Goal: Task Accomplishment & Management: Complete application form

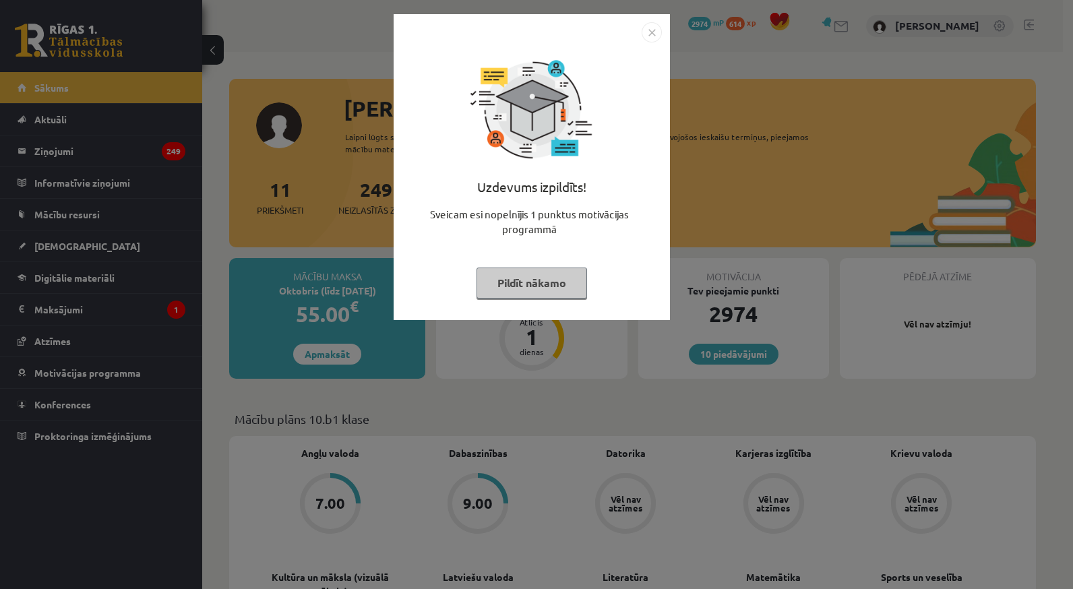
click at [539, 279] on button "Pildīt nākamo" at bounding box center [532, 283] width 111 height 31
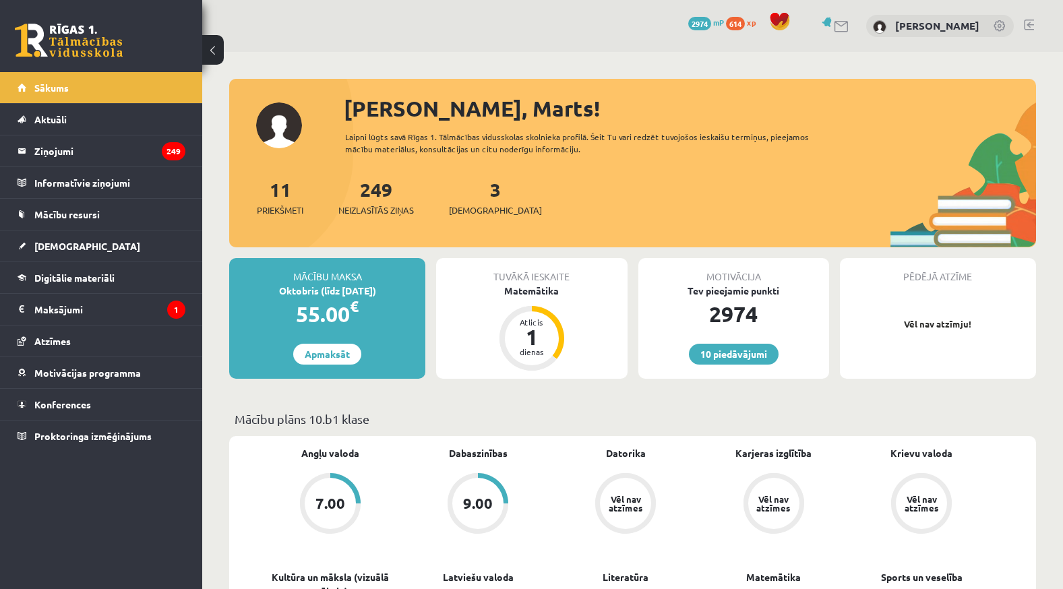
click at [482, 188] on div "3 Ieskaites" at bounding box center [495, 196] width 93 height 42
click at [481, 200] on div "3 Ieskaites" at bounding box center [495, 196] width 93 height 42
click at [480, 207] on span "[DEMOGRAPHIC_DATA]" at bounding box center [495, 210] width 93 height 13
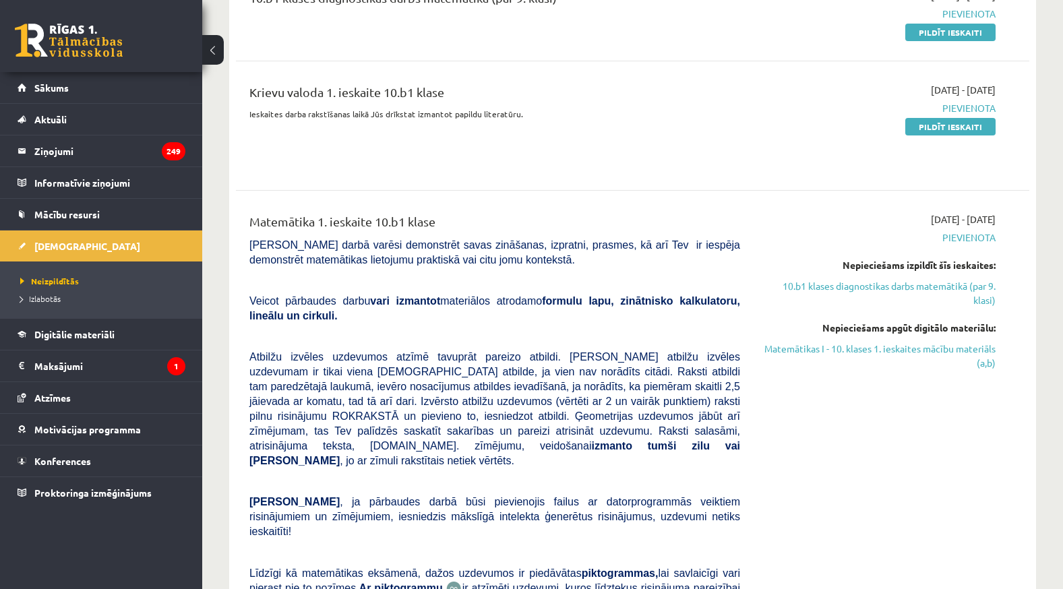
scroll to position [539, 0]
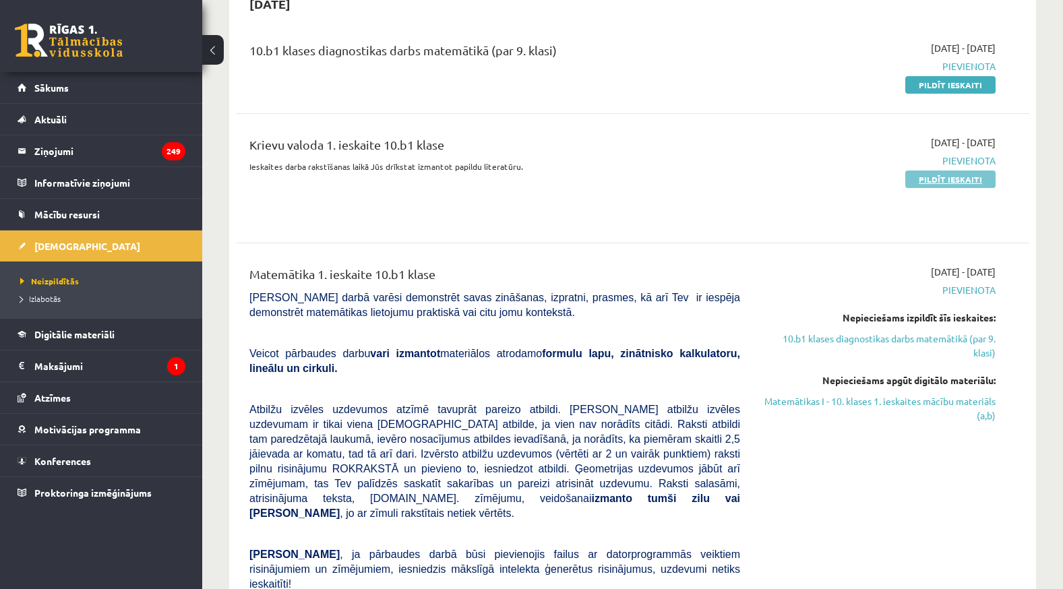
click at [940, 171] on link "Pildīt ieskaiti" at bounding box center [950, 180] width 90 height 18
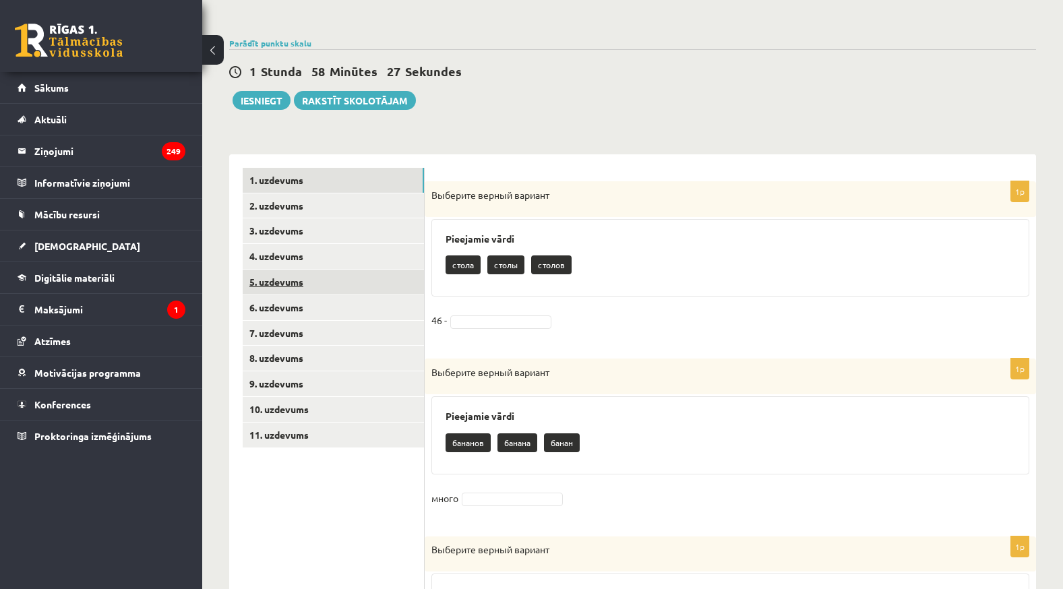
scroll to position [135, 0]
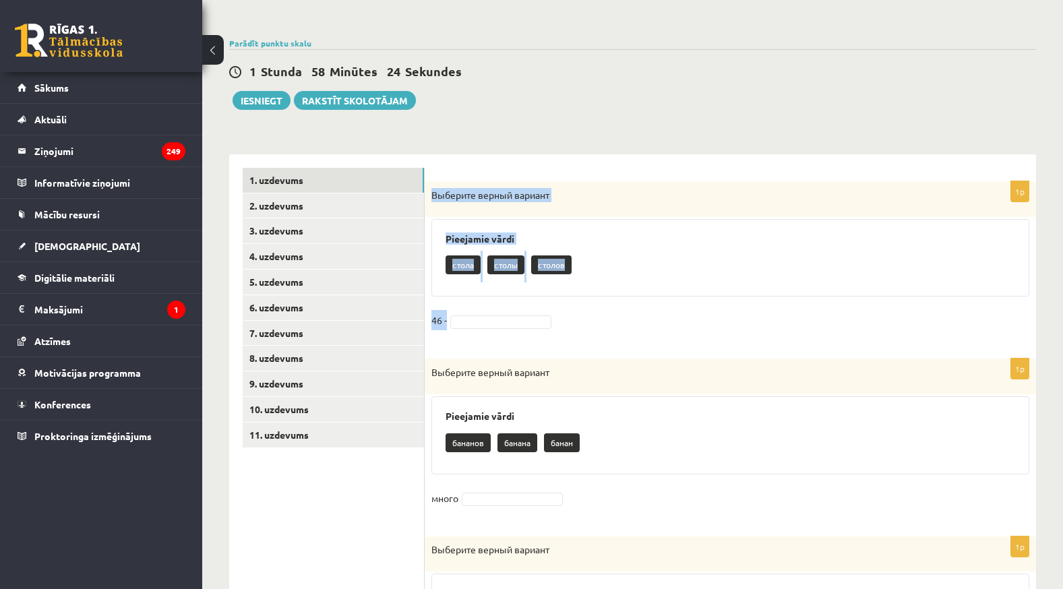
drag, startPoint x: 427, startPoint y: 194, endPoint x: 585, endPoint y: 316, distance: 199.4
click at [585, 316] on div "1p Выберите верный вариант Pieejamie vārdi стола столы столов 46 -" at bounding box center [730, 263] width 611 height 164
copy div "Выберите верный вариант Pieejamie vārdi стола столы столов 46 -"
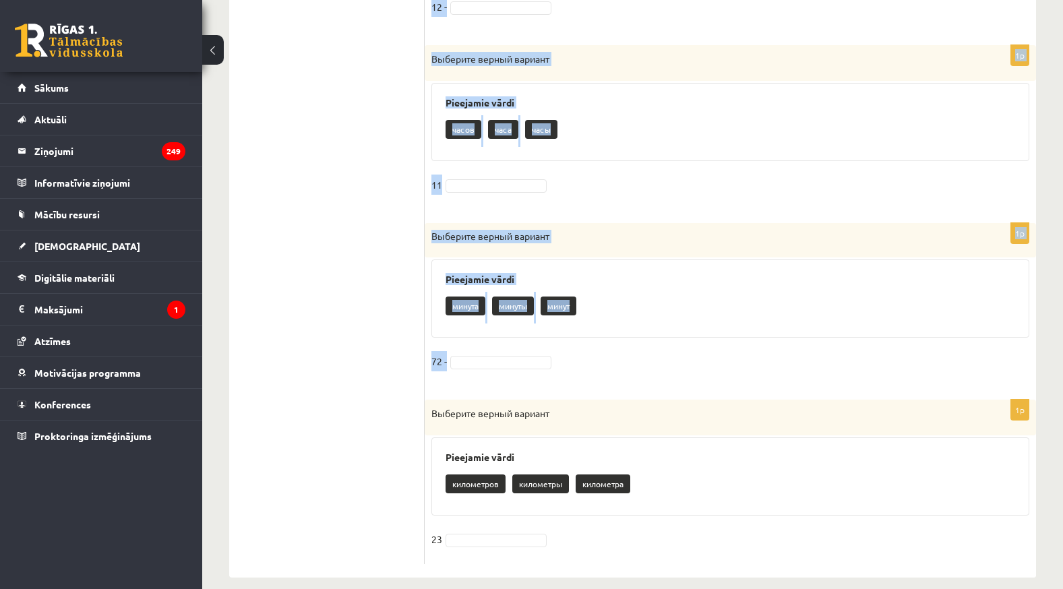
scroll to position [1351, 0]
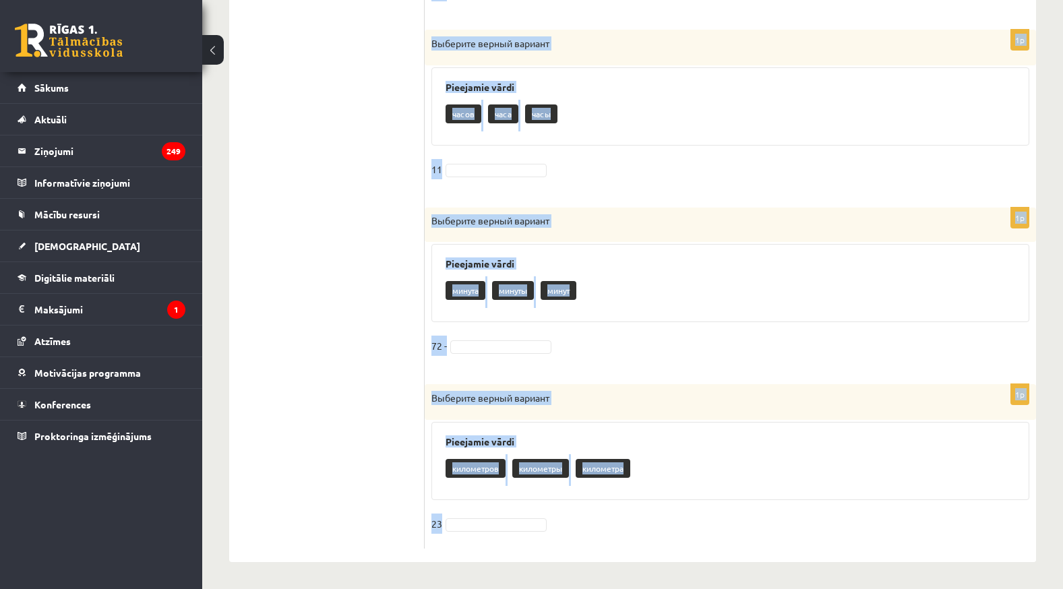
drag, startPoint x: 432, startPoint y: 301, endPoint x: 693, endPoint y: 537, distance: 351.8
copy form "Loremips dolors ametcon Adipiscin elits doeiusm tempor incid utlab 8e Dolorema …"
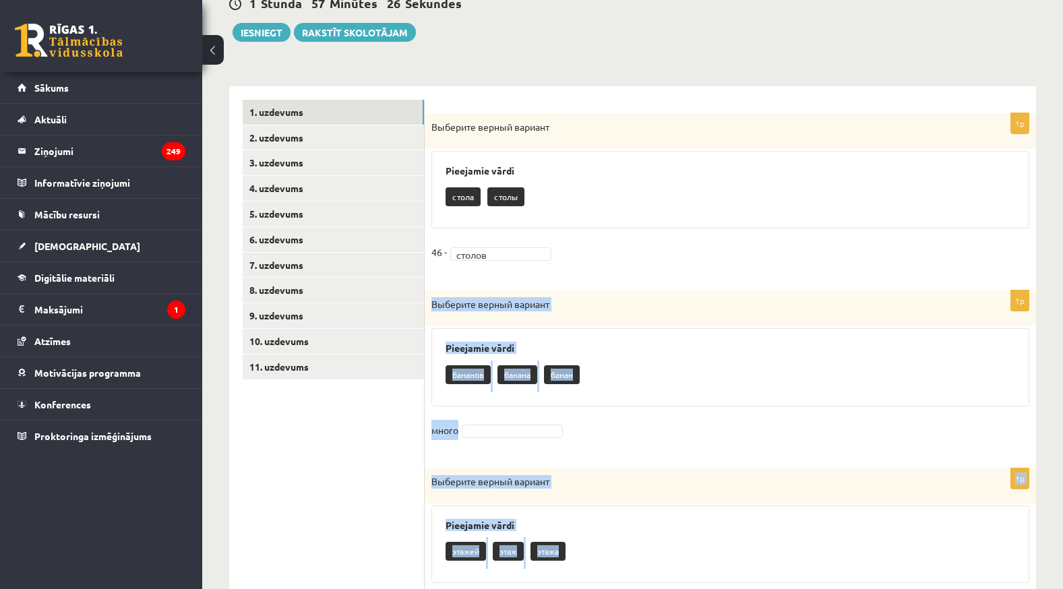
scroll to position [205, 0]
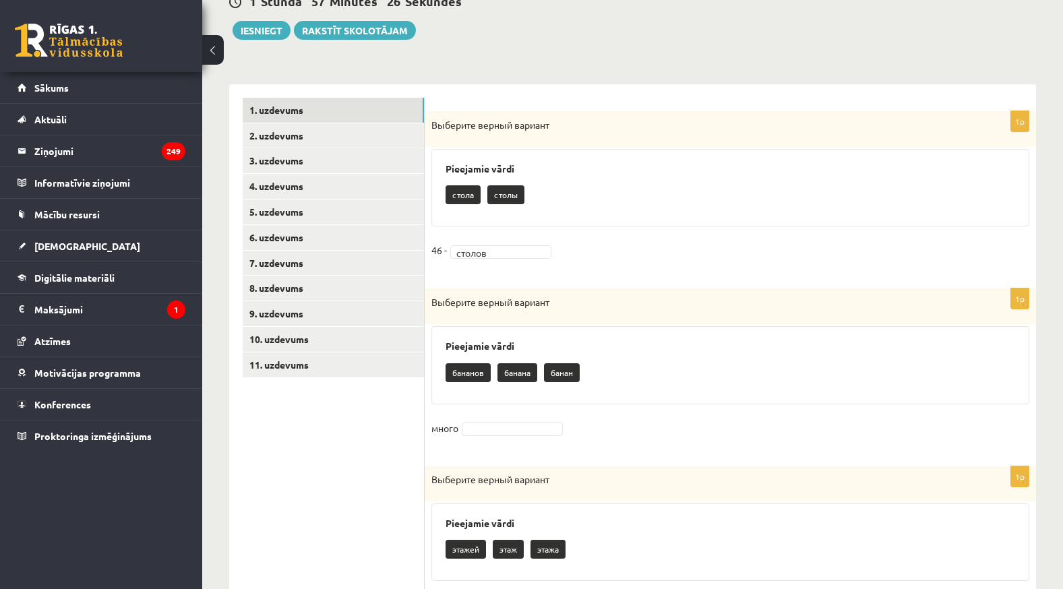
drag, startPoint x: 342, startPoint y: 485, endPoint x: 412, endPoint y: 386, distance: 120.8
drag, startPoint x: 431, startPoint y: 301, endPoint x: 595, endPoint y: 422, distance: 203.9
click at [595, 422] on div "1p Выберите верный вариант Pieejamie vārdi бананов банана банан много" at bounding box center [730, 371] width 611 height 164
copy div "Выберите верный вариант Pieejamie vārdi бананов банана банан много"
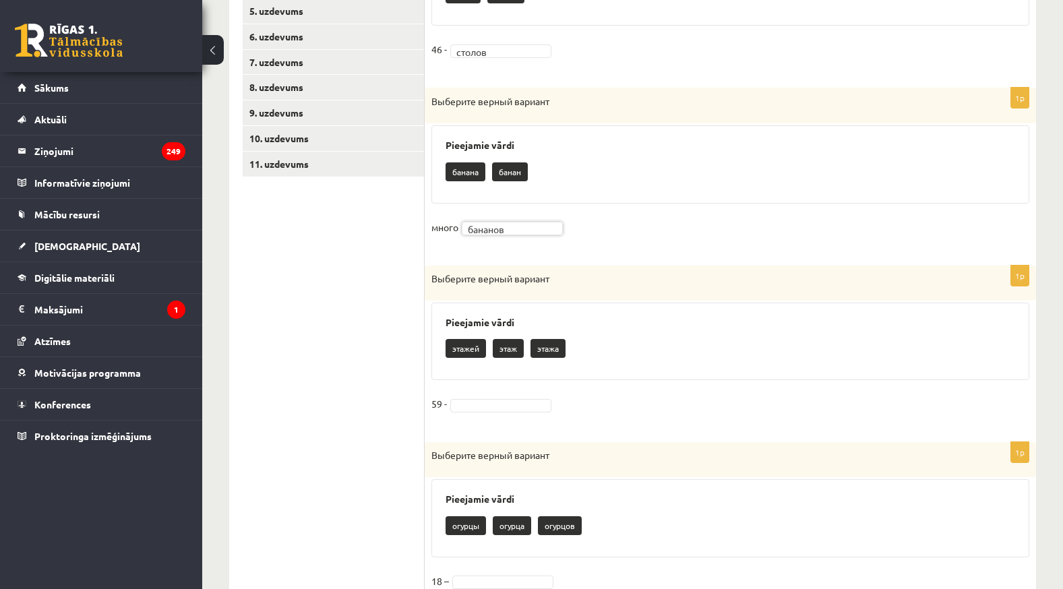
scroll to position [407, 0]
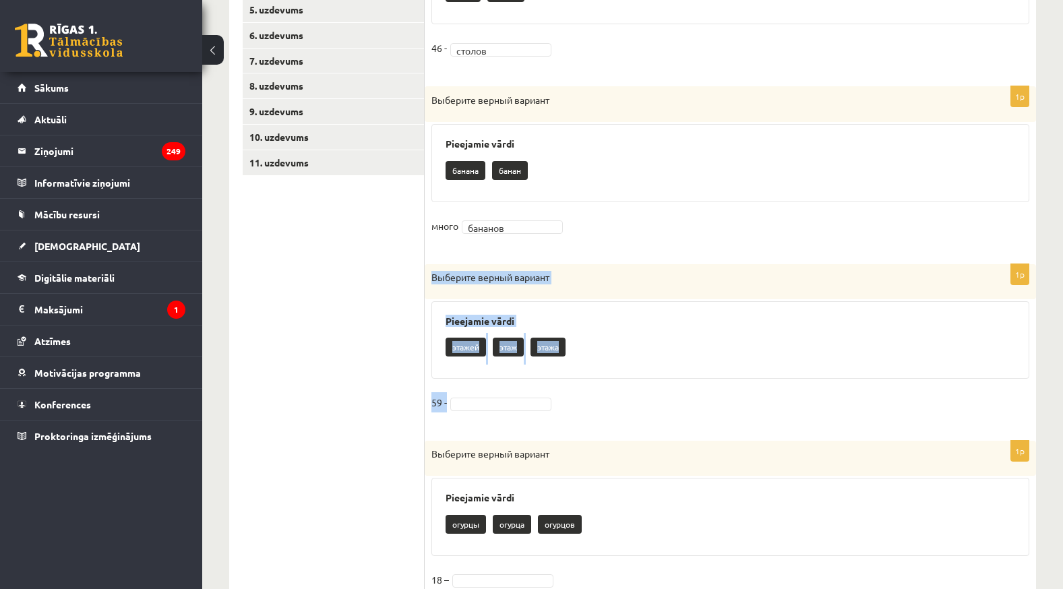
drag, startPoint x: 429, startPoint y: 270, endPoint x: 607, endPoint y: 409, distance: 226.3
click at [607, 409] on div "1p Выберите верный вариант Pieejamie vārdi этажей этаж этажа 59 -" at bounding box center [730, 345] width 611 height 163
copy div "Выберите верный вариант Pieejamie vārdi этажей этаж этажа 59 -"
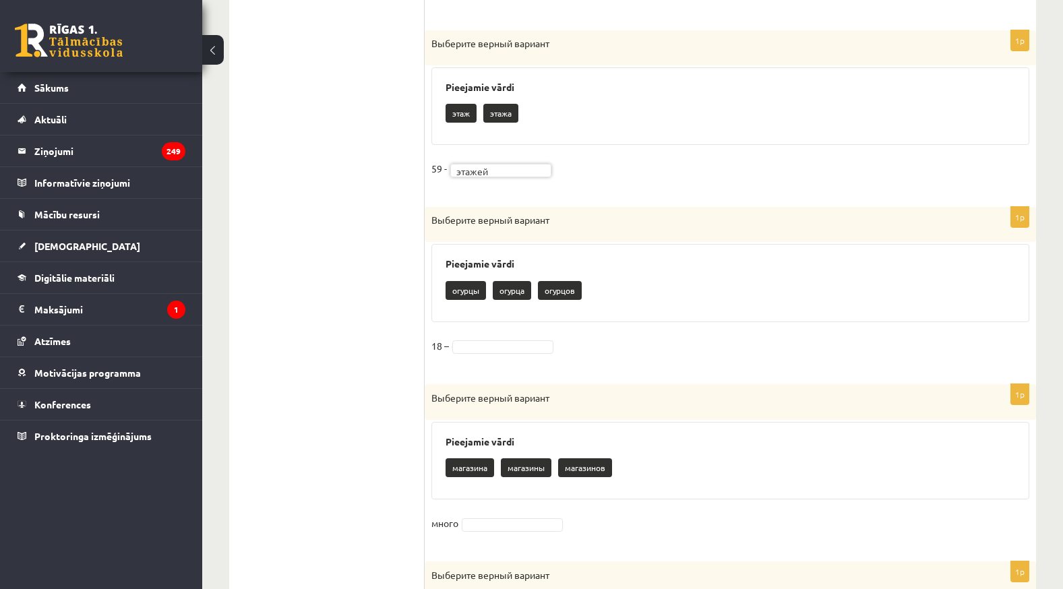
scroll to position [677, 0]
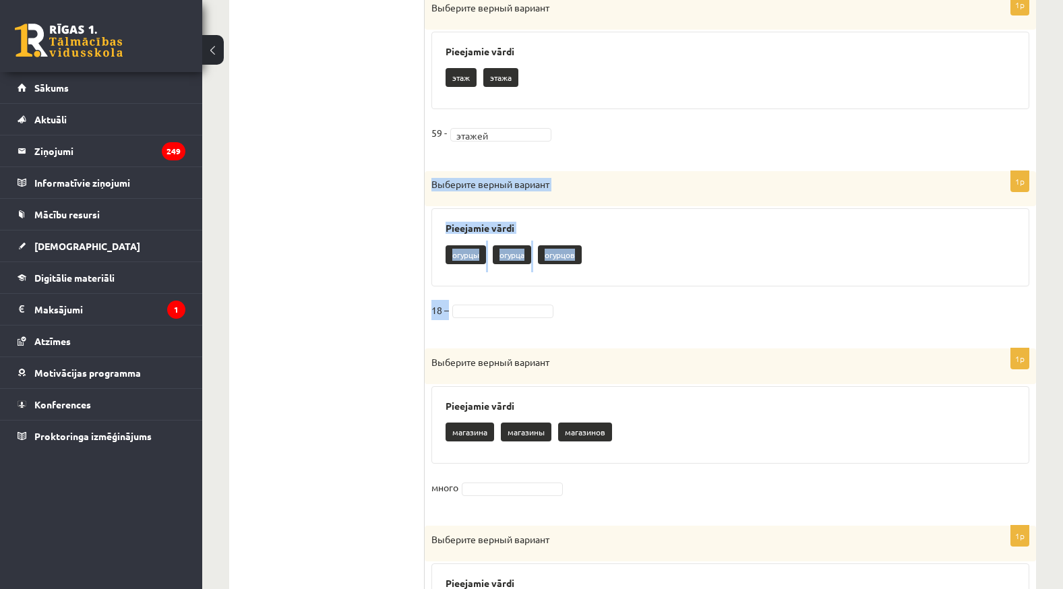
drag, startPoint x: 426, startPoint y: 185, endPoint x: 607, endPoint y: 302, distance: 215.4
click at [607, 302] on div "1p Выберите верный вариант Pieejamie vārdi огурцы огурца огурцов 18 –" at bounding box center [730, 252] width 611 height 163
copy div "Выберите верный вариант Pieejamie vārdi огурцы огурца огурцов 18 –"
click at [471, 303] on fieldset "18 –" at bounding box center [730, 314] width 598 height 28
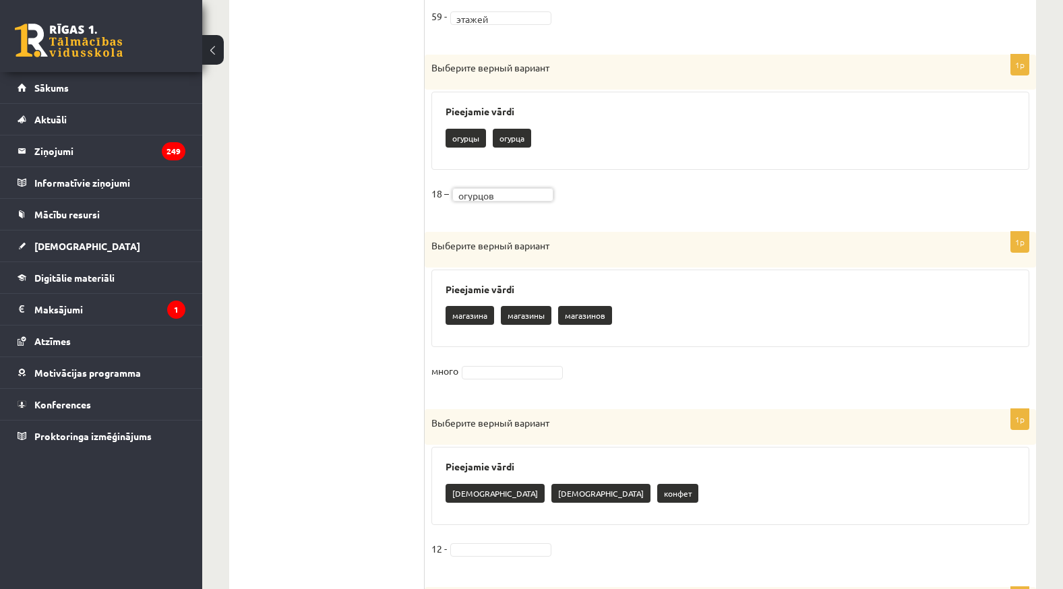
scroll to position [812, 0]
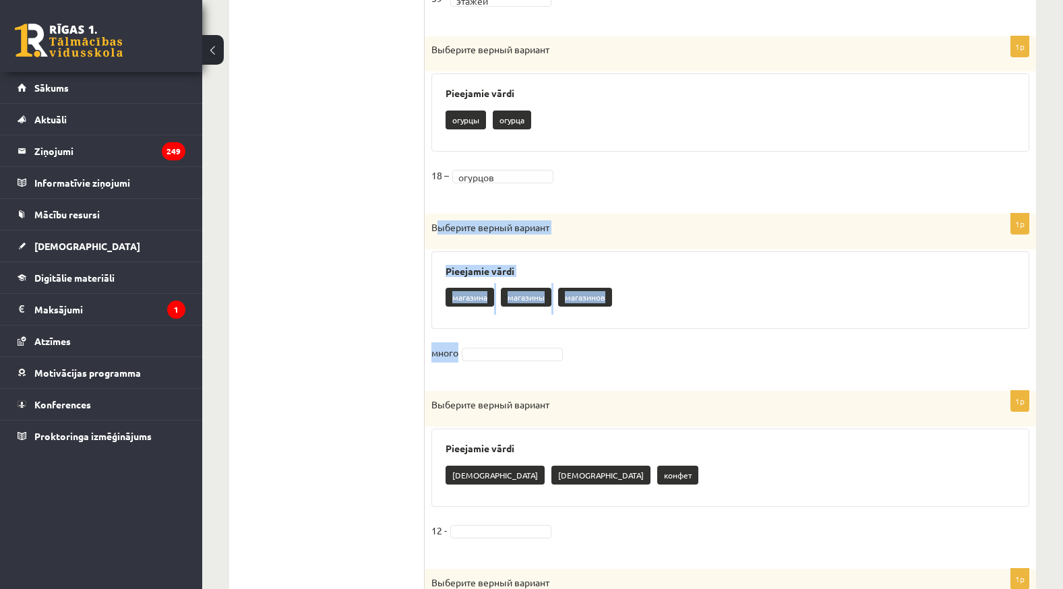
drag, startPoint x: 436, startPoint y: 225, endPoint x: 626, endPoint y: 347, distance: 225.0
click at [626, 347] on div "1p Выберите верный вариант Pieejamie vārdi магазина магазины магазинов много" at bounding box center [730, 296] width 611 height 164
copy div "Выберите верный вариант Pieejamie vārdi магазина магазины магазинов много"
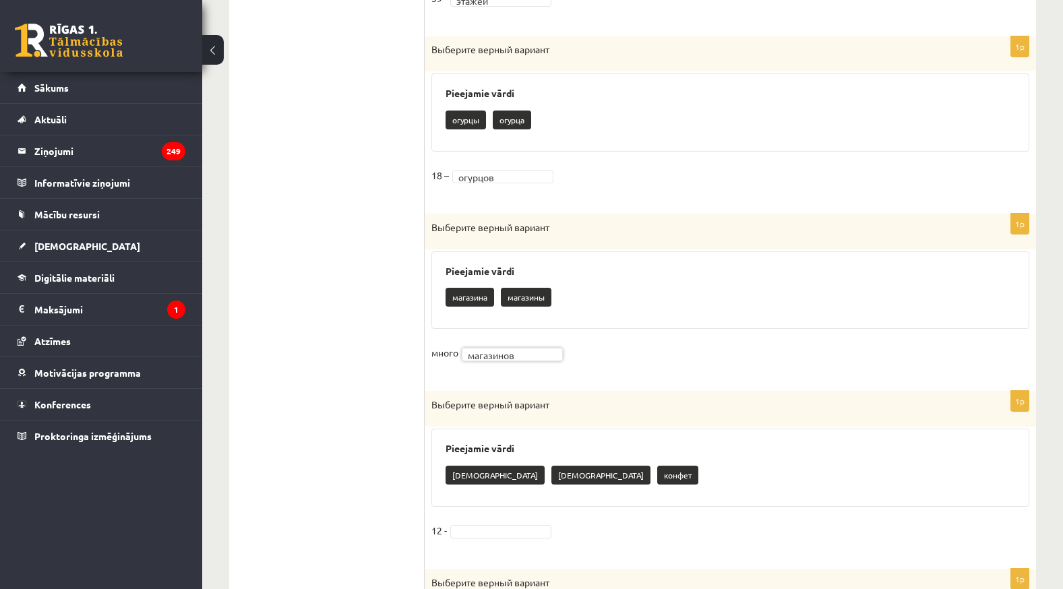
drag, startPoint x: 509, startPoint y: 446, endPoint x: 346, endPoint y: 403, distance: 168.8
click at [347, 403] on ul "1. uzdevums 2. uzdevums 3. uzdevums 4. uzdevums 5. uzdevums 6. uzdevums 7. uzde…" at bounding box center [334, 289] width 182 height 1597
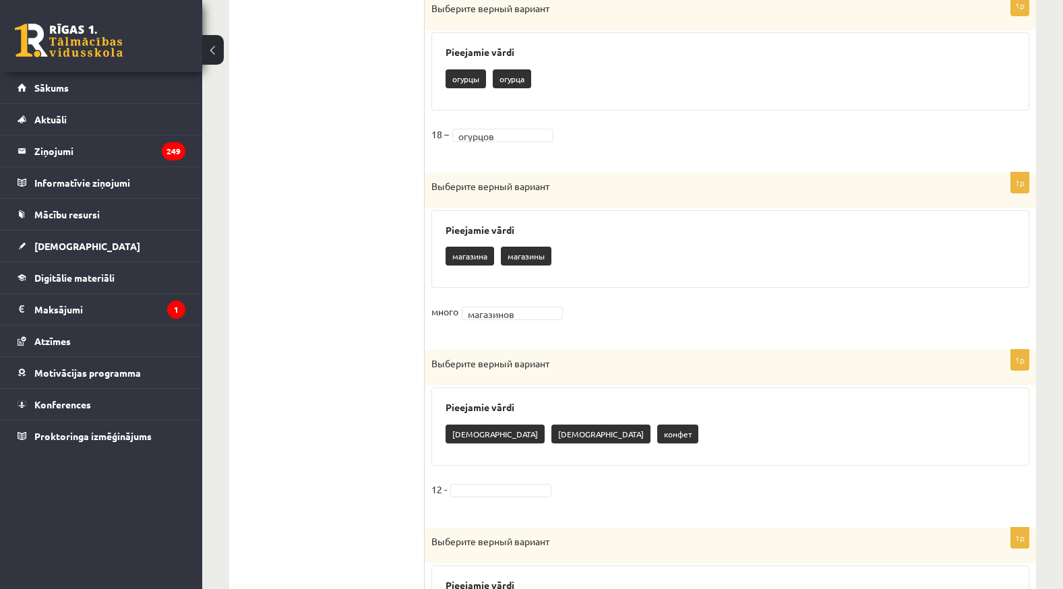
scroll to position [947, 0]
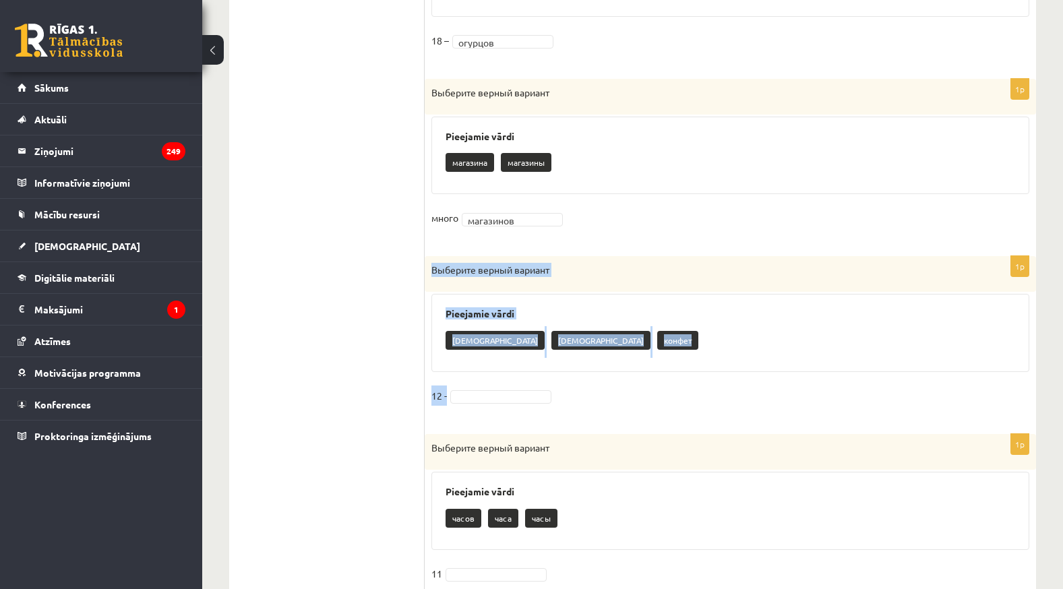
drag, startPoint x: 427, startPoint y: 266, endPoint x: 647, endPoint y: 390, distance: 251.8
click at [647, 390] on div "1p Выберите верный вариант Pieejamie vārdi [DEMOGRAPHIC_DATA] конфетов конфет 1…" at bounding box center [730, 338] width 611 height 164
copy div "Выберите верный вариант Pieejamie vārdi конфеты конфетов конфет 12 -"
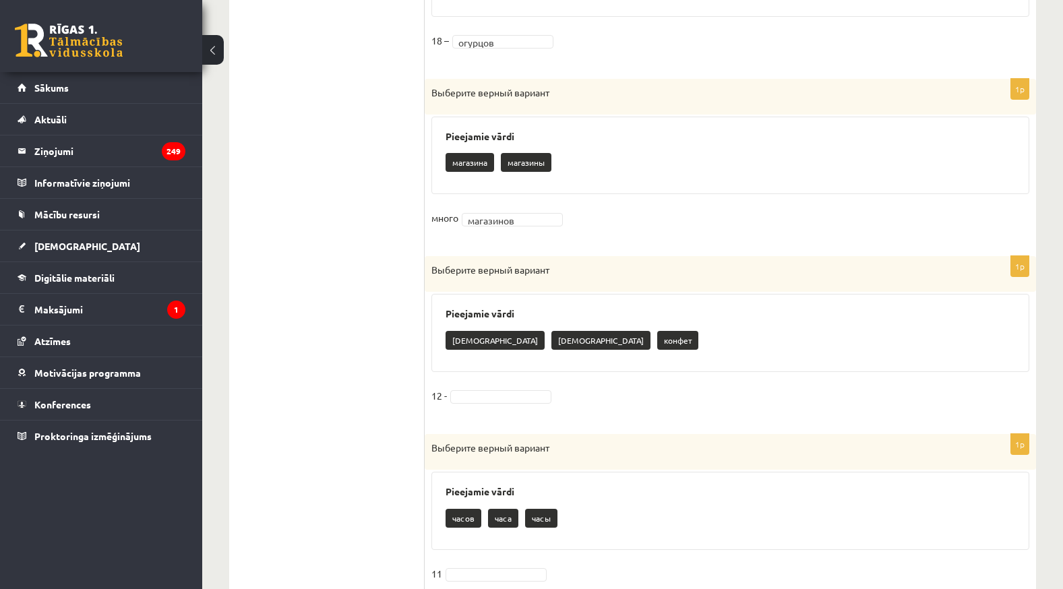
click at [351, 267] on ul "1. uzdevums 2. uzdevums 3. uzdevums 4. uzdevums 5. uzdevums 6. uzdevums 7. uzde…" at bounding box center [334, 154] width 182 height 1597
click at [506, 404] on fieldset "12 -" at bounding box center [730, 400] width 598 height 28
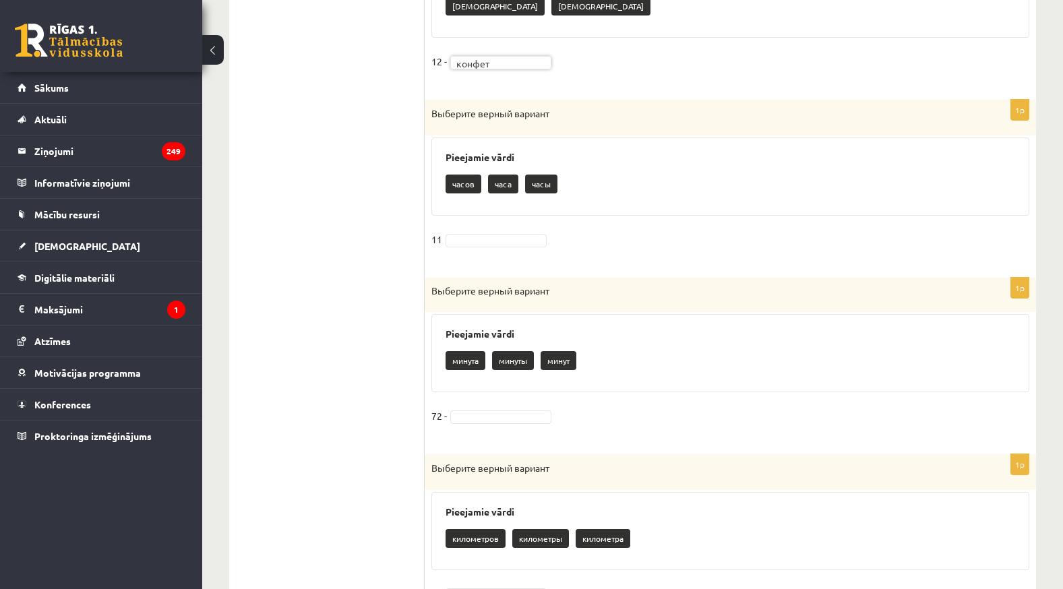
scroll to position [1284, 0]
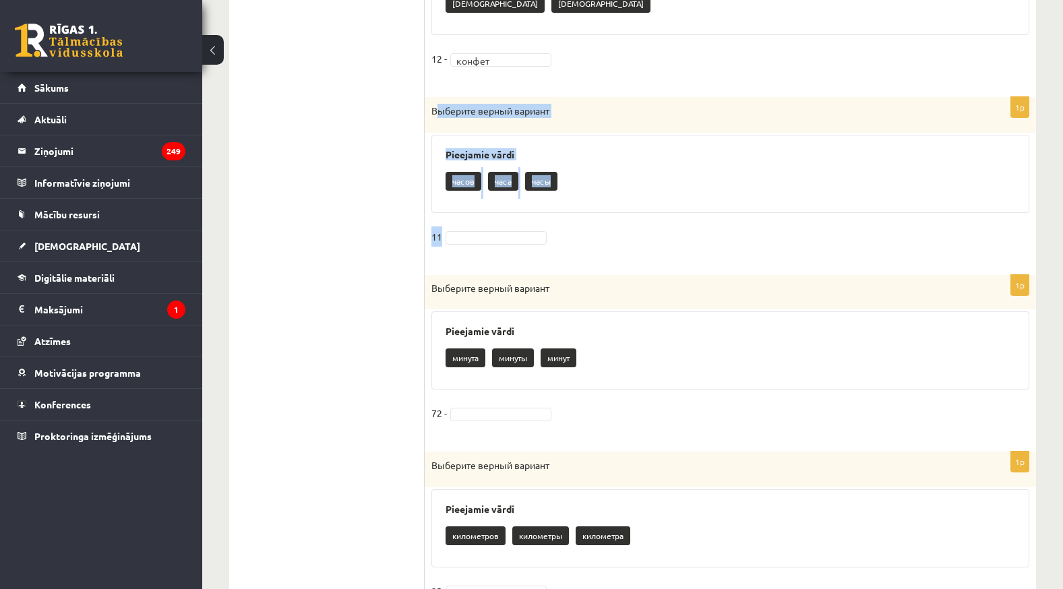
drag, startPoint x: 433, startPoint y: 112, endPoint x: 570, endPoint y: 222, distance: 175.5
click at [570, 222] on div "1p Выберите верный вариант Pieejamie vārdi часов часа часы 11" at bounding box center [730, 179] width 611 height 164
copy div "Выберите верный вариант Pieejamie vārdi часов часа часы 11"
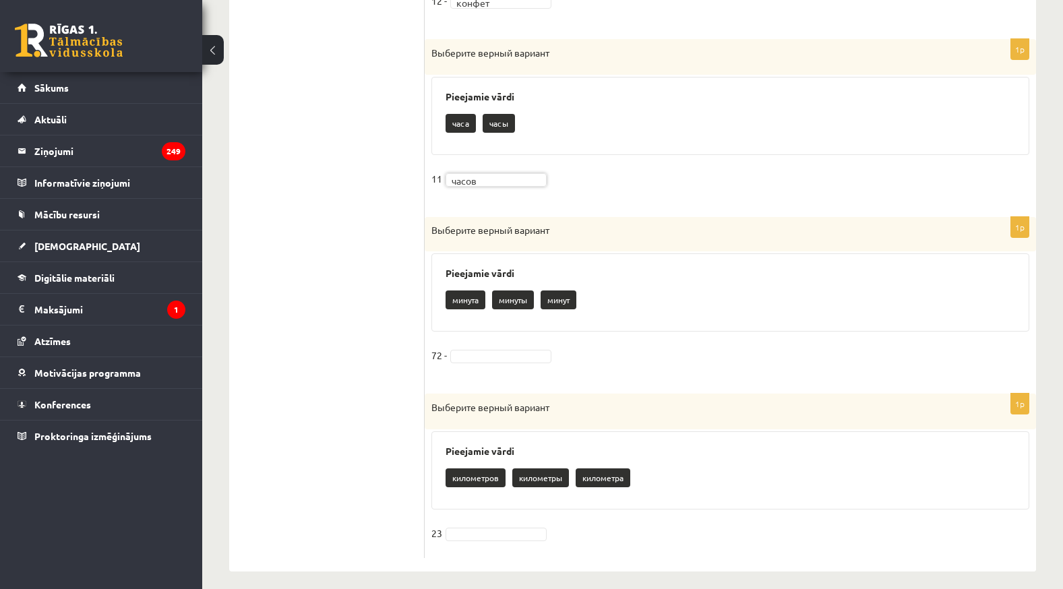
scroll to position [1351, 0]
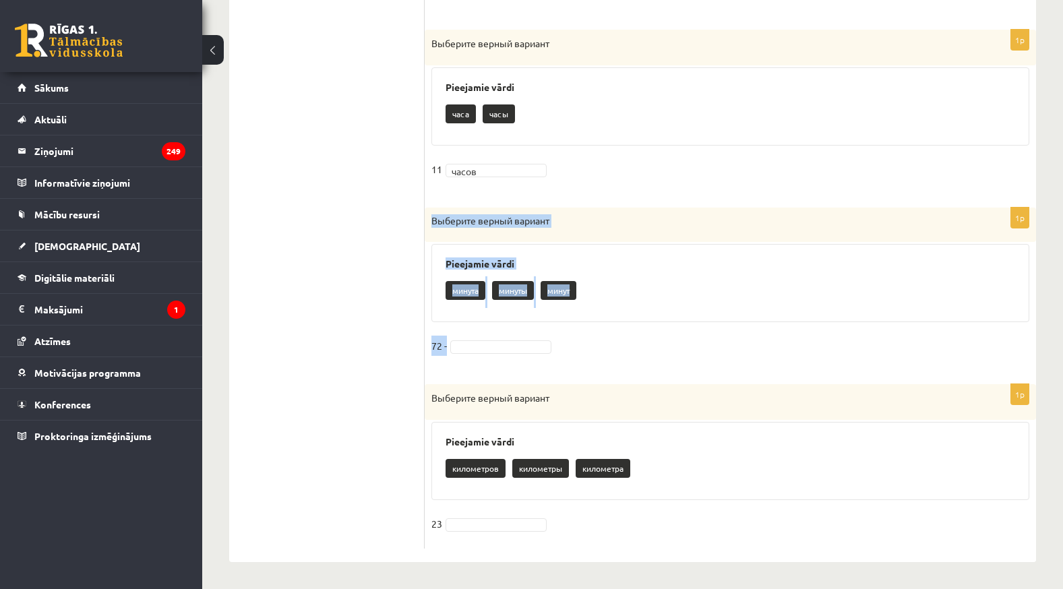
drag, startPoint x: 430, startPoint y: 221, endPoint x: 591, endPoint y: 339, distance: 199.7
click at [591, 339] on div "1p Выберите верный вариант Pieejamie vārdi минута минуты минут 72 -" at bounding box center [730, 289] width 611 height 163
copy div "Выберите верный вариант Pieejamie vārdi минута минуты минут 72 -"
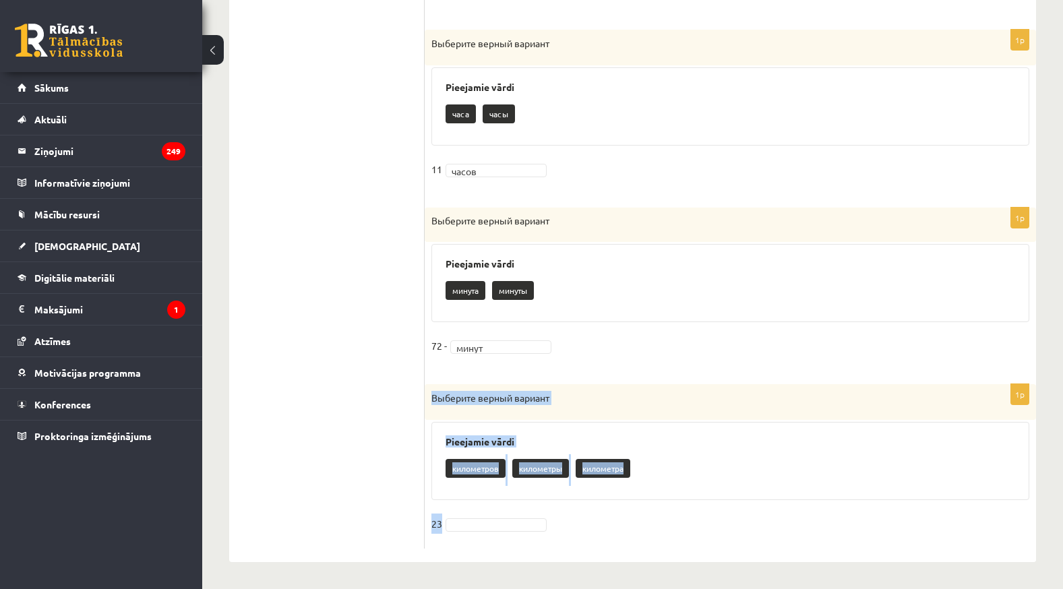
drag, startPoint x: 427, startPoint y: 398, endPoint x: 584, endPoint y: 509, distance: 192.5
click at [584, 509] on div "1p Выберите верный вариант Pieejamie vārdi километров километры километра 23" at bounding box center [730, 466] width 611 height 164
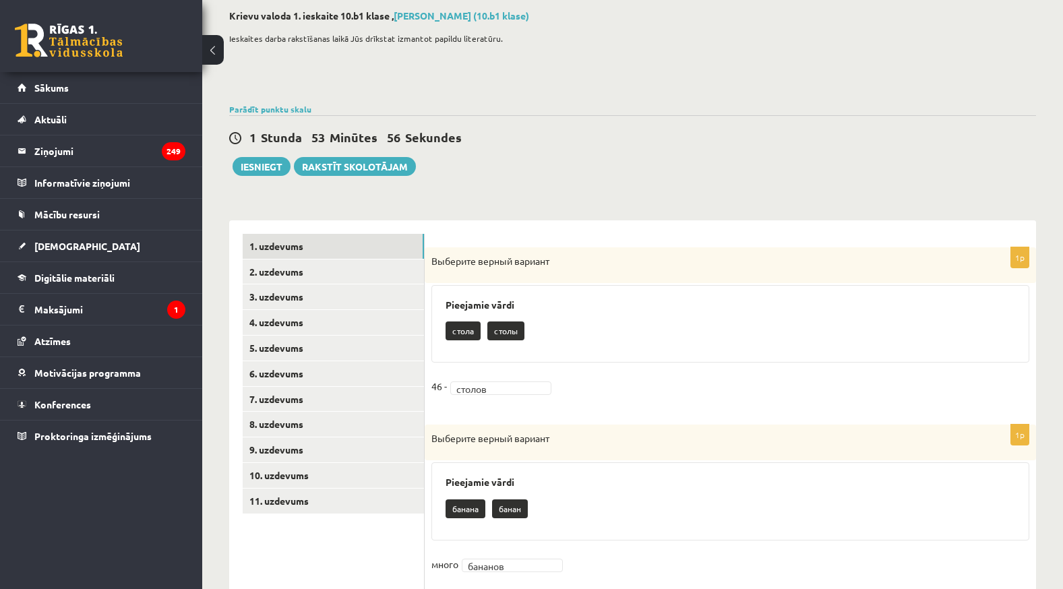
scroll to position [0, 0]
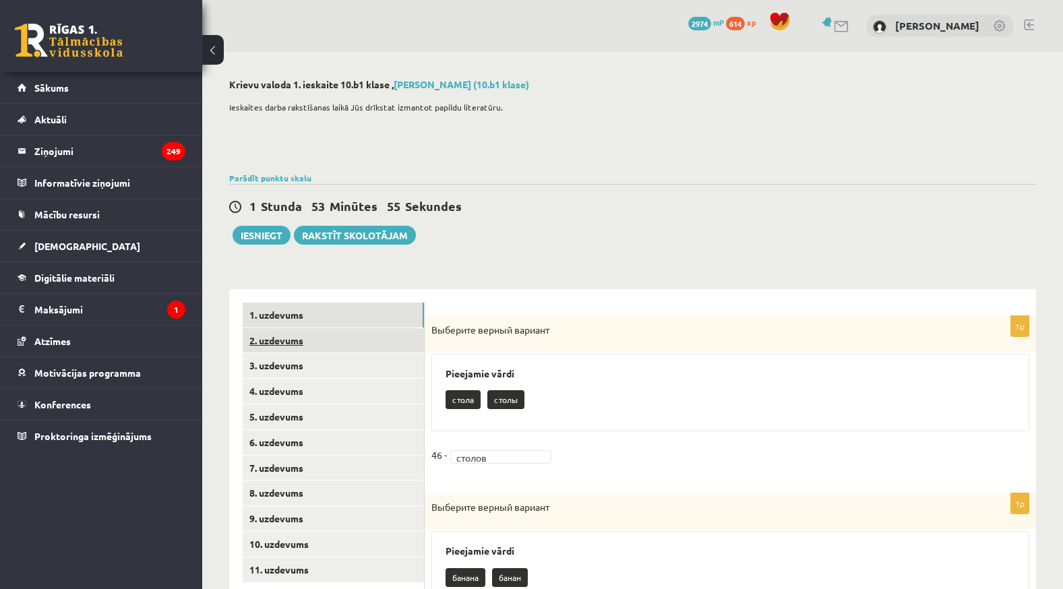
click at [339, 335] on link "2. uzdevums" at bounding box center [333, 340] width 181 height 25
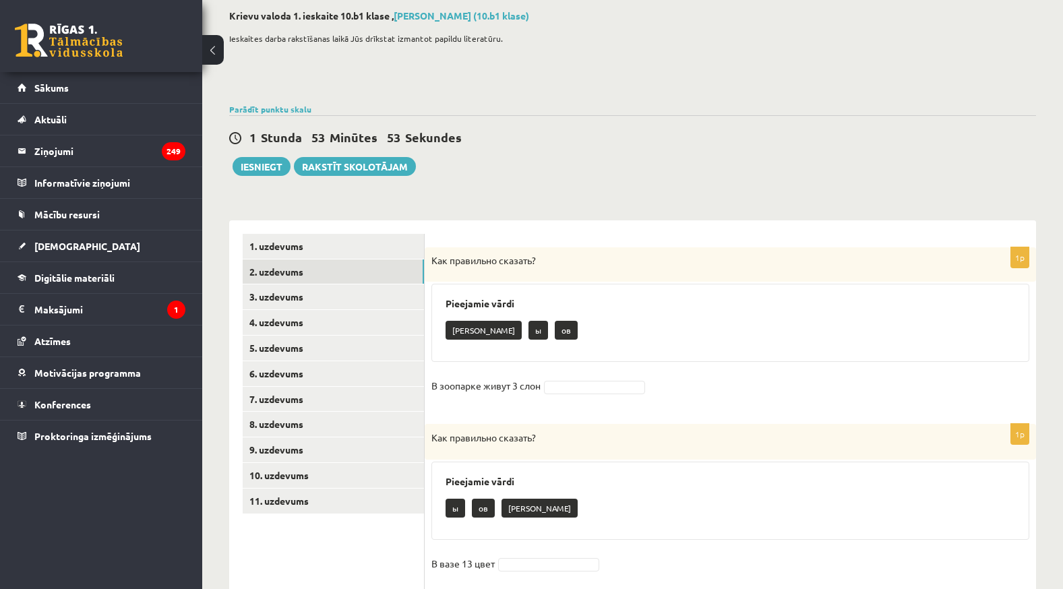
scroll to position [135, 0]
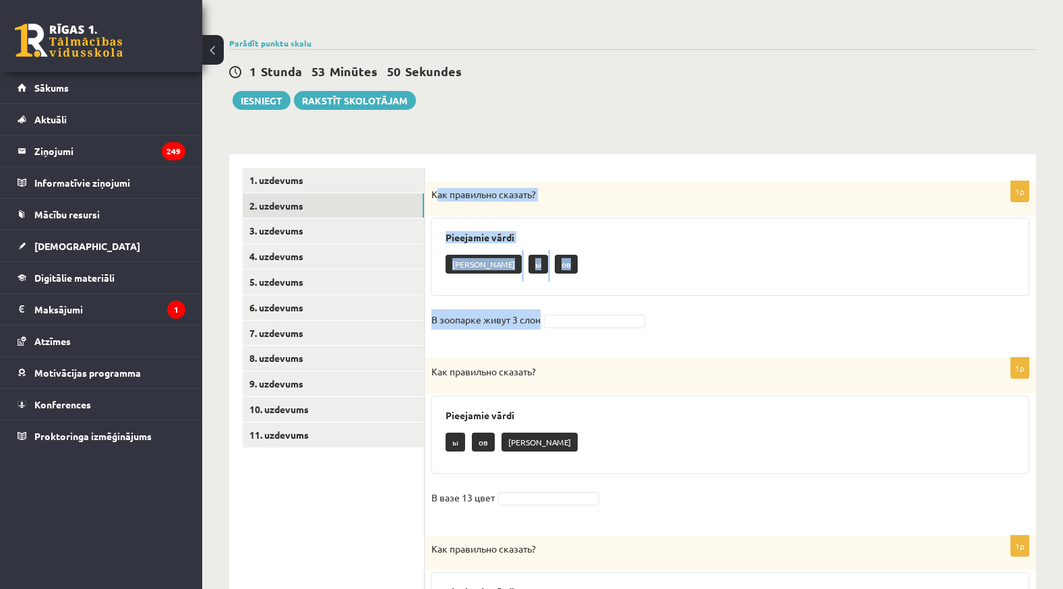
drag, startPoint x: 436, startPoint y: 194, endPoint x: 642, endPoint y: 329, distance: 246.5
click at [642, 329] on div "1p Как правильно сказать? Pieejamie vārdi а ы ов В зоопарке живут 3 слон" at bounding box center [730, 262] width 611 height 163
drag, startPoint x: 578, startPoint y: 189, endPoint x: 585, endPoint y: 203, distance: 16.0
click at [578, 189] on p "Как правильно сказать?" at bounding box center [696, 194] width 531 height 13
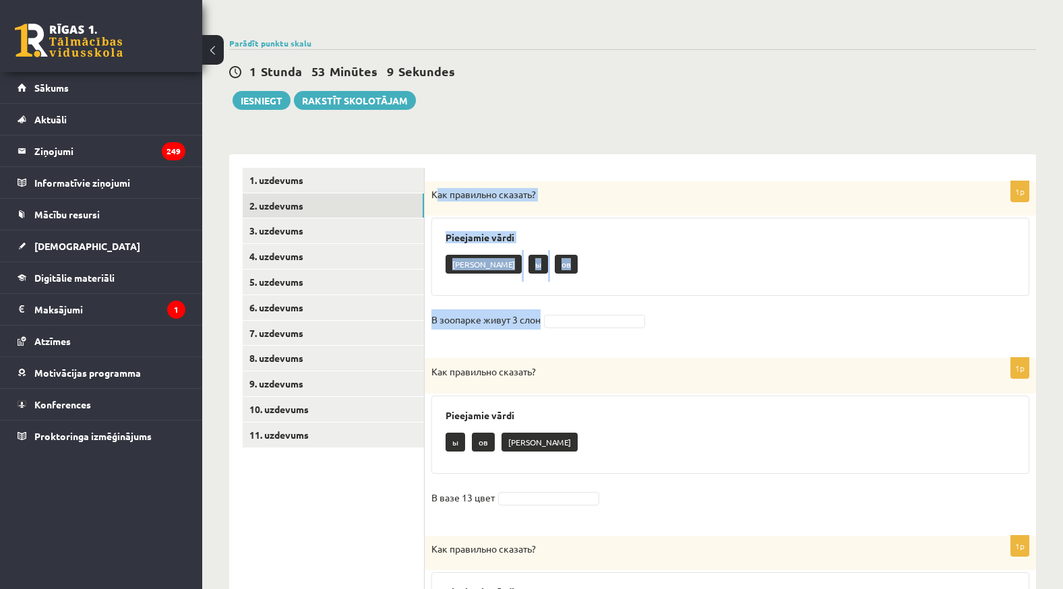
drag, startPoint x: 587, startPoint y: 206, endPoint x: 587, endPoint y: 220, distance: 14.2
click at [587, 207] on div "Как правильно сказать?" at bounding box center [730, 198] width 611 height 35
click at [583, 248] on div "Pieejamie vārdi а ы ов" at bounding box center [730, 257] width 598 height 78
drag, startPoint x: 446, startPoint y: 238, endPoint x: 665, endPoint y: 318, distance: 233.3
click at [665, 318] on div "1p Как правильно сказать? Pieejamie vārdi а ы ов В зоопарке живут 3 слон" at bounding box center [730, 262] width 611 height 163
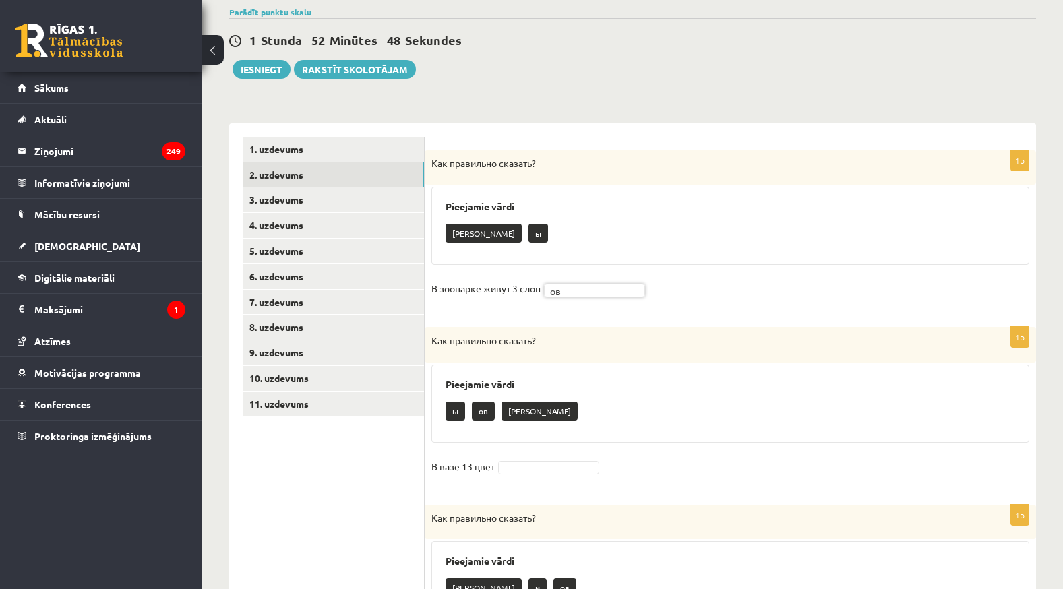
scroll to position [202, 0]
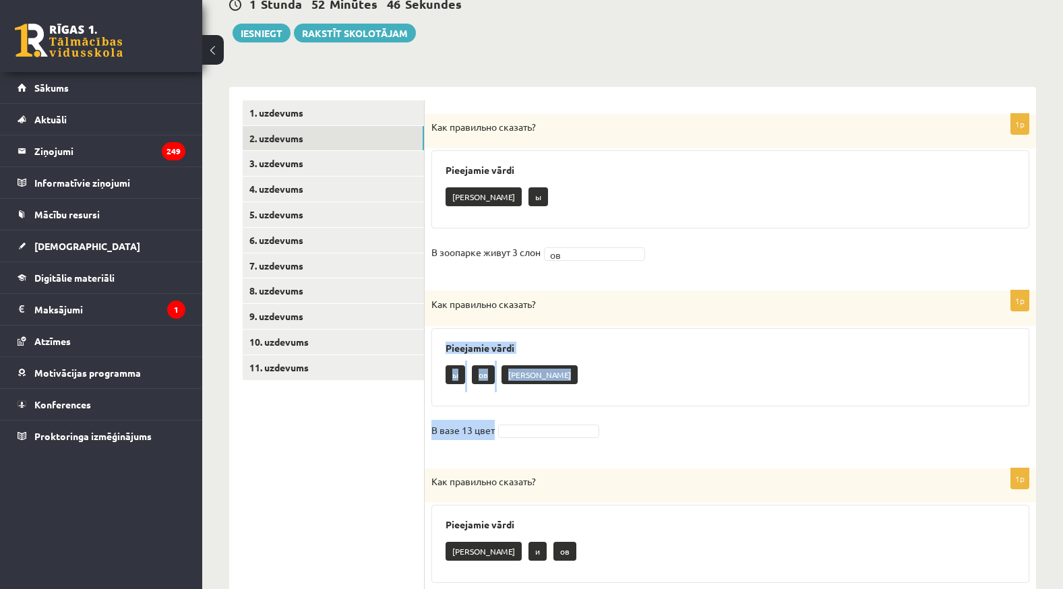
drag, startPoint x: 438, startPoint y: 342, endPoint x: 637, endPoint y: 420, distance: 214.3
click at [637, 420] on div "1p Как правильно сказать? Pieejamie vārdi ы ов а В вазе 13 цвет" at bounding box center [730, 373] width 611 height 164
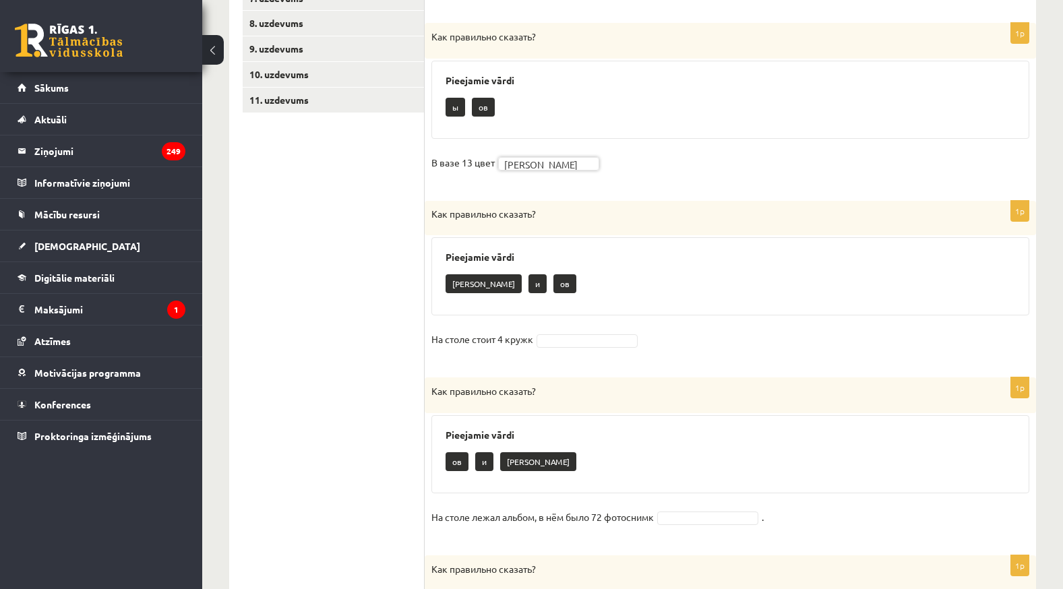
scroll to position [472, 0]
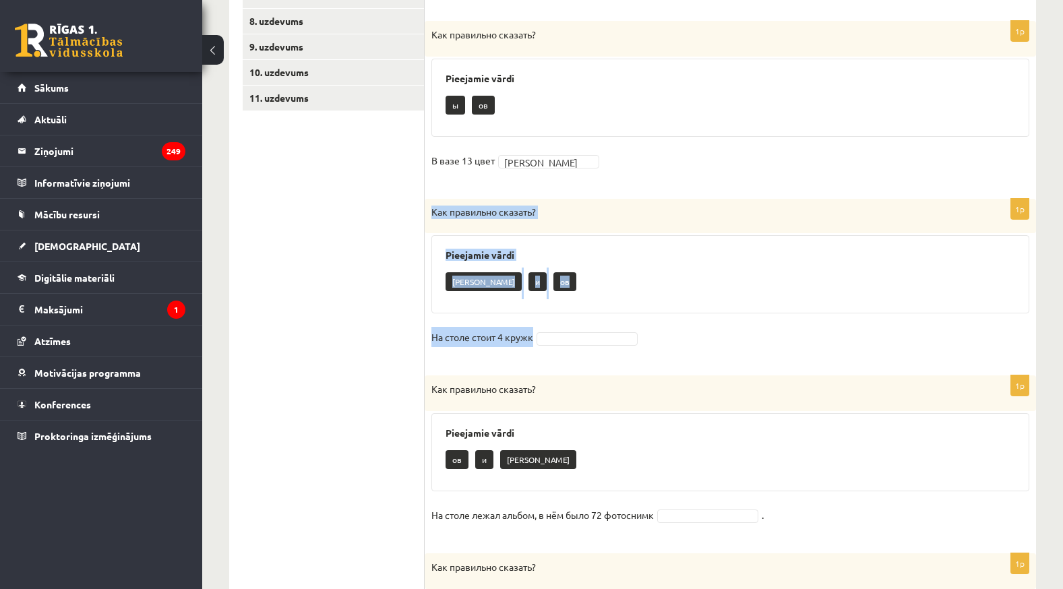
drag, startPoint x: 433, startPoint y: 214, endPoint x: 676, endPoint y: 334, distance: 270.1
click at [676, 334] on div "1p Как правильно сказать? Pieejamie vārdi а и ов На столе стоит 4 кружк" at bounding box center [730, 280] width 611 height 163
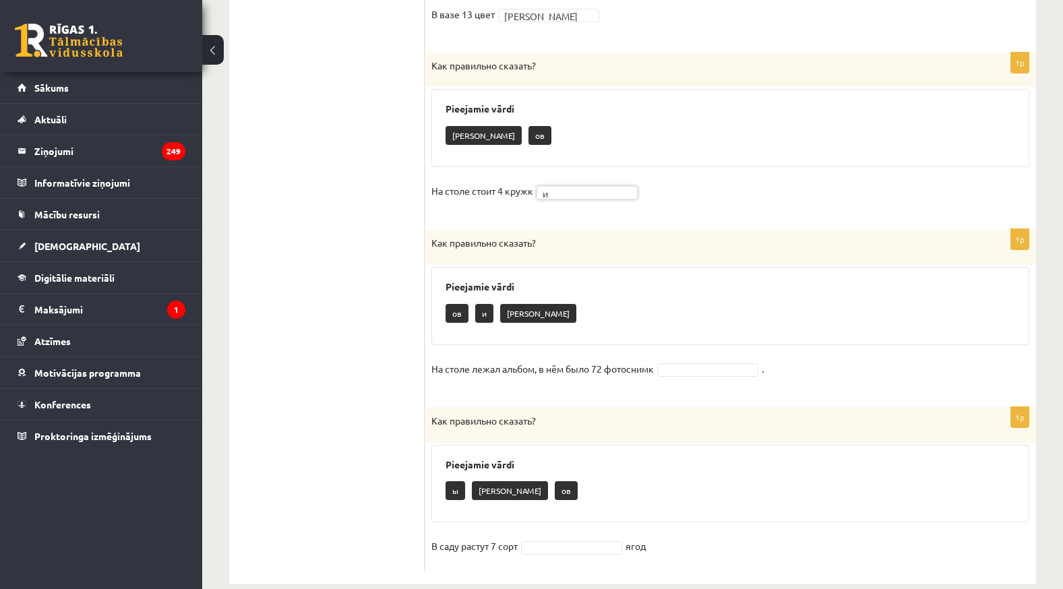
scroll to position [641, 0]
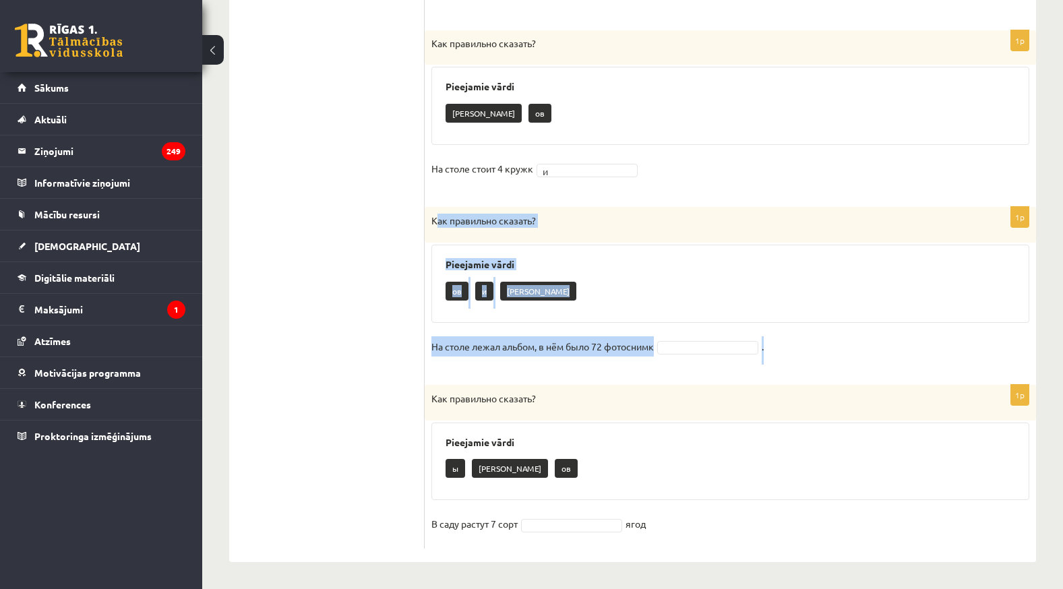
drag, startPoint x: 433, startPoint y: 219, endPoint x: 789, endPoint y: 350, distance: 379.2
click at [789, 350] on div "1p Как правильно сказать? Pieejamie vārdi [PERSON_NAME] и [PERSON_NAME] На стол…" at bounding box center [730, 289] width 611 height 164
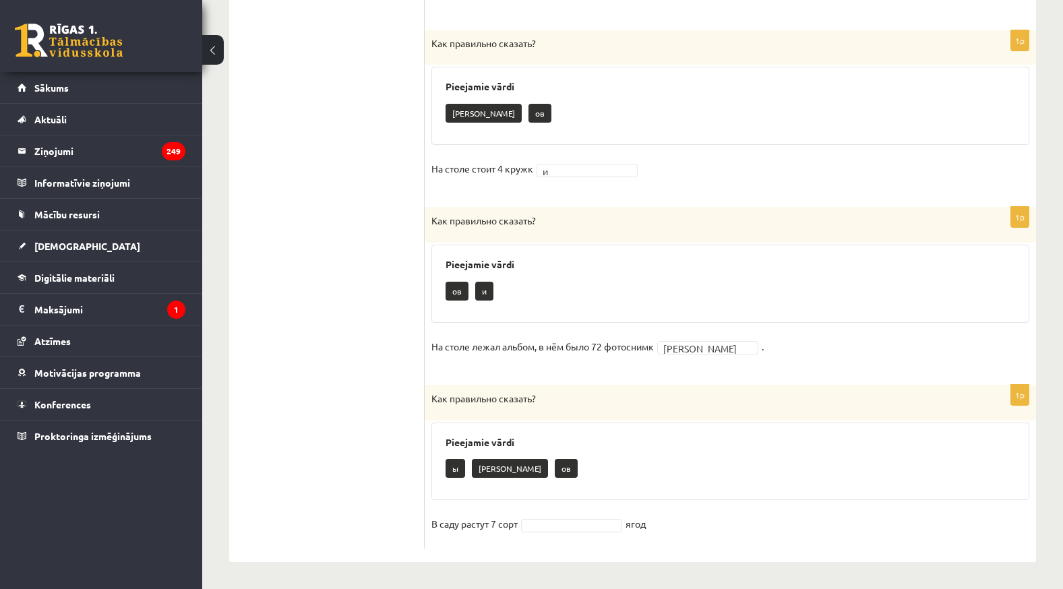
drag, startPoint x: 436, startPoint y: 401, endPoint x: 698, endPoint y: 572, distance: 312.3
click at [698, 572] on div "**********" at bounding box center [632, 0] width 861 height 1178
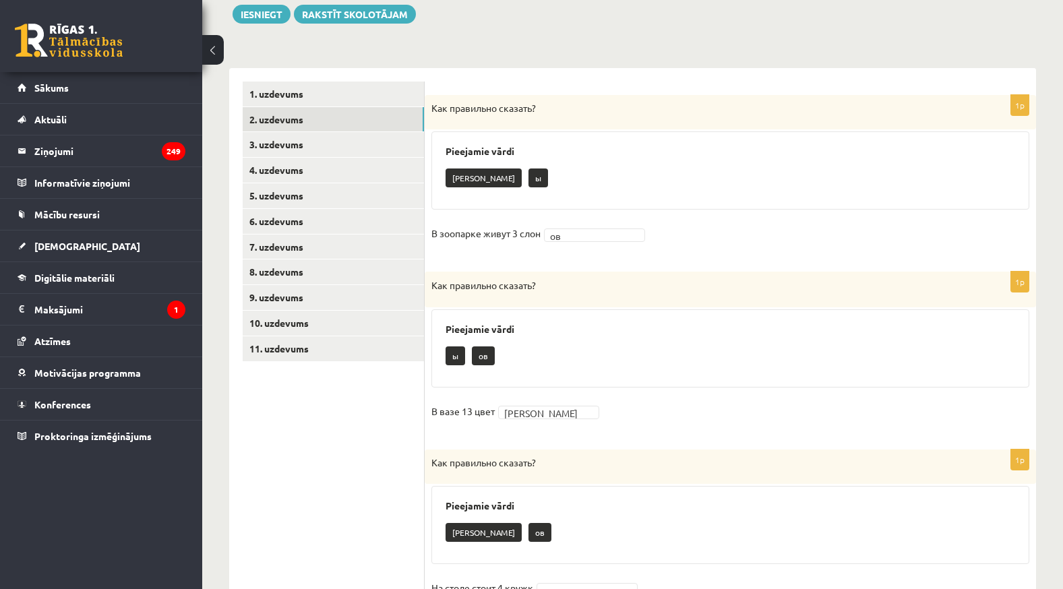
scroll to position [34, 0]
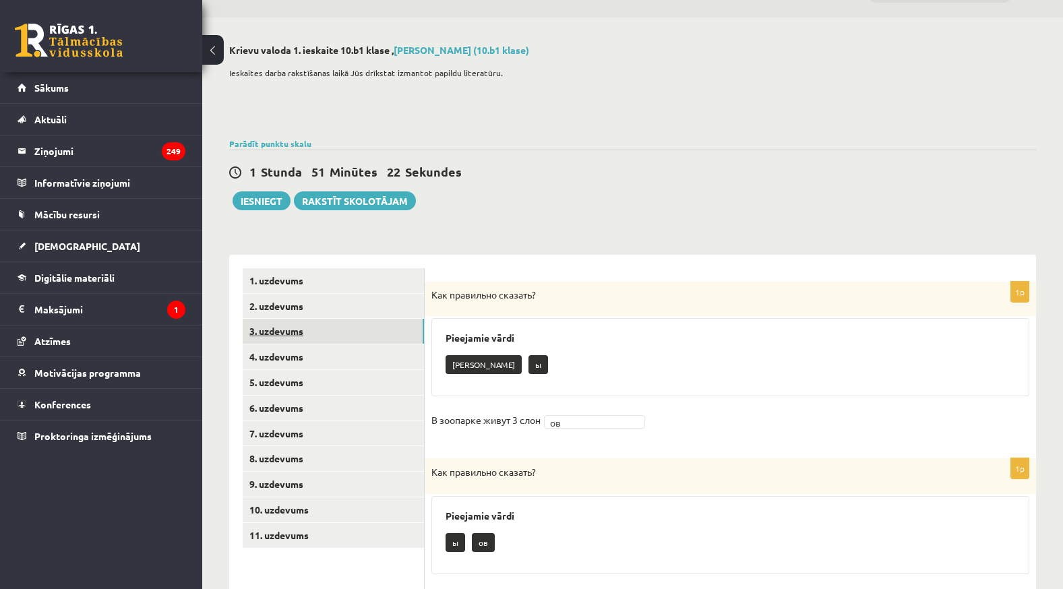
click at [330, 337] on link "3. uzdevums" at bounding box center [333, 331] width 181 height 25
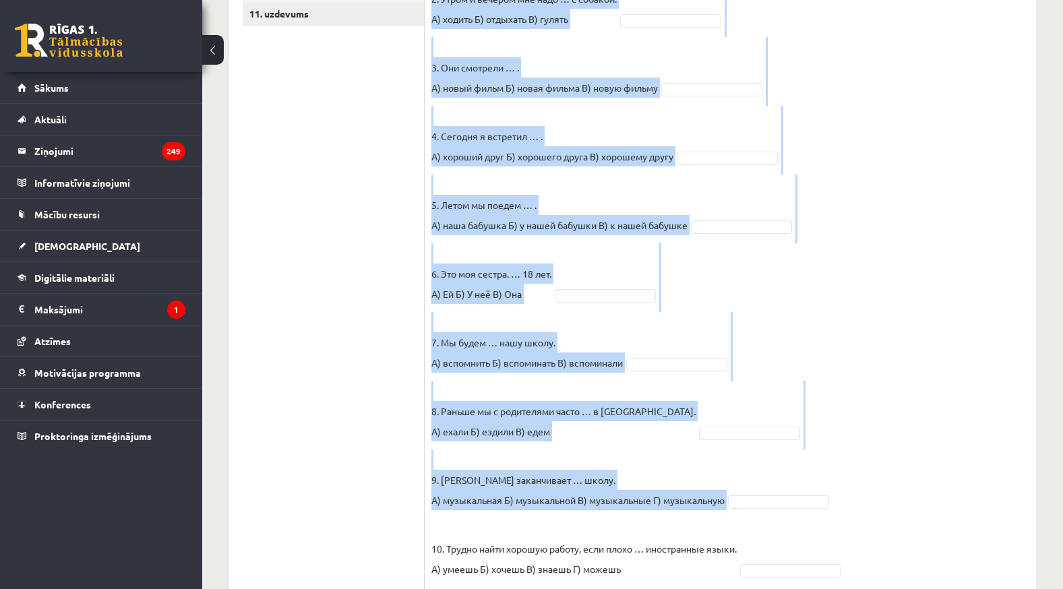
scroll to position [570, 0]
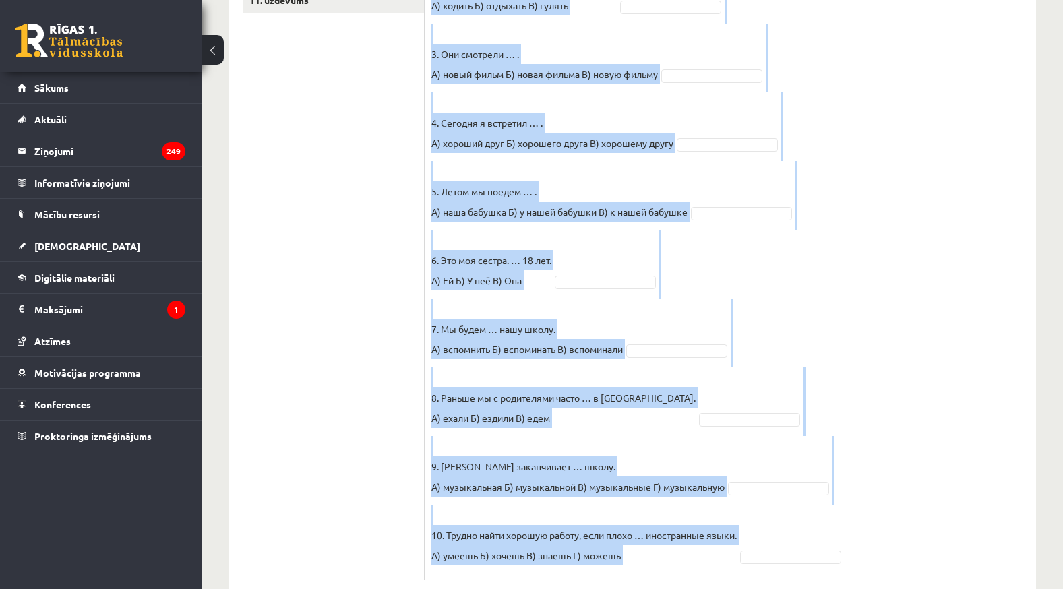
drag, startPoint x: 431, startPoint y: 298, endPoint x: 818, endPoint y: 498, distance: 435.1
click at [818, 498] on div "10p Выберите правильный вариант. Pieejamie vārdi А Б Г А Б Г В А А В Г Г В Б А …" at bounding box center [730, 164] width 611 height 834
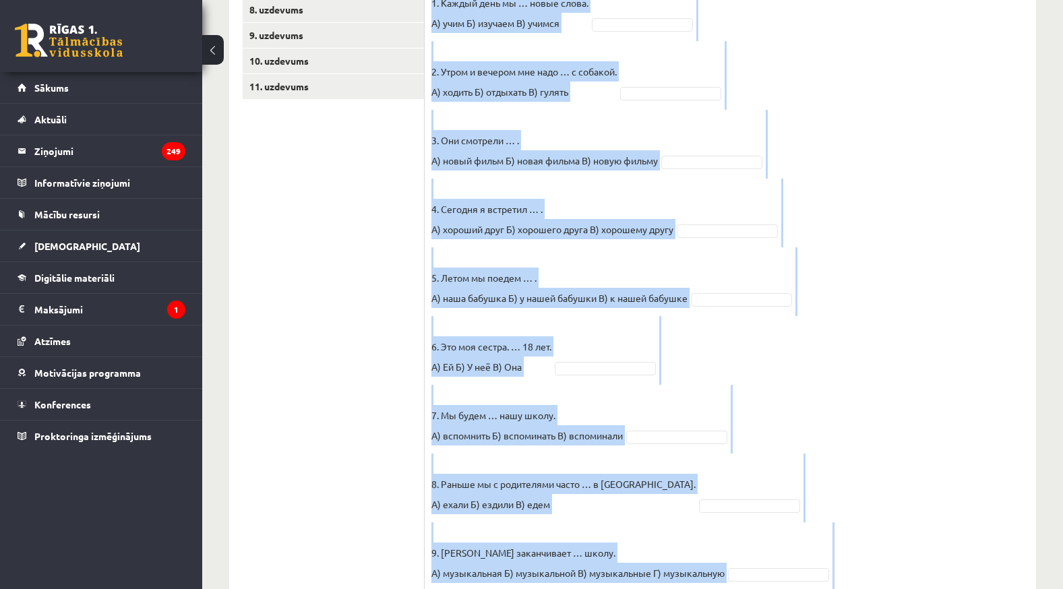
scroll to position [165, 0]
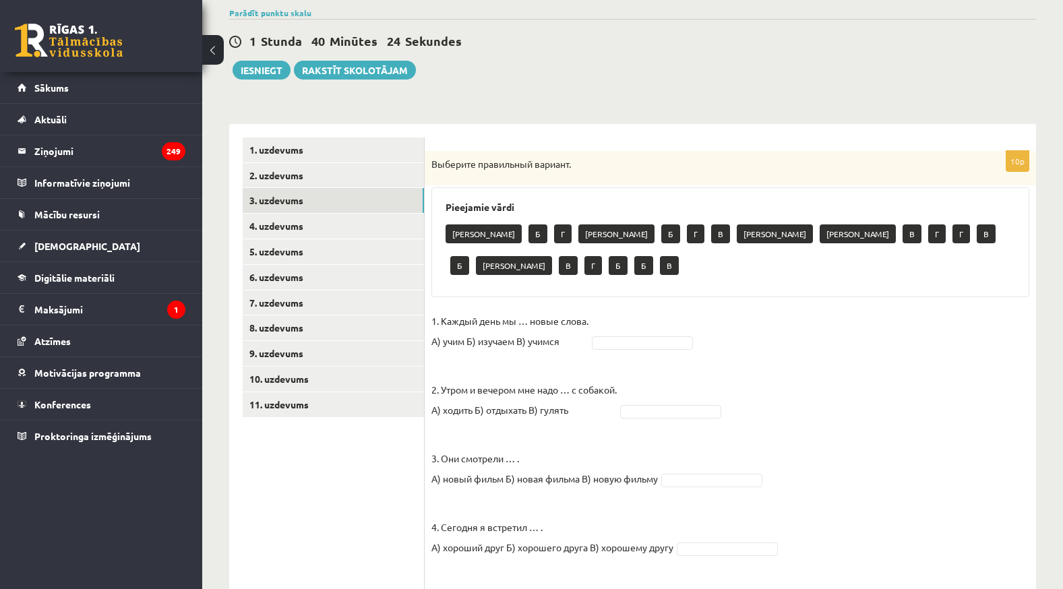
drag, startPoint x: 683, startPoint y: 307, endPoint x: 676, endPoint y: 304, distance: 7.3
drag, startPoint x: 632, startPoint y: 315, endPoint x: 631, endPoint y: 328, distance: 12.8
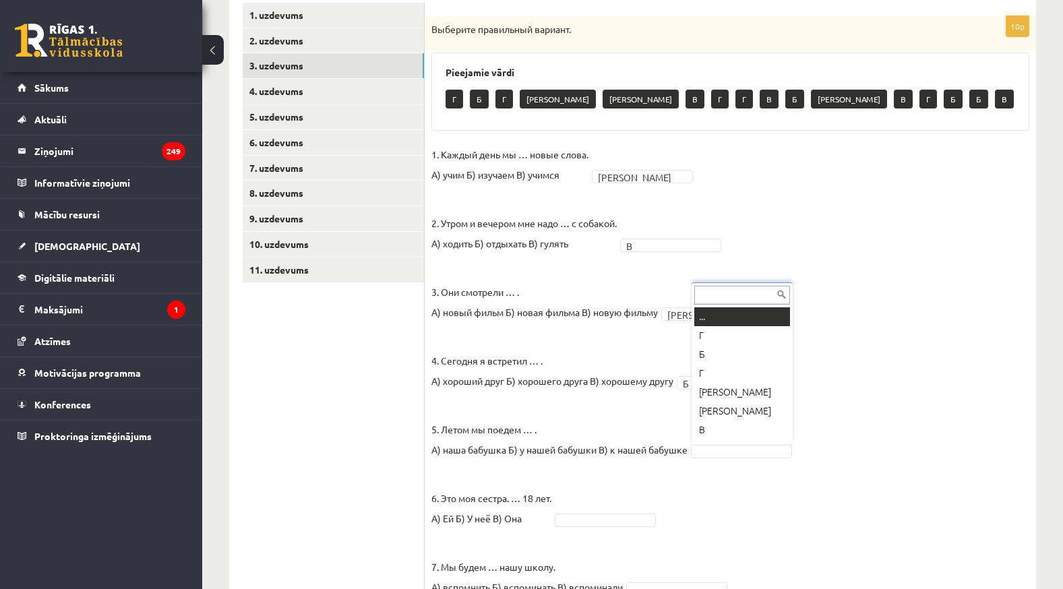
scroll to position [16, 0]
drag, startPoint x: 701, startPoint y: 434, endPoint x: 705, endPoint y: 411, distance: 23.8
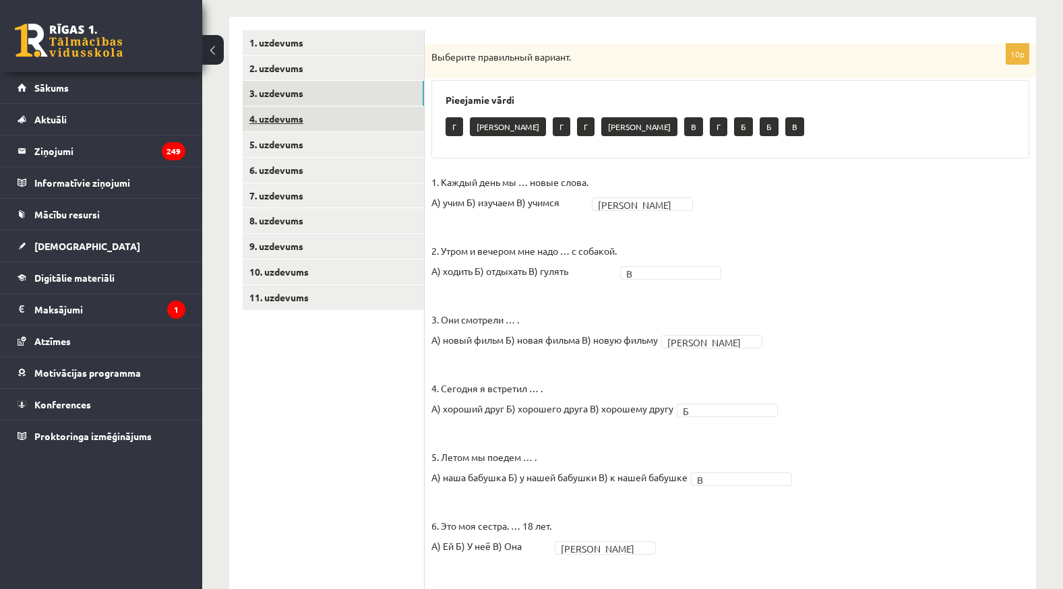
scroll to position [165, 0]
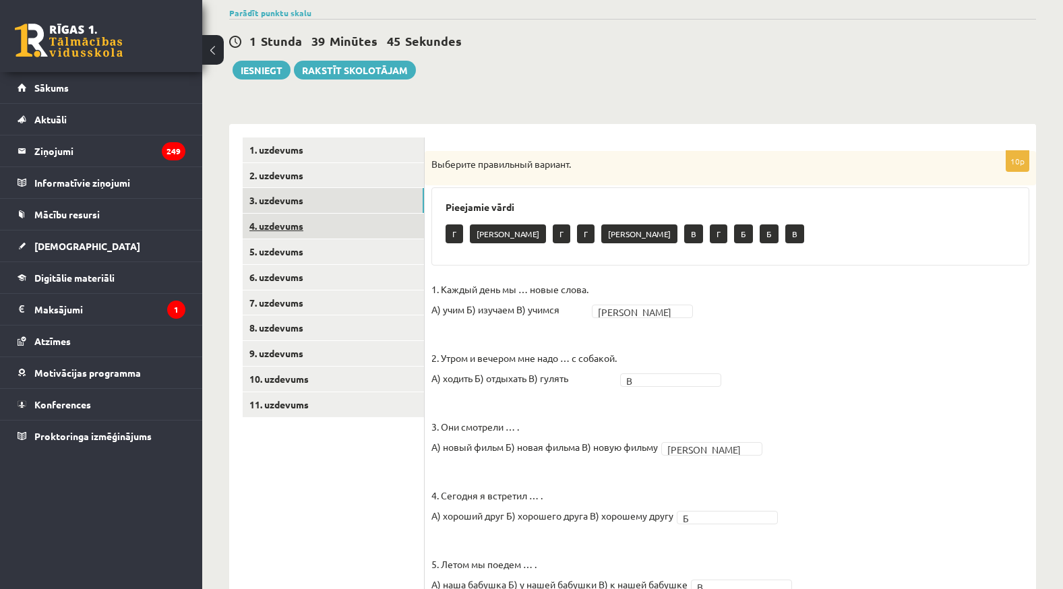
click at [315, 220] on link "4. uzdevums" at bounding box center [333, 226] width 181 height 25
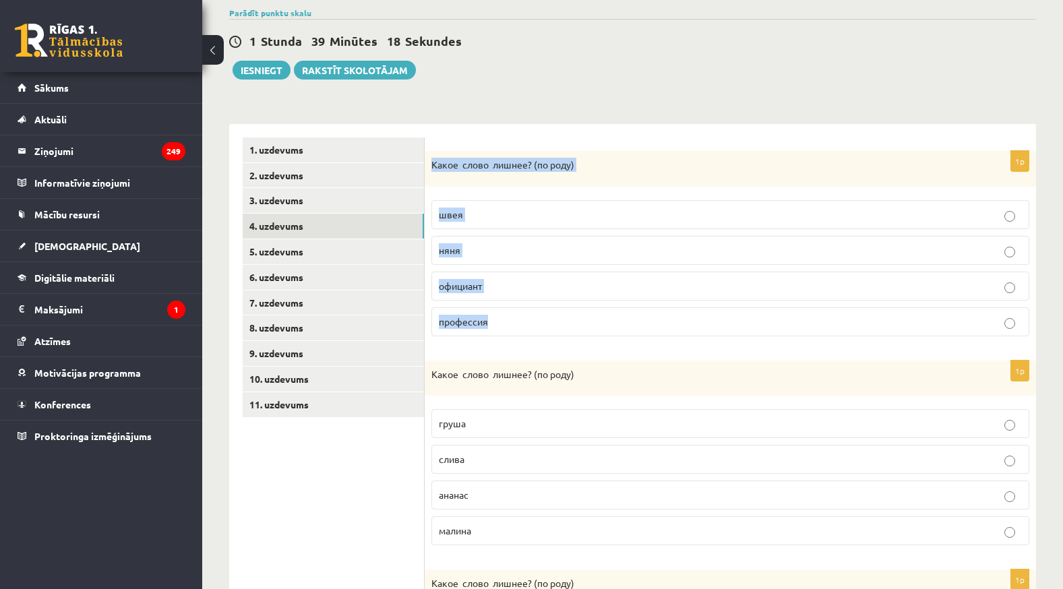
drag, startPoint x: 431, startPoint y: 165, endPoint x: 577, endPoint y: 309, distance: 204.5
click at [577, 309] on div "1p Какое слово лишнее? ( по родy) [GEOGRAPHIC_DATA] няня официант профессия" at bounding box center [730, 249] width 611 height 196
click at [473, 288] on span "официант" at bounding box center [460, 286] width 43 height 12
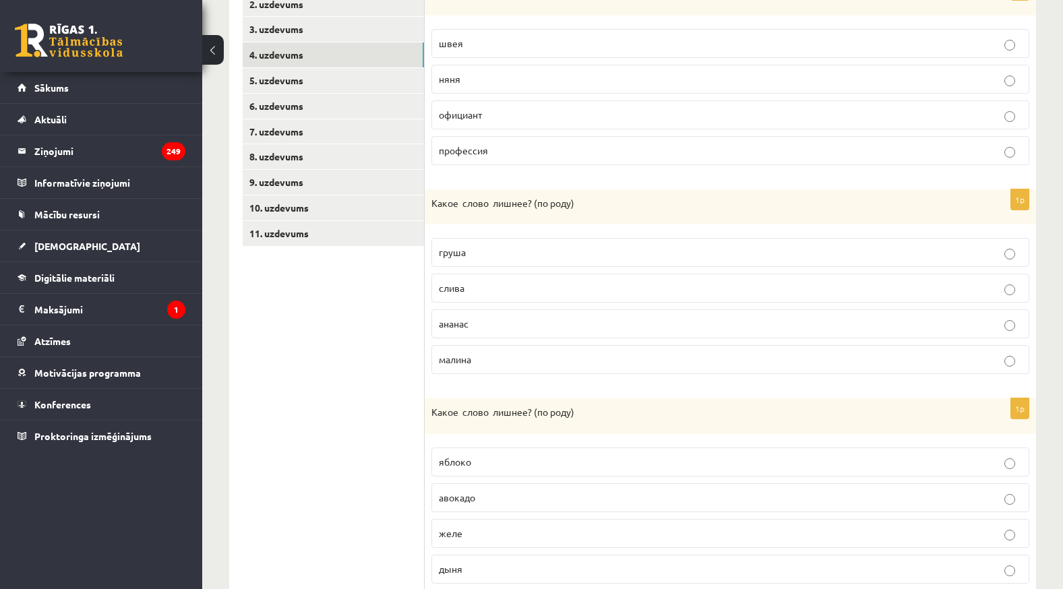
scroll to position [367, 0]
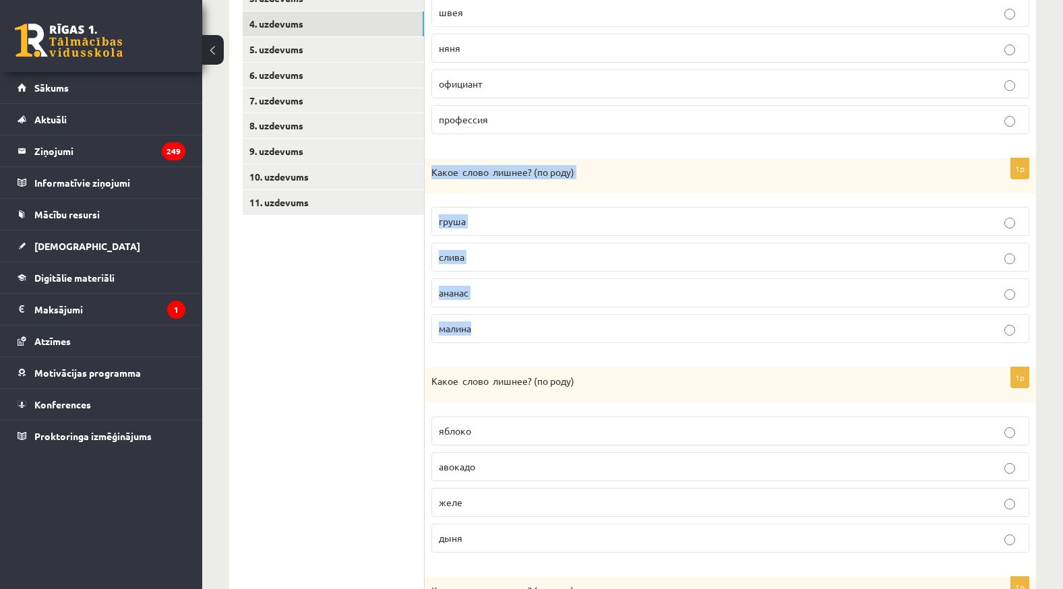
drag, startPoint x: 427, startPoint y: 174, endPoint x: 556, endPoint y: 316, distance: 191.9
click at [556, 316] on div "1p Какое слово лишнее? ( по родy) груша слива ананас [GEOGRAPHIC_DATA]" at bounding box center [730, 256] width 611 height 196
click at [487, 297] on p "ананас" at bounding box center [730, 293] width 583 height 14
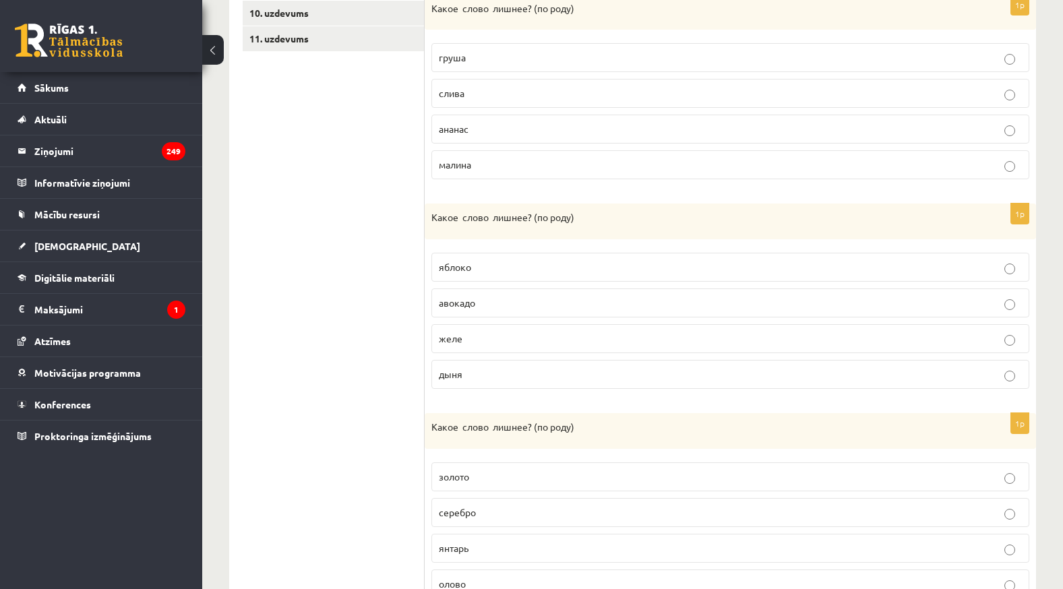
scroll to position [570, 0]
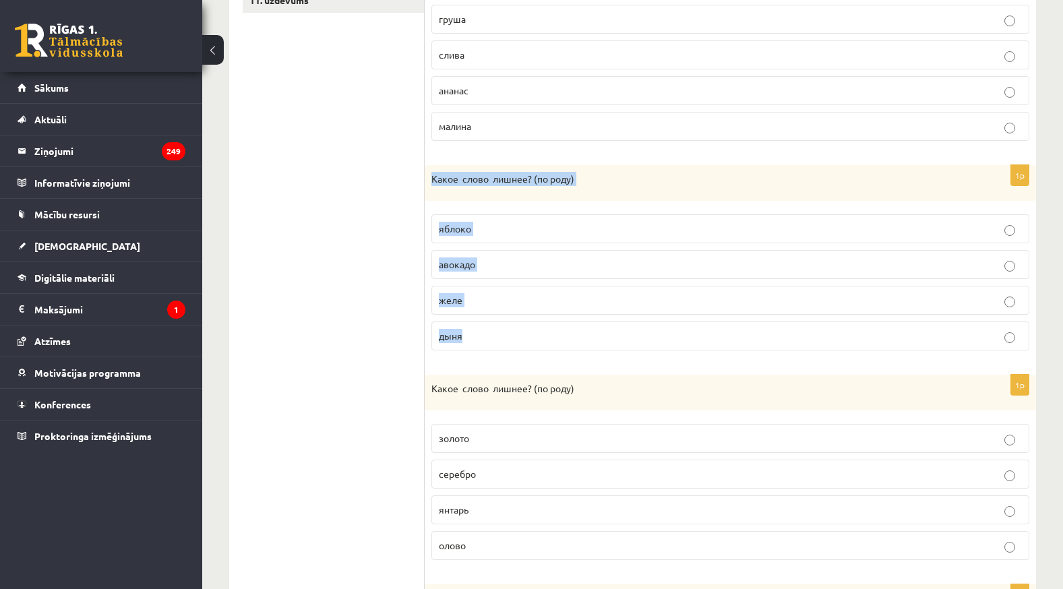
drag, startPoint x: 428, startPoint y: 171, endPoint x: 568, endPoint y: 332, distance: 213.2
click at [568, 332] on div "1p Какое слово лишнее? ( по родy) яблоко [GEOGRAPHIC_DATA] [GEOGRAPHIC_DATA] ды…" at bounding box center [730, 263] width 611 height 196
click at [496, 332] on p "дыня" at bounding box center [730, 336] width 583 height 14
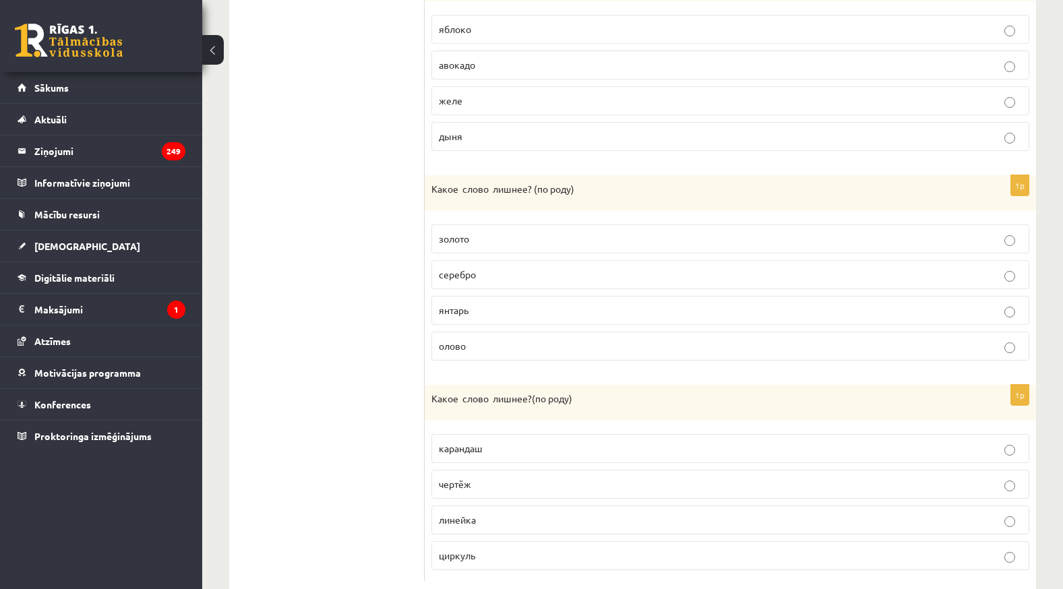
scroll to position [772, 0]
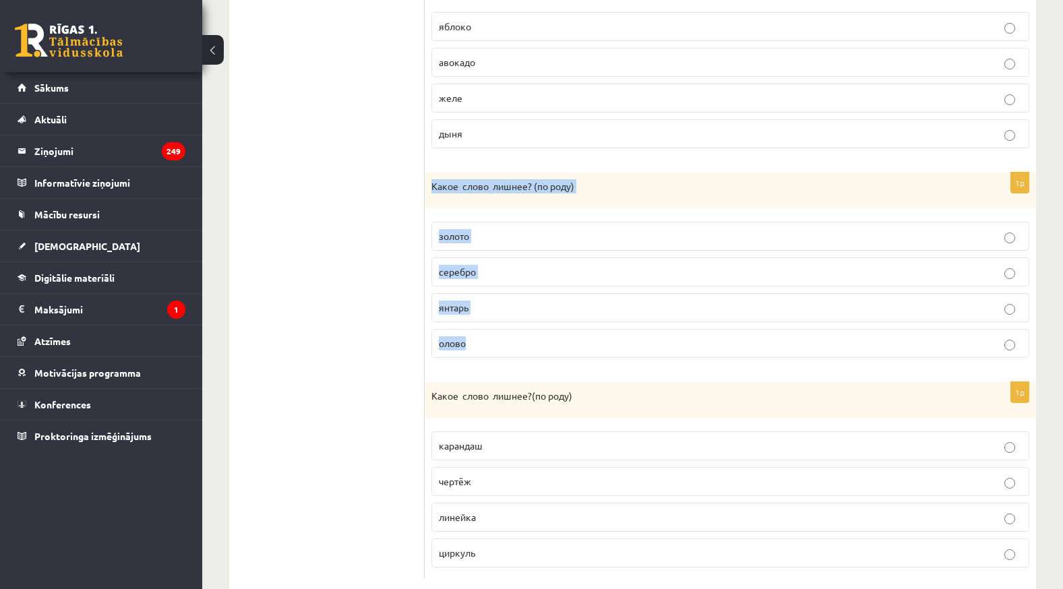
drag, startPoint x: 425, startPoint y: 185, endPoint x: 577, endPoint y: 356, distance: 228.3
click at [577, 356] on div "1p Какое слово лишнее? ( по родy) золото серебро янтарь [GEOGRAPHIC_DATA]" at bounding box center [730, 271] width 611 height 196
click at [498, 307] on p "янтарь" at bounding box center [730, 308] width 583 height 14
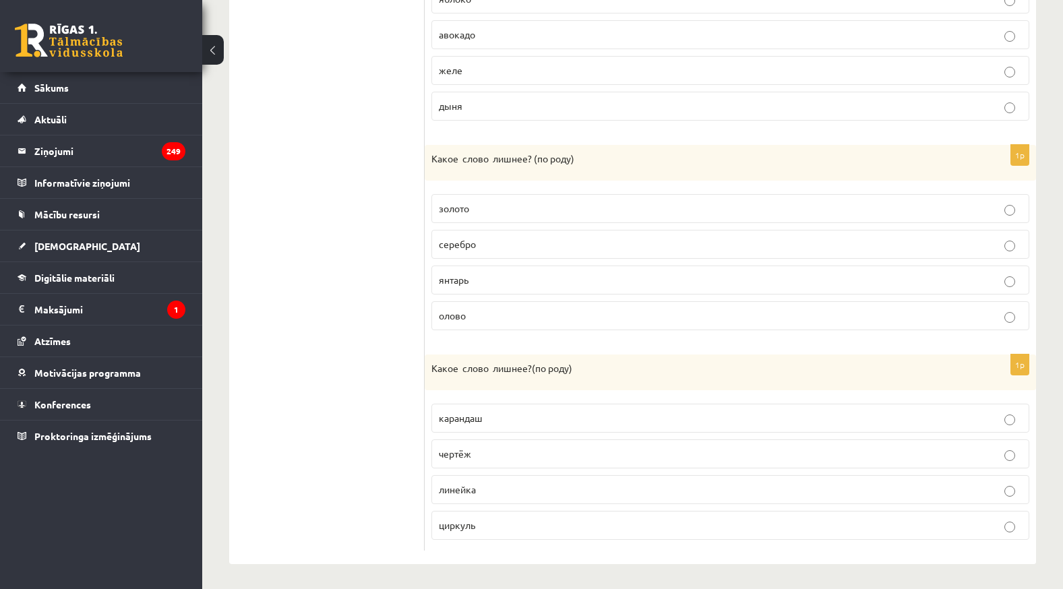
scroll to position [802, 0]
drag, startPoint x: 423, startPoint y: 357, endPoint x: 654, endPoint y: 529, distance: 288.0
click at [654, 529] on div "**********" at bounding box center [632, 25] width 807 height 1075
click at [297, 347] on ul "1. uzdevums 2. uzdevums 3. uzdevums 4. uzdevums 5. uzdevums 6. uzdevums 7. uzde…" at bounding box center [334, 25] width 182 height 1048
drag, startPoint x: 432, startPoint y: 367, endPoint x: 848, endPoint y: 610, distance: 481.9
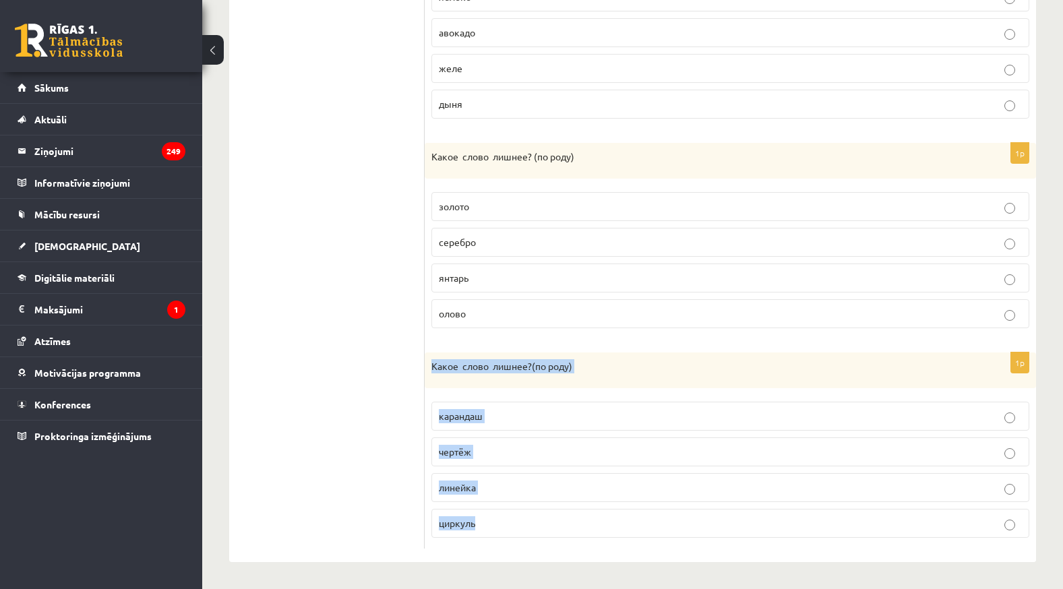
click at [583, 494] on p "линейка" at bounding box center [730, 488] width 583 height 14
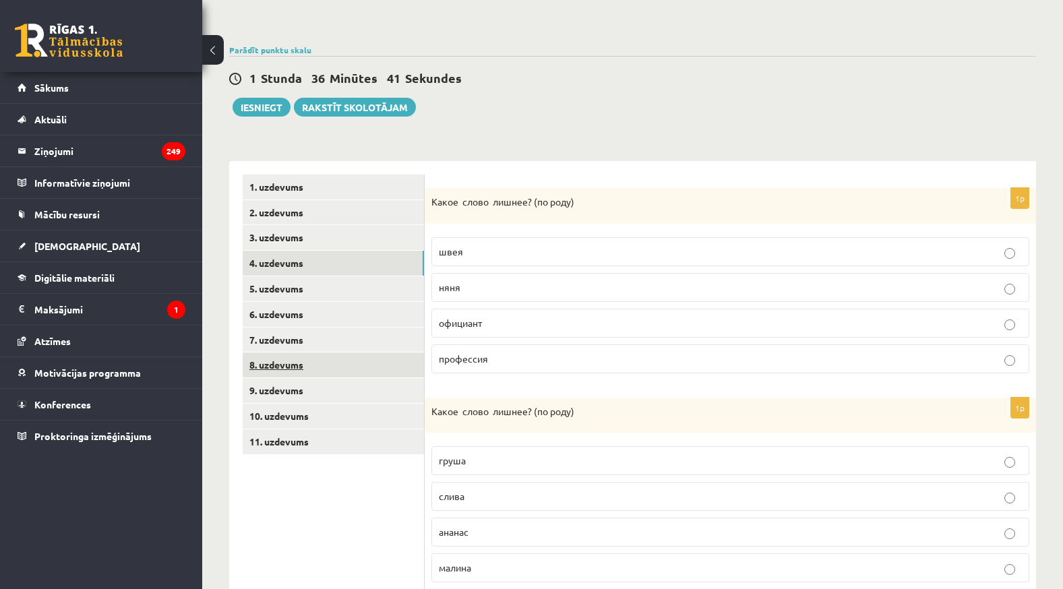
scroll to position [127, 0]
click at [318, 291] on link "5. uzdevums" at bounding box center [333, 289] width 181 height 25
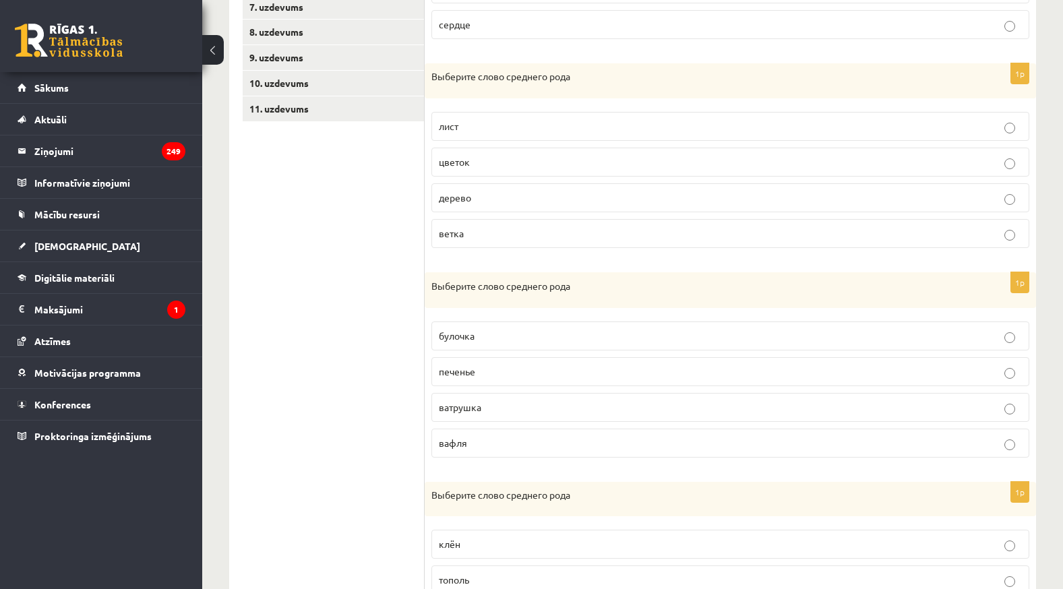
scroll to position [124, 0]
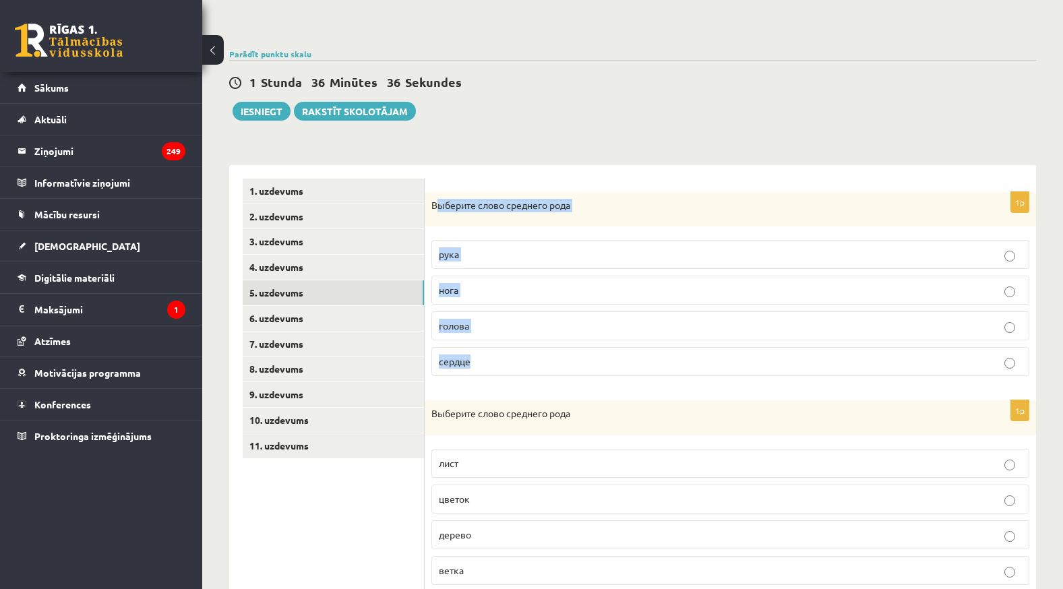
drag, startPoint x: 434, startPoint y: 206, endPoint x: 570, endPoint y: 359, distance: 204.4
click at [570, 359] on div "1p Выберите слово среднего рода рука нога голова сердце" at bounding box center [730, 290] width 611 height 196
click at [475, 361] on p "сердце" at bounding box center [730, 362] width 583 height 14
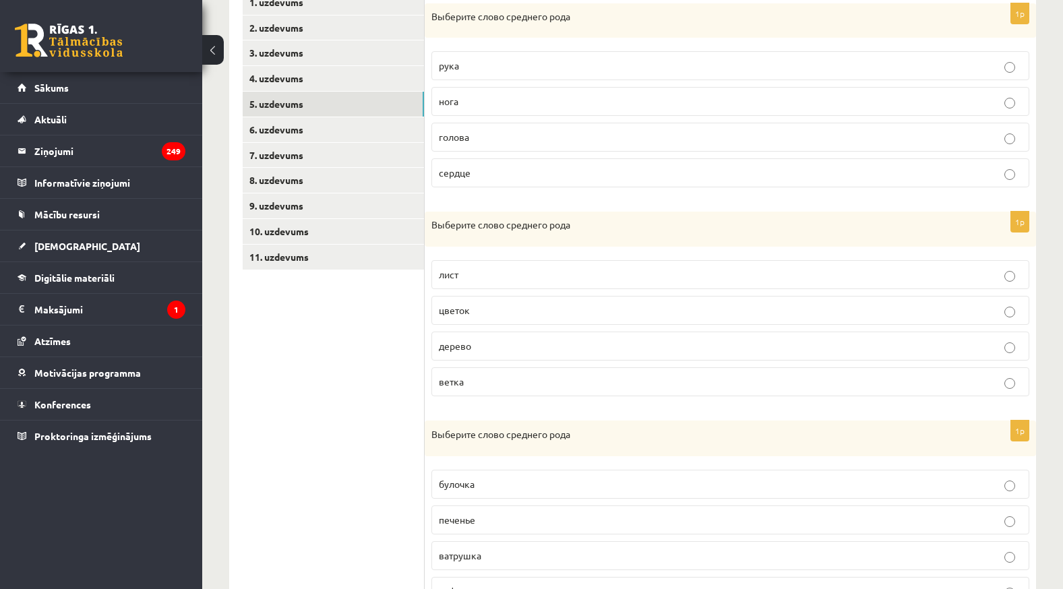
scroll to position [326, 0]
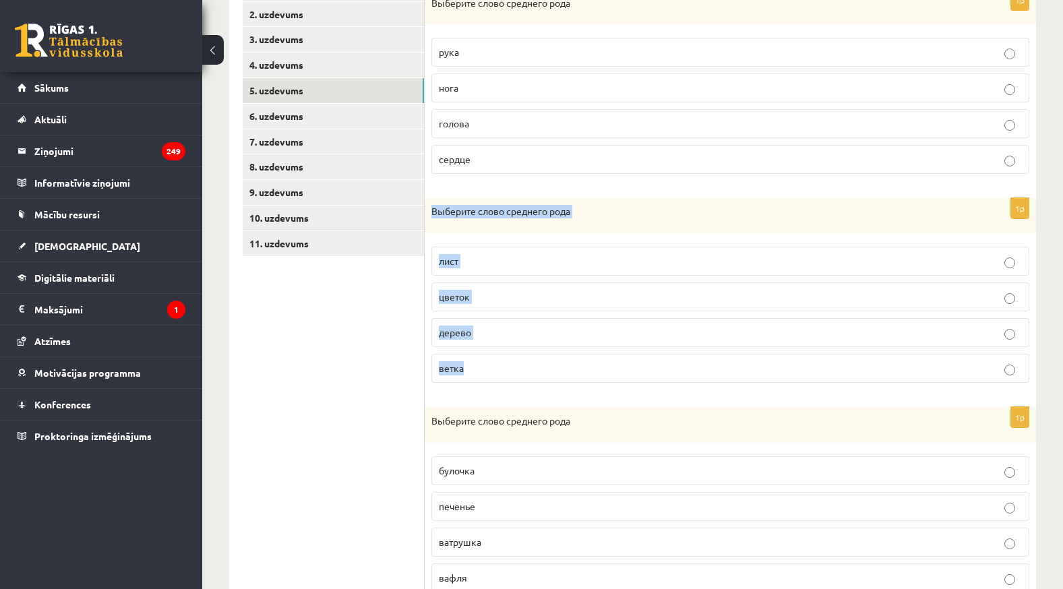
drag, startPoint x: 429, startPoint y: 210, endPoint x: 557, endPoint y: 363, distance: 199.1
click at [557, 363] on div "1p Выберите слово среднего рода лист цветок дерево ветка" at bounding box center [730, 296] width 611 height 196
click at [460, 329] on span "дерево" at bounding box center [455, 332] width 32 height 12
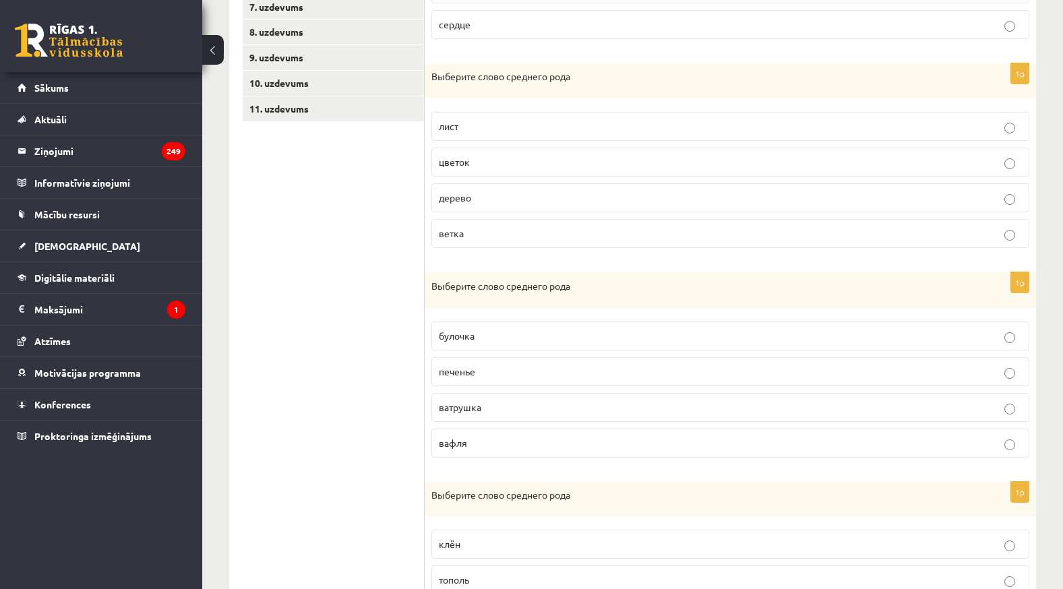
scroll to position [529, 0]
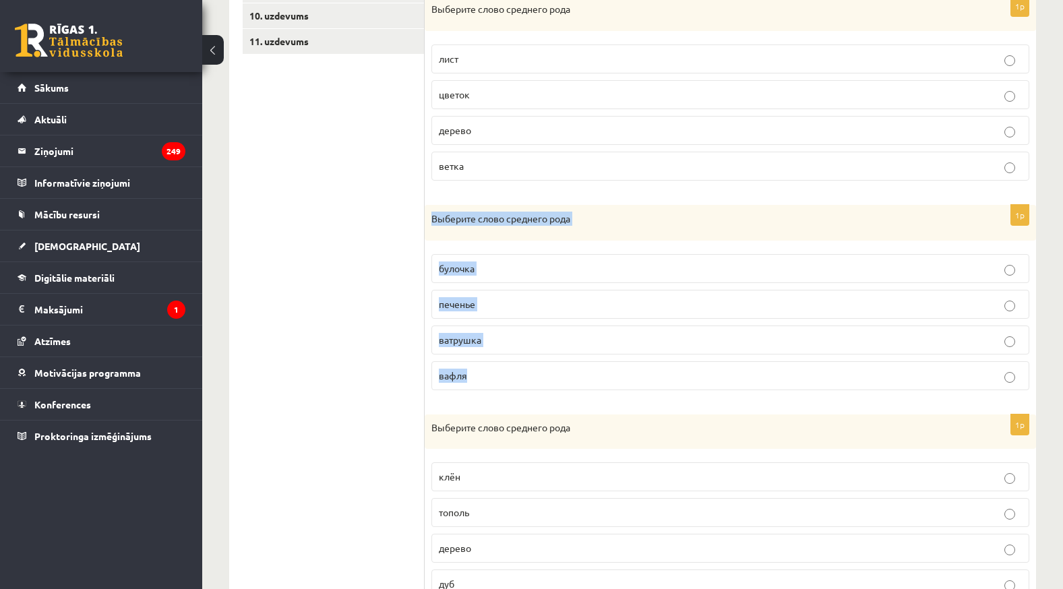
drag, startPoint x: 425, startPoint y: 214, endPoint x: 618, endPoint y: 373, distance: 249.9
click at [618, 373] on div "1p Выберите слово среднего рода [GEOGRAPHIC_DATA] печенье ватрушка [GEOGRAPHIC_…" at bounding box center [730, 303] width 611 height 196
click at [492, 299] on p "печенье" at bounding box center [730, 304] width 583 height 14
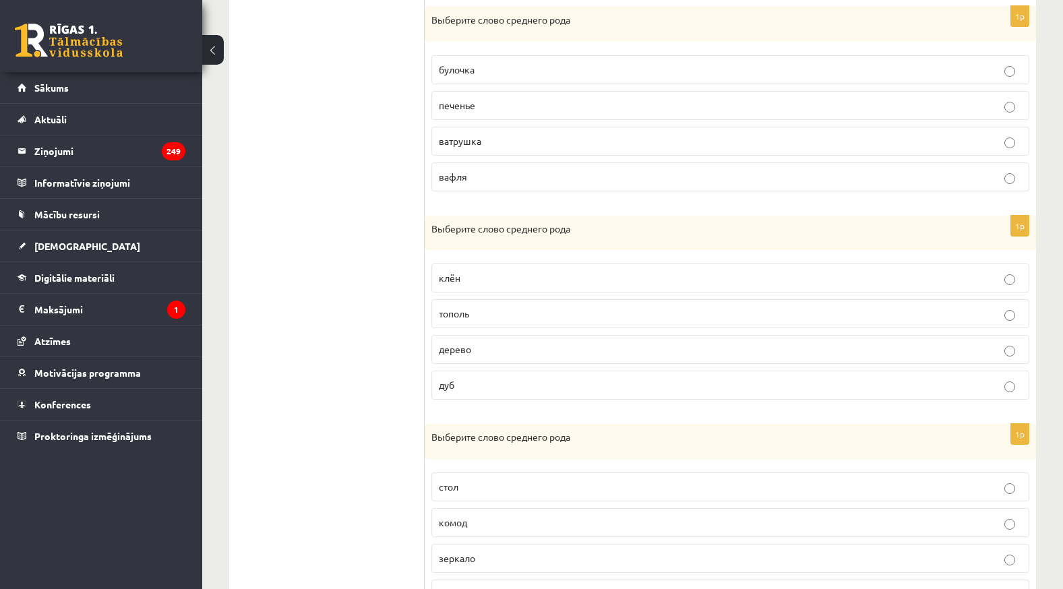
scroll to position [731, 0]
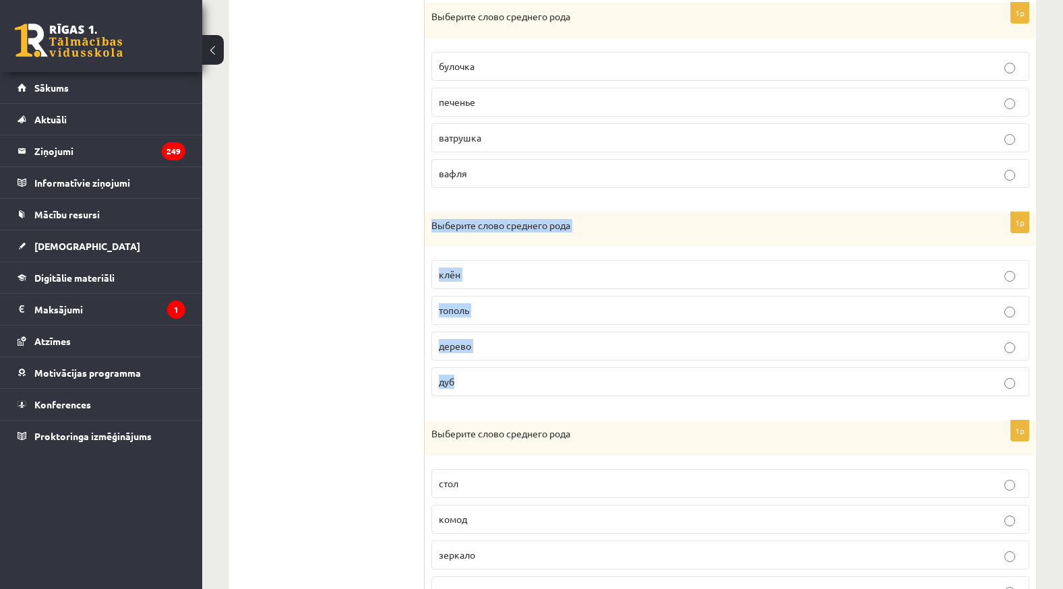
drag, startPoint x: 430, startPoint y: 221, endPoint x: 601, endPoint y: 378, distance: 231.9
click at [601, 378] on div "1p Выберите слово среднего рода клён [GEOGRAPHIC_DATA] дерево [GEOGRAPHIC_DATA]" at bounding box center [730, 310] width 611 height 196
click at [484, 339] on p "дерево" at bounding box center [730, 346] width 583 height 14
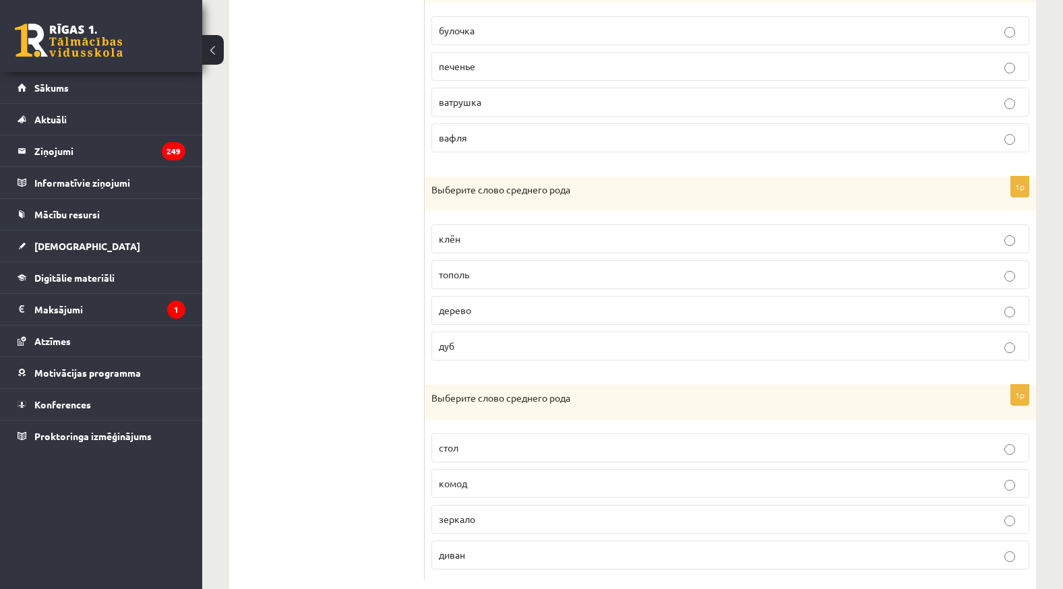
scroll to position [798, 0]
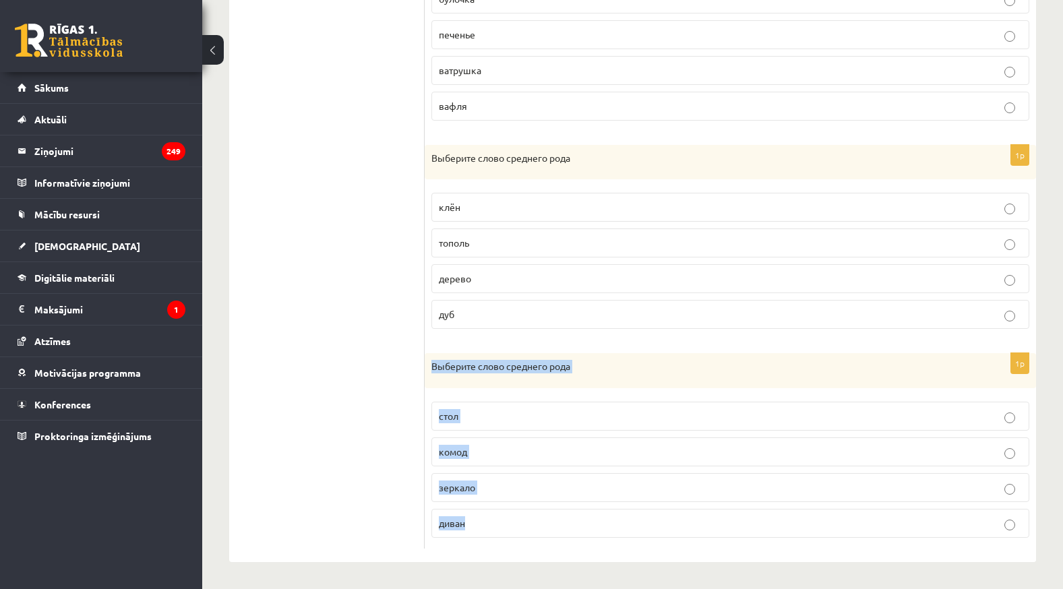
drag, startPoint x: 427, startPoint y: 359, endPoint x: 636, endPoint y: 514, distance: 260.2
click at [636, 514] on div "1p Выберите слово среднего рода стол комод зеркало диван" at bounding box center [730, 451] width 611 height 196
click at [446, 484] on span "зеркало" at bounding box center [457, 487] width 36 height 12
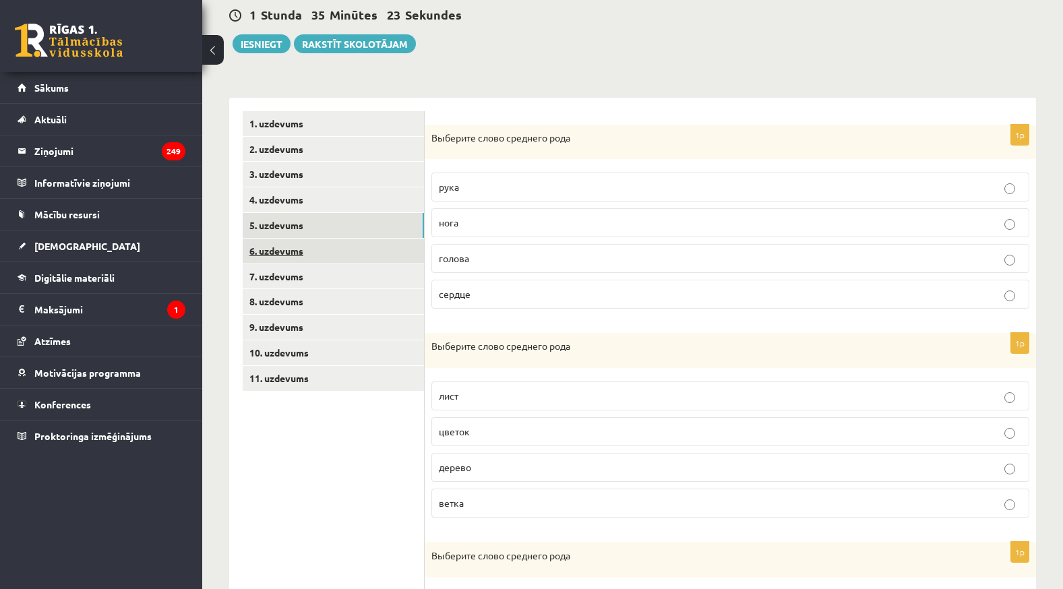
click at [308, 248] on link "6. uzdevums" at bounding box center [333, 251] width 181 height 25
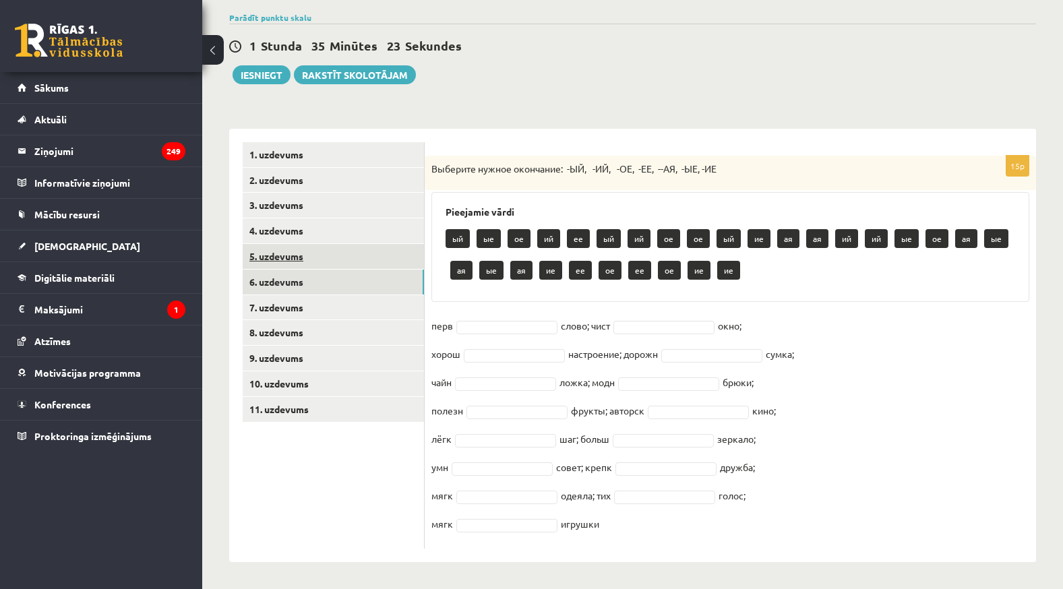
scroll to position [160, 0]
drag, startPoint x: 427, startPoint y: 165, endPoint x: 895, endPoint y: 527, distance: 591.6
click at [895, 527] on div "15p Выберите нужное окончание: -ЫЙ, -ИЙ, -ОЕ, -ЕЕ, --АЯ, -ЫЕ, -ИЕ Pieejamie vār…" at bounding box center [730, 352] width 611 height 393
click at [331, 484] on ul "1. uzdevums 2. uzdevums 3. uzdevums 4. uzdevums 5. uzdevums 6. uzdevums 7. uzde…" at bounding box center [334, 345] width 182 height 407
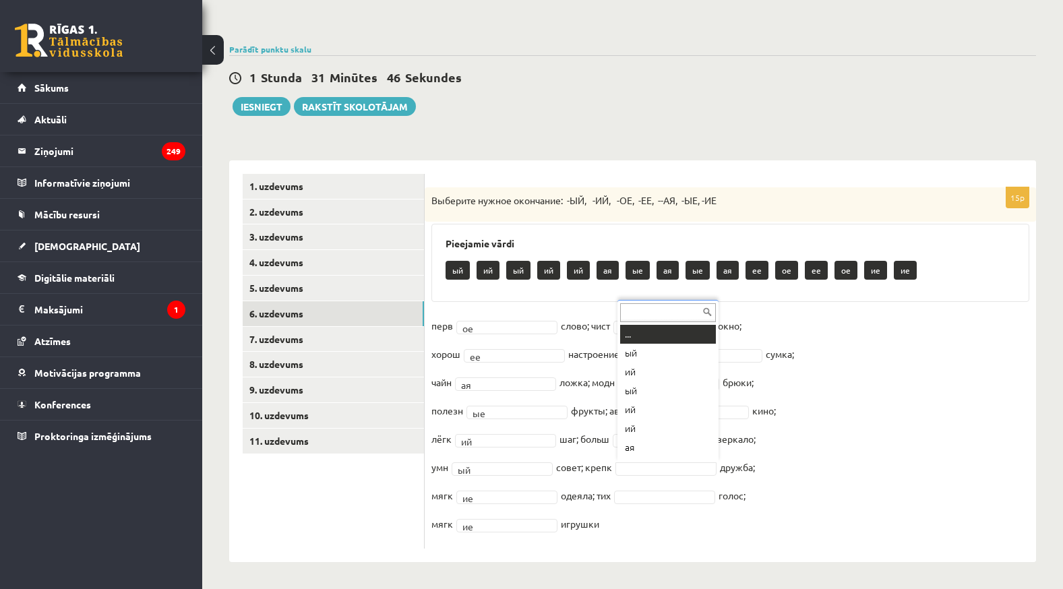
scroll to position [16, 0]
click at [642, 522] on fieldset "перв ое ** слово; чист ое ** окно; хорош ее ** настроение; дорожн ая ** сумка; …" at bounding box center [730, 429] width 598 height 227
click at [696, 528] on fieldset "перв ое ** слово; чист ое ** окно; хорош ее ** настроение; дорожн ая ** сумка; …" at bounding box center [730, 429] width 598 height 227
click at [703, 529] on fieldset "перв ое ** слово; чист ое ** окно; хорош ее ** настроение; дорожн ая ** сумка; …" at bounding box center [730, 429] width 598 height 227
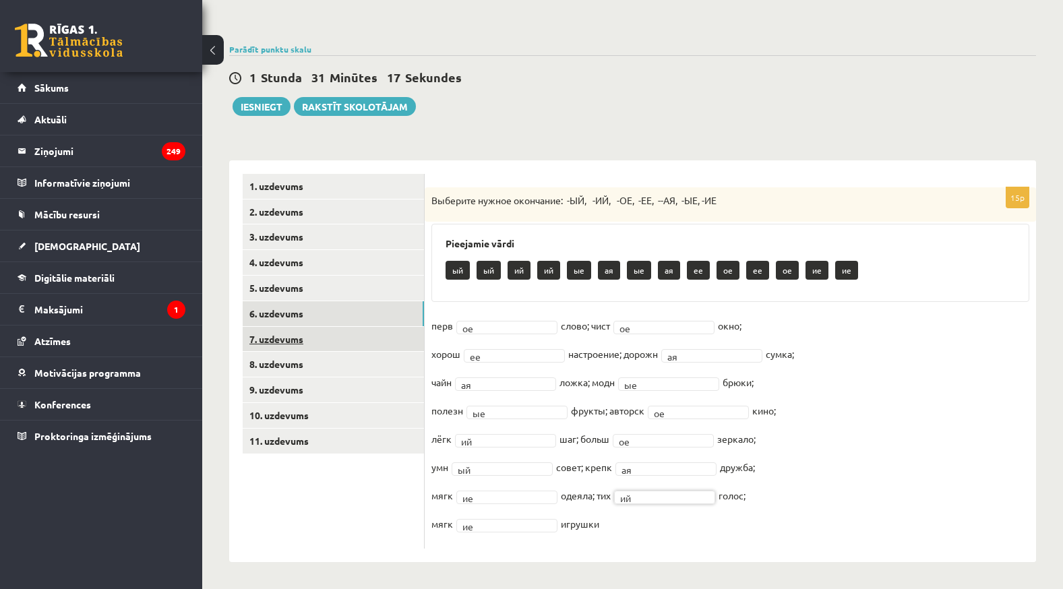
click at [274, 332] on link "7. uzdevums" at bounding box center [333, 339] width 181 height 25
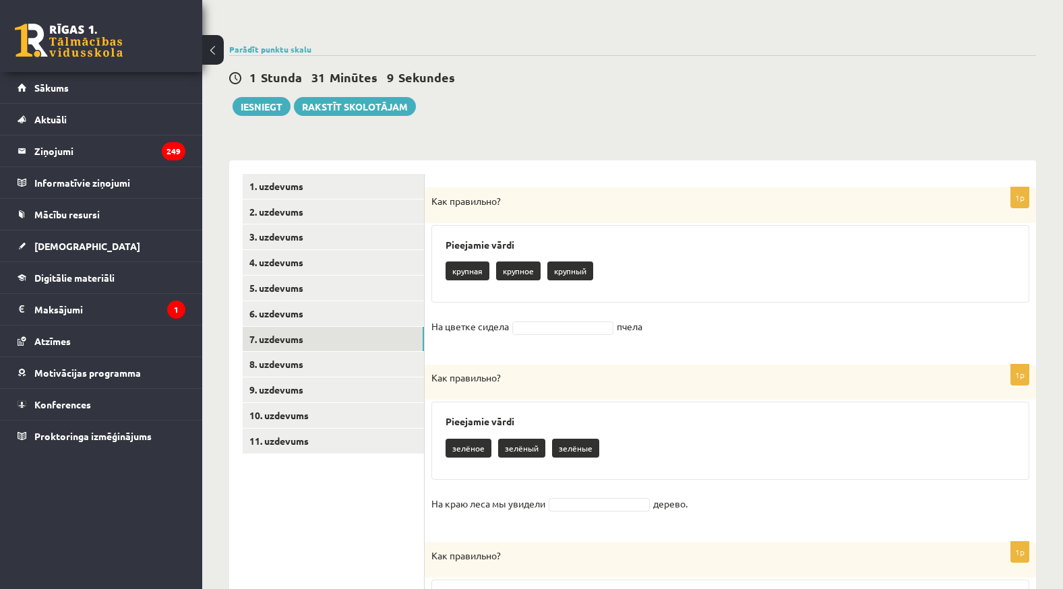
drag, startPoint x: 429, startPoint y: 200, endPoint x: 660, endPoint y: 338, distance: 269.2
click at [660, 338] on div "1p Как правильно? Pieejamie vārdi крупная крупное крупный На цветке сидела пчела" at bounding box center [730, 269] width 611 height 164
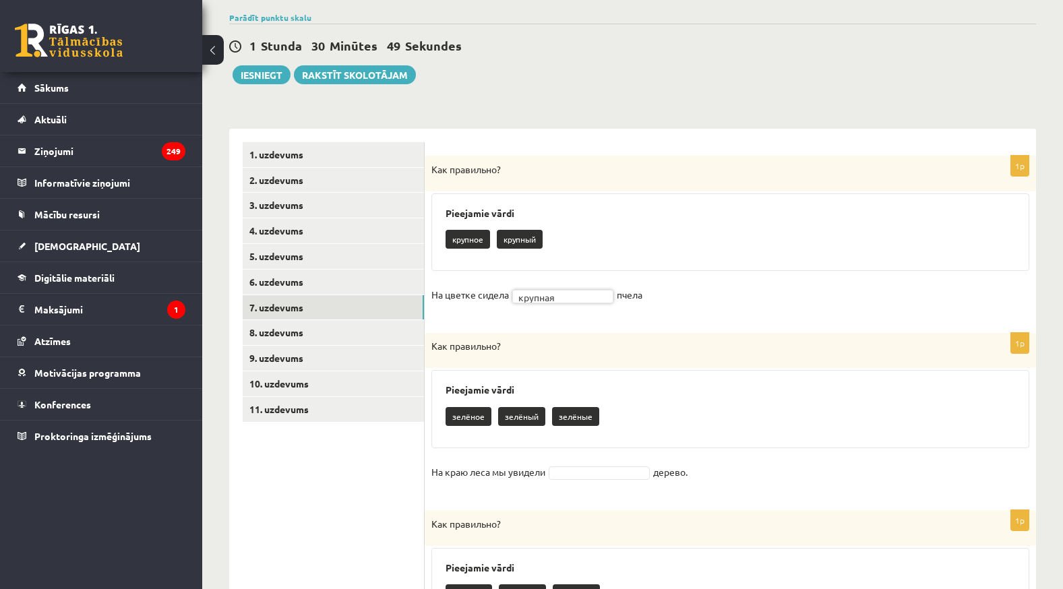
scroll to position [264, 0]
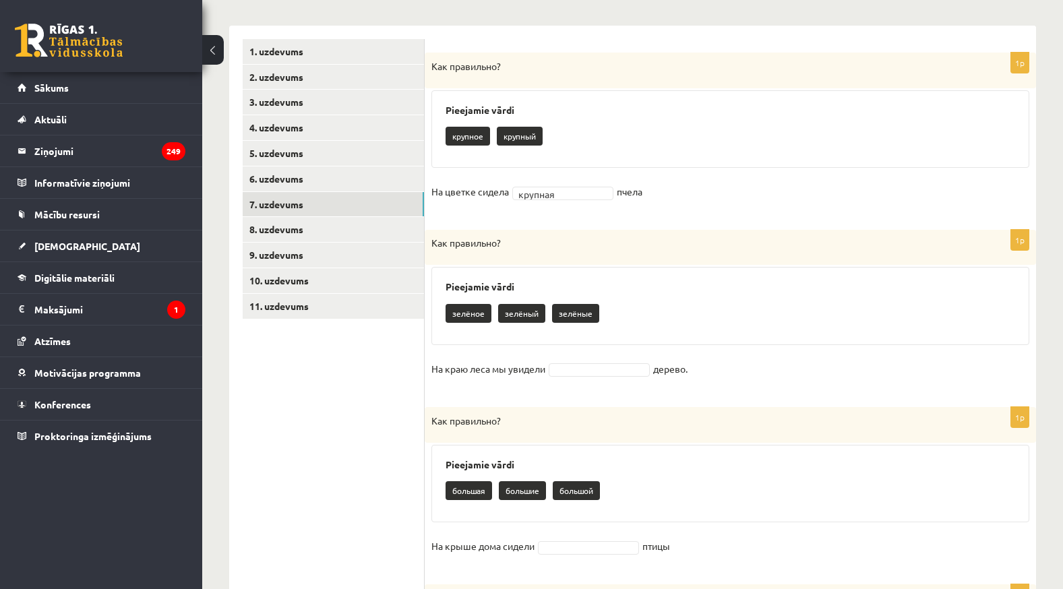
drag, startPoint x: 431, startPoint y: 235, endPoint x: 707, endPoint y: 365, distance: 305.5
click at [707, 365] on div "1p Как правильно? Pieejamie vārdi зелёное зелёный зелёные На краю леса мы увиде…" at bounding box center [730, 311] width 611 height 163
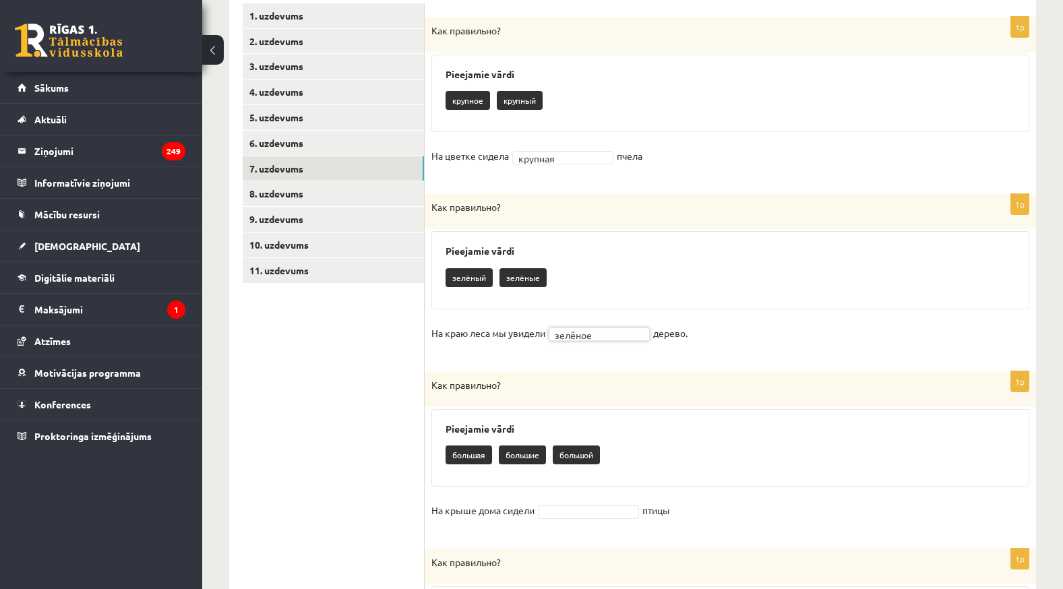
scroll to position [398, 0]
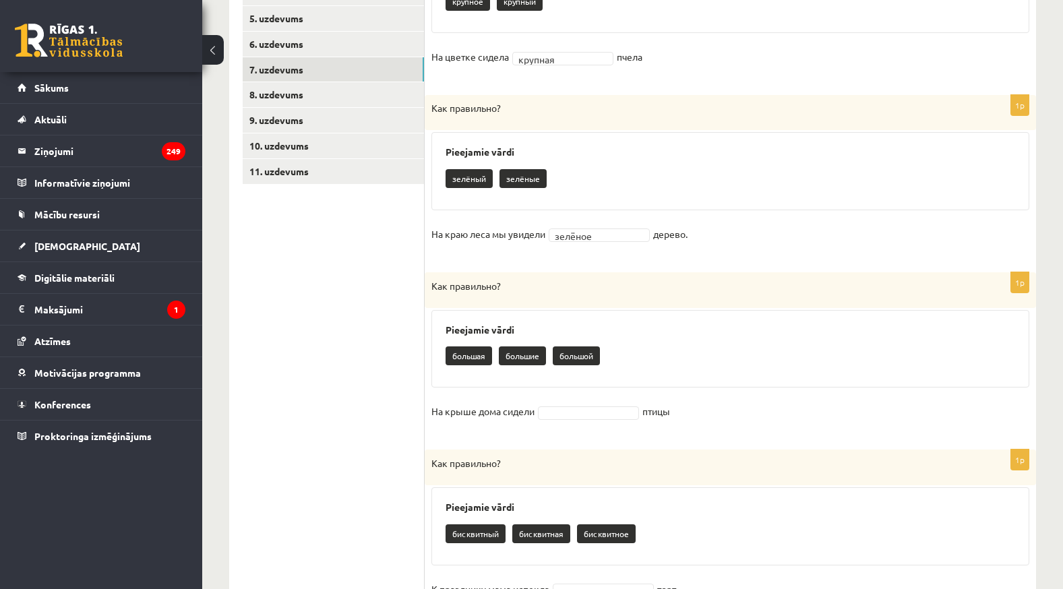
drag, startPoint x: 431, startPoint y: 287, endPoint x: 700, endPoint y: 402, distance: 292.3
click at [700, 402] on div "1p Как правильно? Pieejamie vārdi [GEOGRAPHIC_DATA] На крыше дома сидели птицы" at bounding box center [730, 354] width 611 height 164
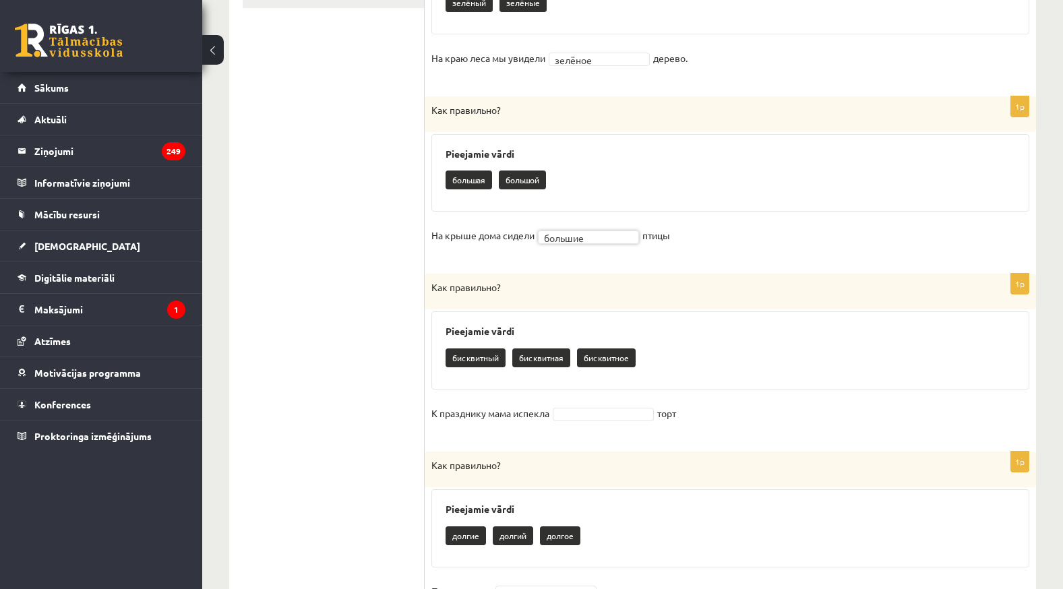
scroll to position [668, 0]
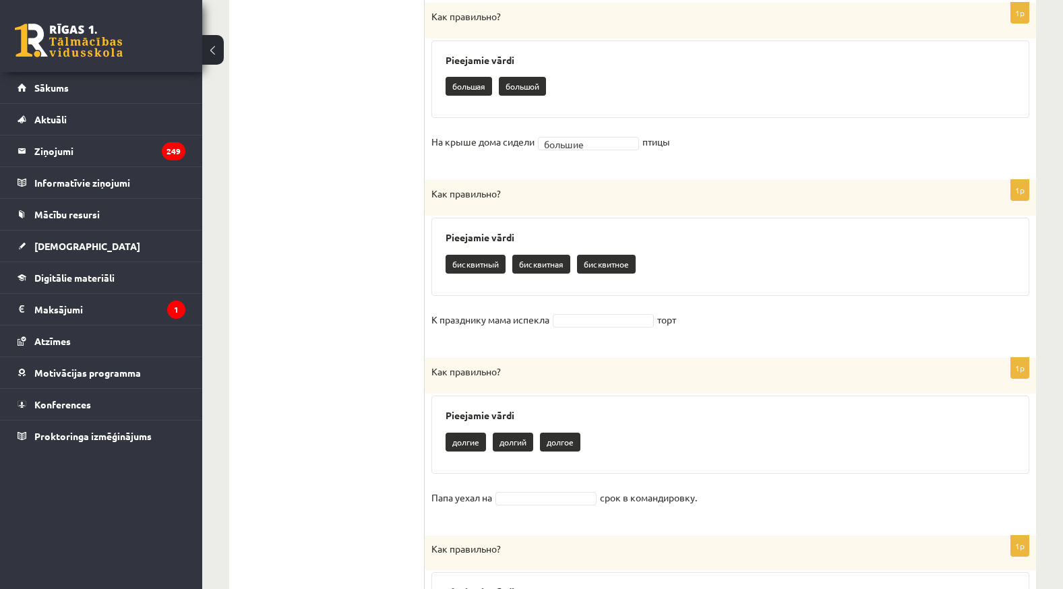
drag, startPoint x: 432, startPoint y: 193, endPoint x: 749, endPoint y: 313, distance: 338.8
click at [749, 313] on div "1p Как правильно? Pieejamie vārdi бисквитный бисквитная бисквитное К празднику …" at bounding box center [730, 262] width 611 height 164
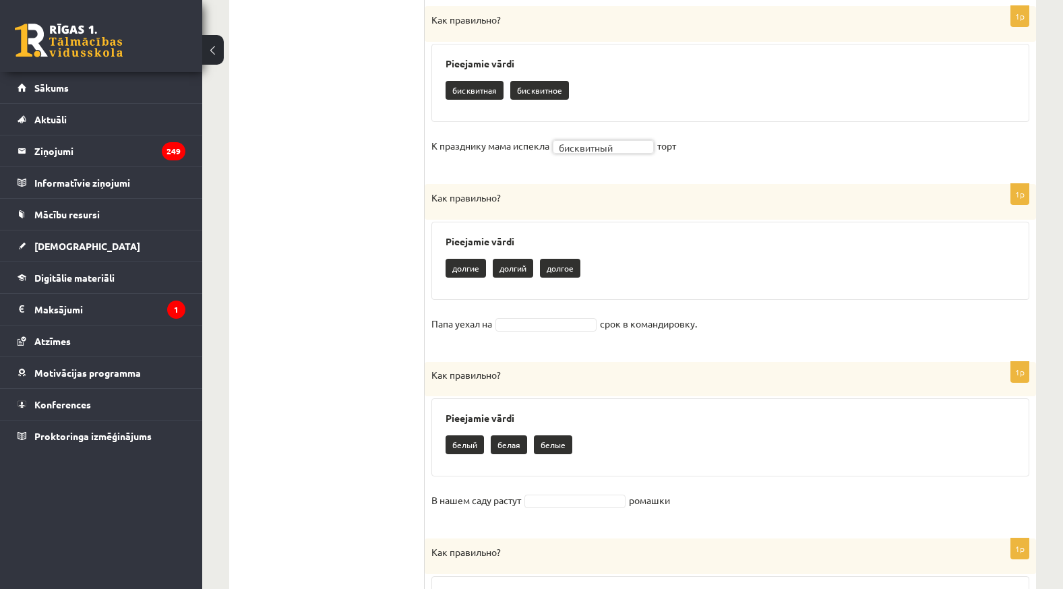
scroll to position [870, 0]
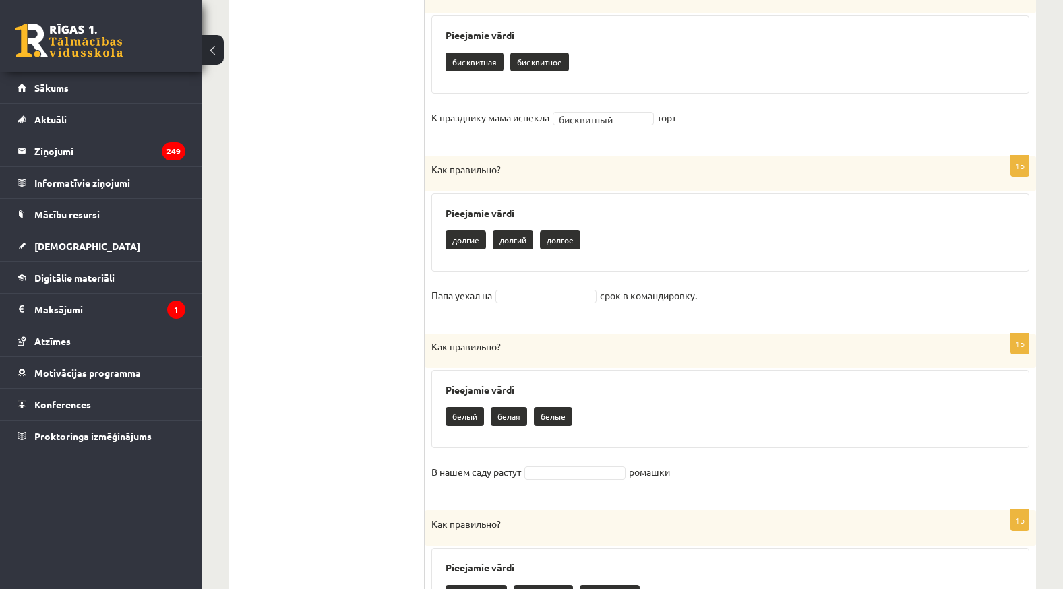
drag, startPoint x: 433, startPoint y: 170, endPoint x: 711, endPoint y: 294, distance: 304.8
click at [711, 294] on div "1p Как правильно? Pieejamie vārdi долгие долгий долгое Папа уехал на срок в ком…" at bounding box center [730, 238] width 611 height 164
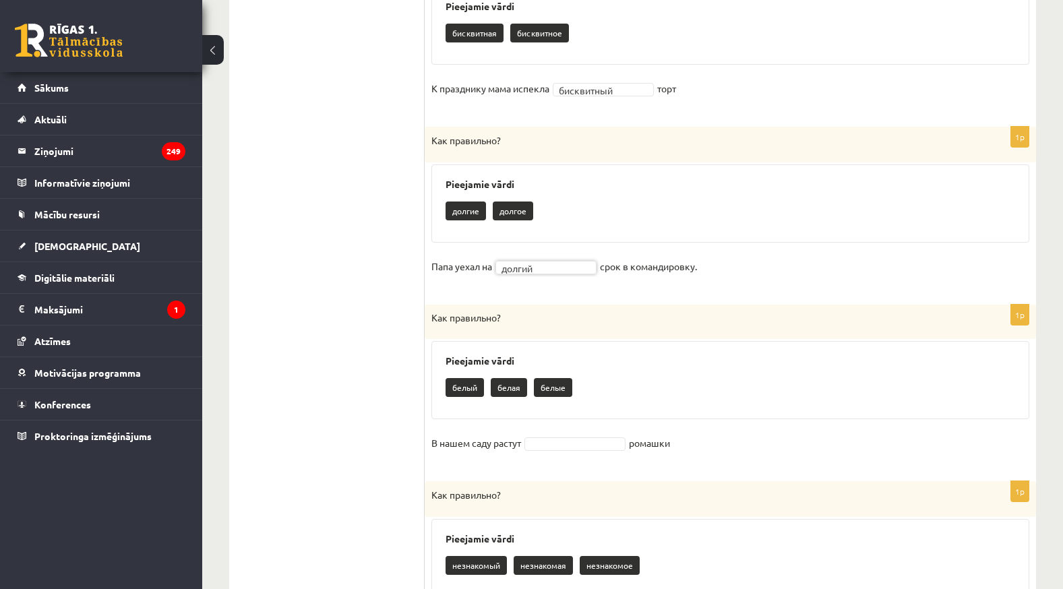
scroll to position [1005, 0]
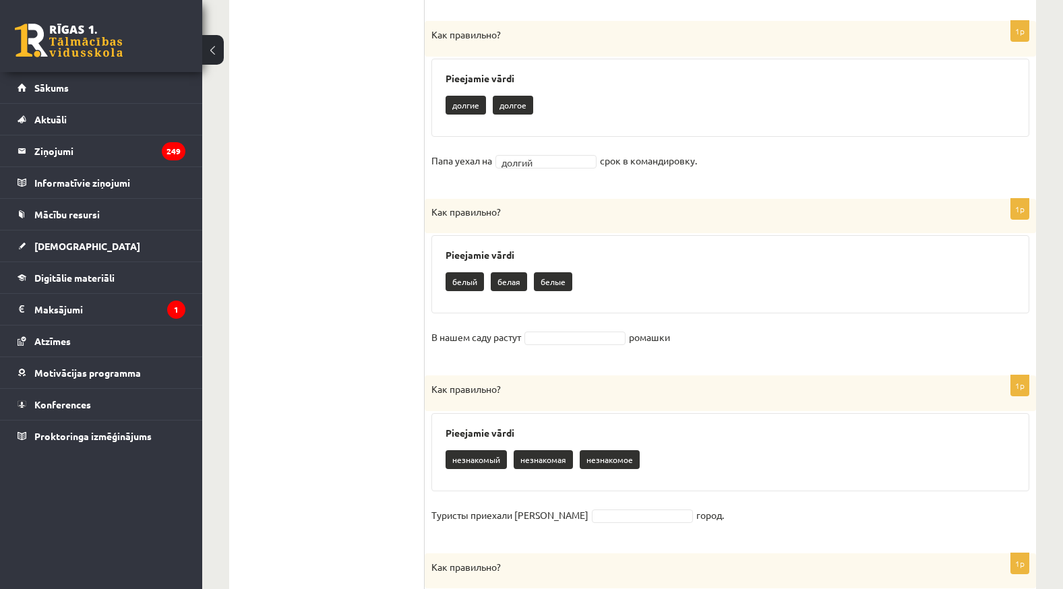
drag, startPoint x: 428, startPoint y: 208, endPoint x: 686, endPoint y: 326, distance: 283.9
click at [686, 326] on div "1p Как правильно? Pieejamie vārdi белый белая белые В нашем саду растут ромашки" at bounding box center [730, 280] width 611 height 163
click at [604, 353] on fieldset "В нашем саду растут ромашки" at bounding box center [730, 341] width 598 height 28
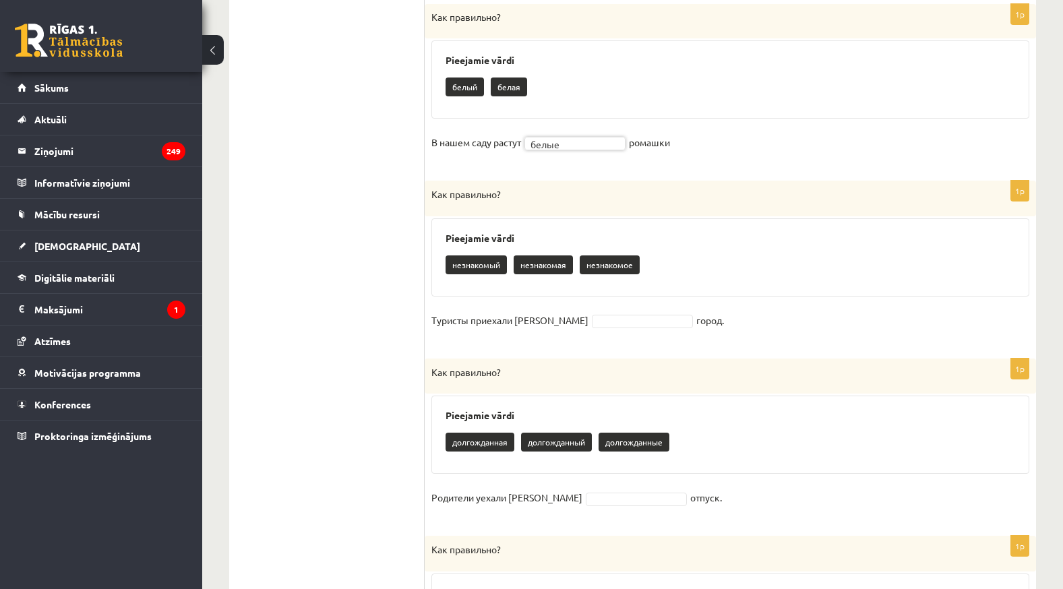
scroll to position [1207, 0]
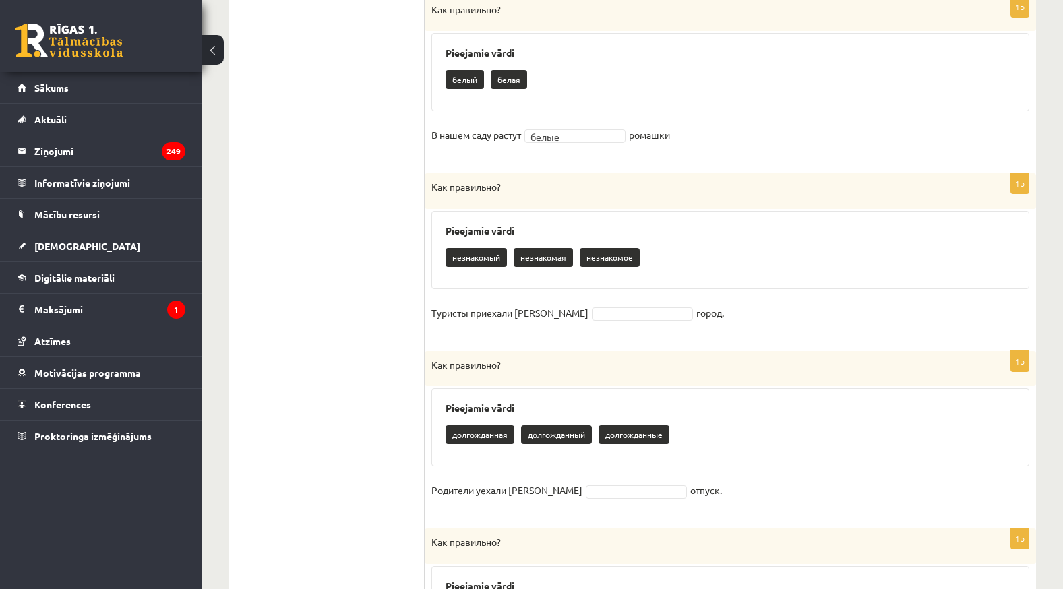
drag, startPoint x: 432, startPoint y: 181, endPoint x: 691, endPoint y: 308, distance: 288.2
click at [691, 308] on div "1p Как правильно? Pieejamie vārdi незнакомый незнакомая незнакомое Туристы прие…" at bounding box center [730, 255] width 611 height 164
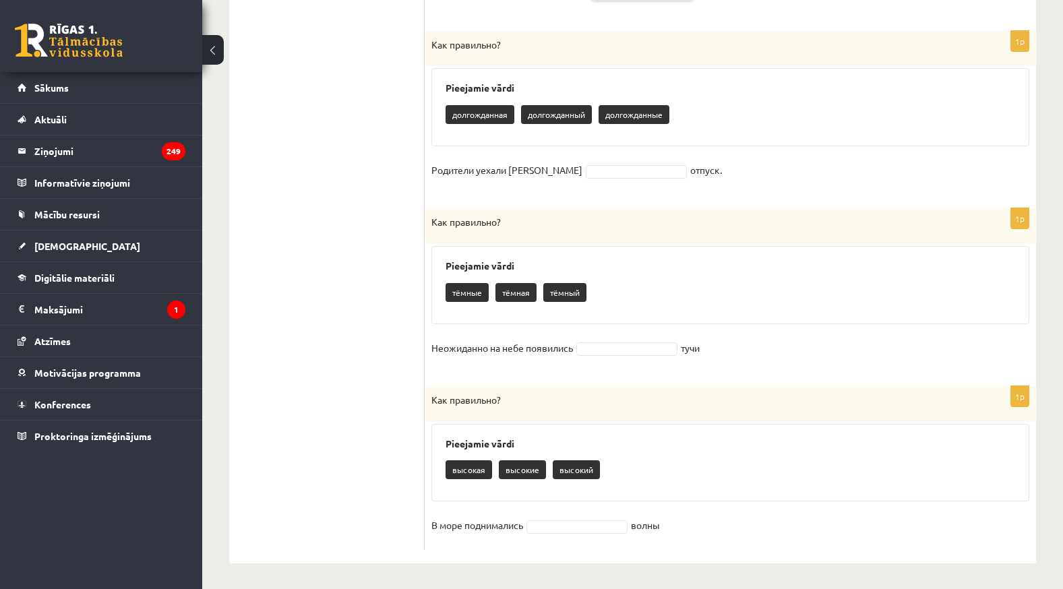
scroll to position [1530, 0]
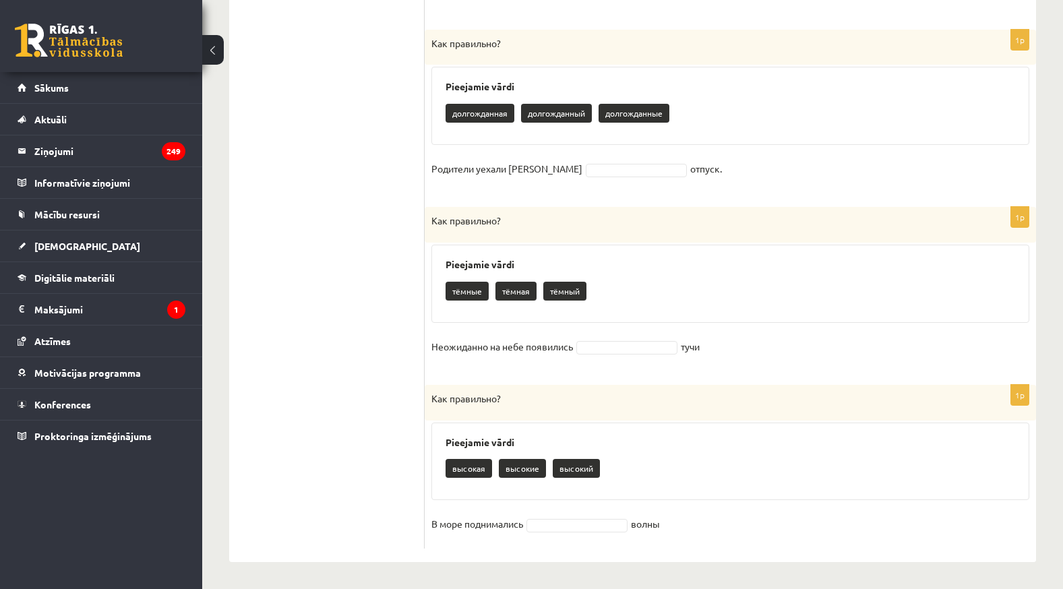
drag, startPoint x: 432, startPoint y: 42, endPoint x: 692, endPoint y: 156, distance: 283.5
click at [692, 156] on div "1p Как правильно? Pieejamie vārdi долгожданная долгожданный долгожданные Родите…" at bounding box center [730, 112] width 611 height 164
drag, startPoint x: 427, startPoint y: 217, endPoint x: 712, endPoint y: 330, distance: 306.8
click at [712, 330] on div "1p Как правильно? Pieejamie vārdi тёмные тёмная тёмный Неожиданно на небе появи…" at bounding box center [730, 289] width 611 height 164
drag, startPoint x: 429, startPoint y: 397, endPoint x: 755, endPoint y: 587, distance: 377.1
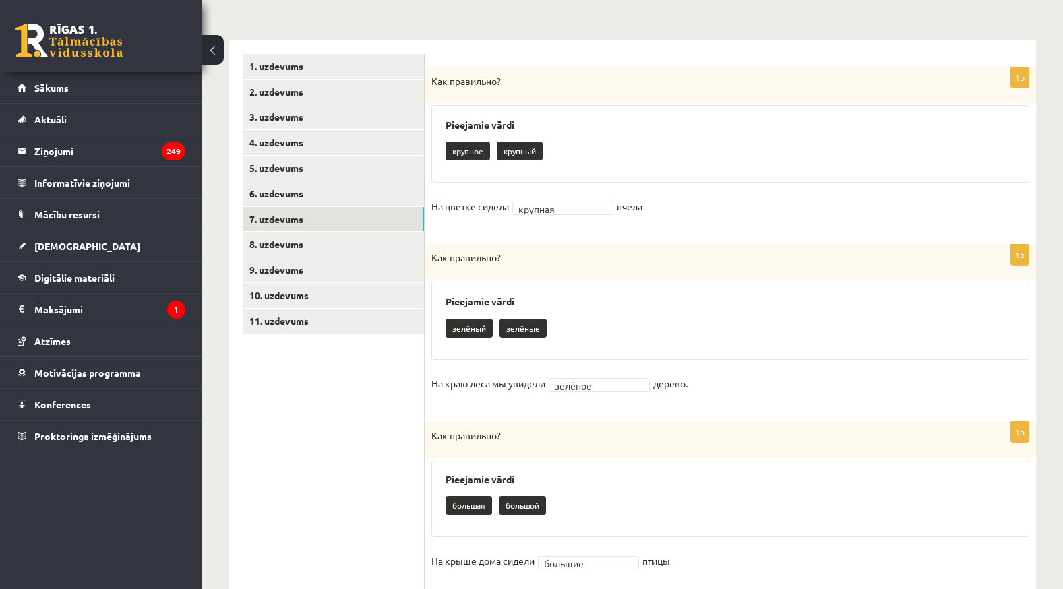
scroll to position [249, 0]
click at [352, 247] on link "8. uzdevums" at bounding box center [333, 244] width 181 height 25
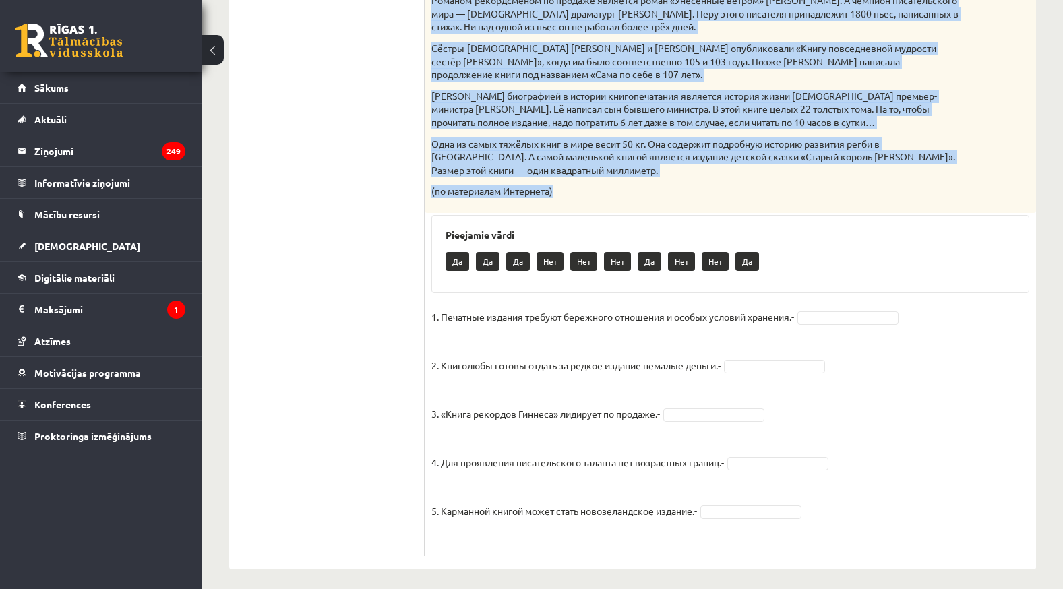
scroll to position [604, 0]
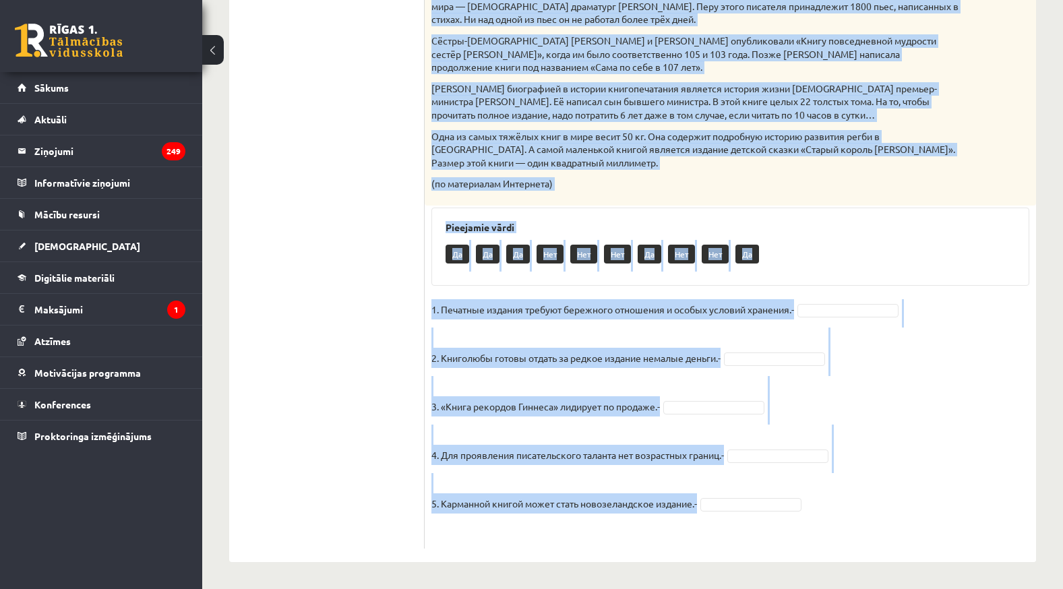
drag, startPoint x: 429, startPoint y: 123, endPoint x: 909, endPoint y: 508, distance: 614.9
click at [909, 508] on div "5p Прочитай текст. Отметь верное утверждение в соответствии с текстом. Интересн…" at bounding box center [730, 130] width 611 height 837
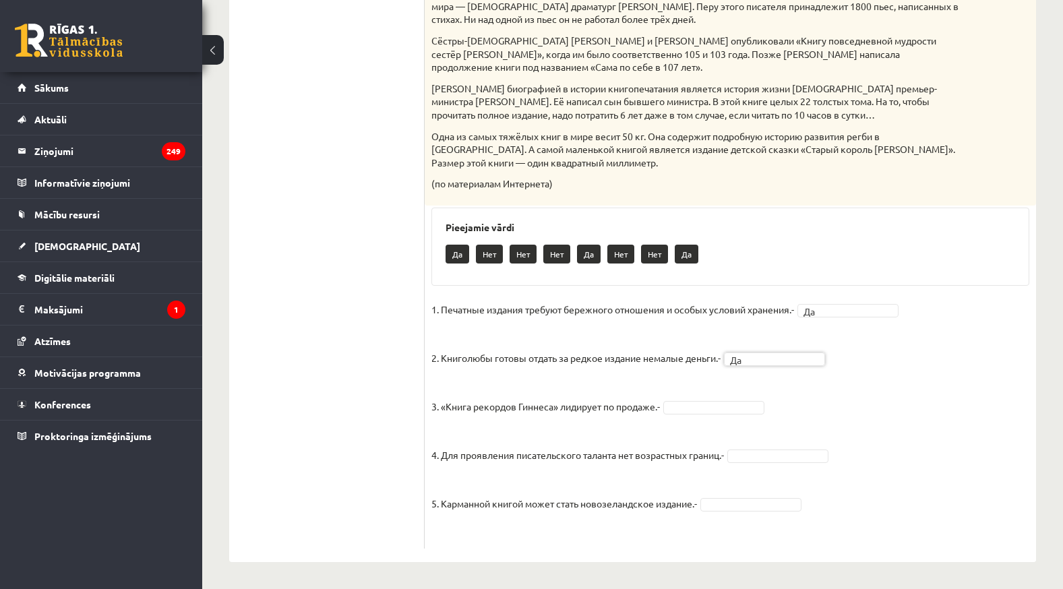
click at [752, 401] on fieldset "1. Печатные издания требуют бережного отношения и особых условий хранения.- Да …" at bounding box center [730, 420] width 598 height 243
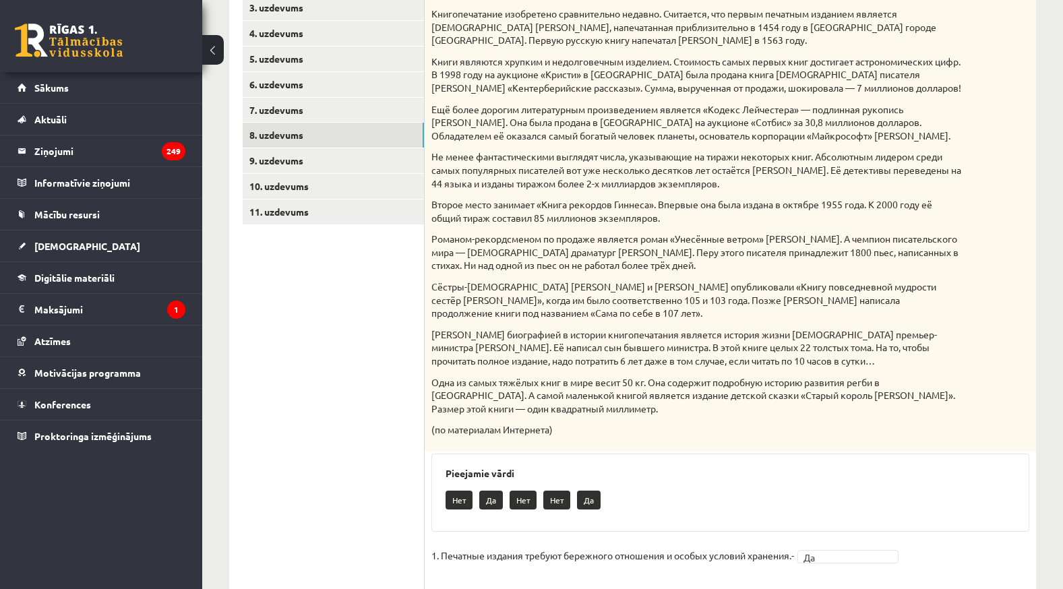
scroll to position [334, 0]
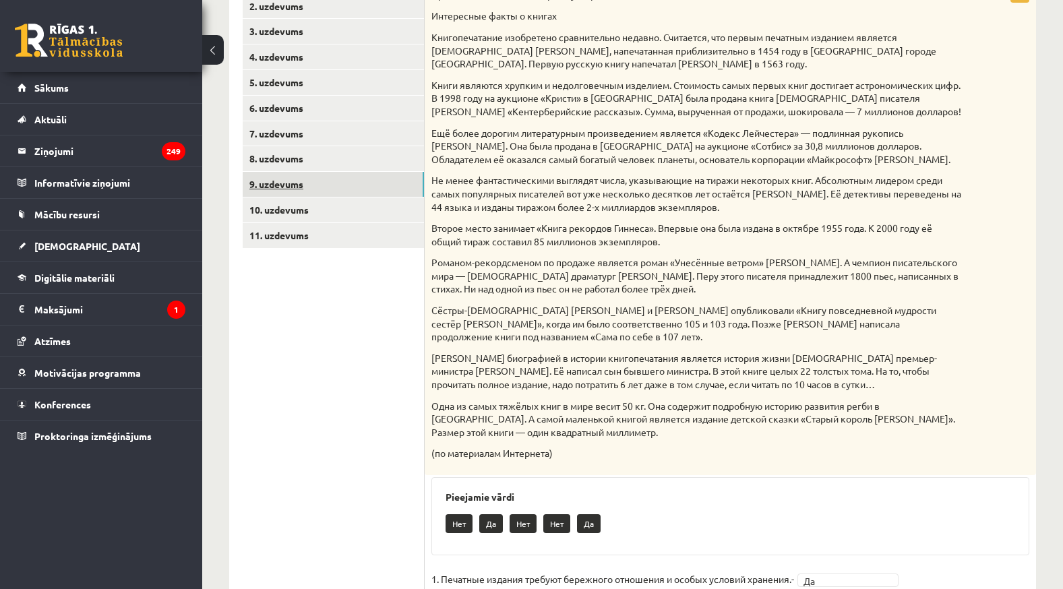
click at [409, 188] on link "9. uzdevums" at bounding box center [333, 184] width 181 height 25
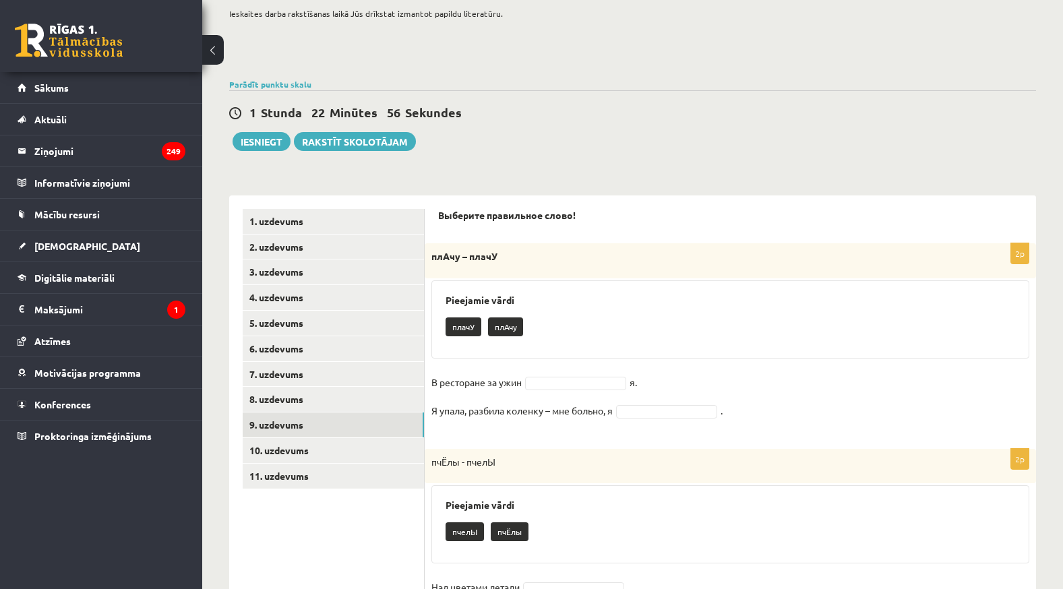
scroll to position [0, 0]
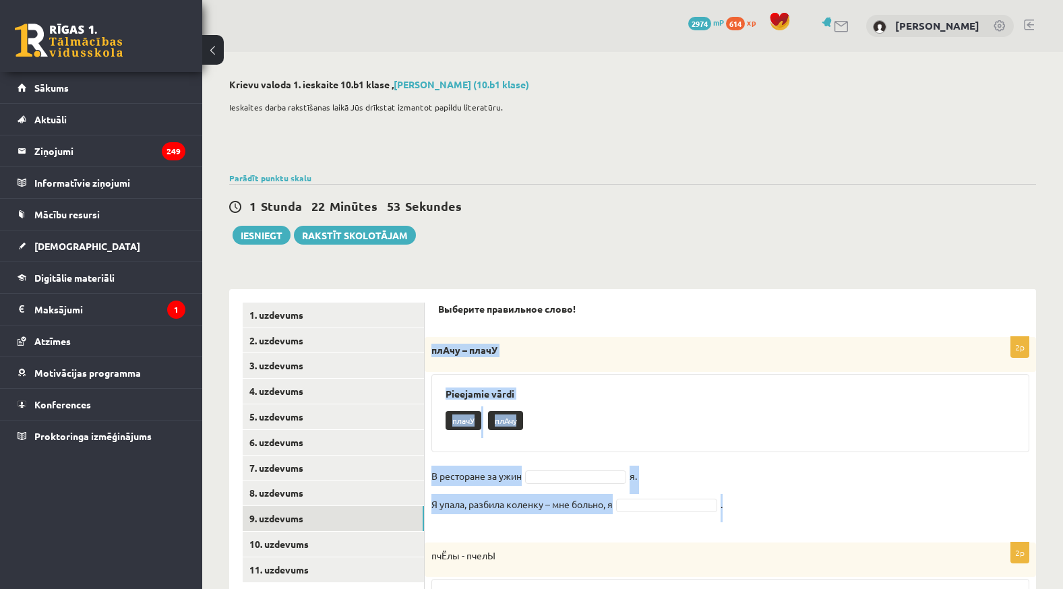
drag, startPoint x: 431, startPoint y: 345, endPoint x: 738, endPoint y: 506, distance: 347.1
click at [738, 506] on div "2p плАчу – плачУ Pieejamie vārdi плачУ плАчу В ресторане за ужин я. Я упала, ра…" at bounding box center [730, 432] width 611 height 191
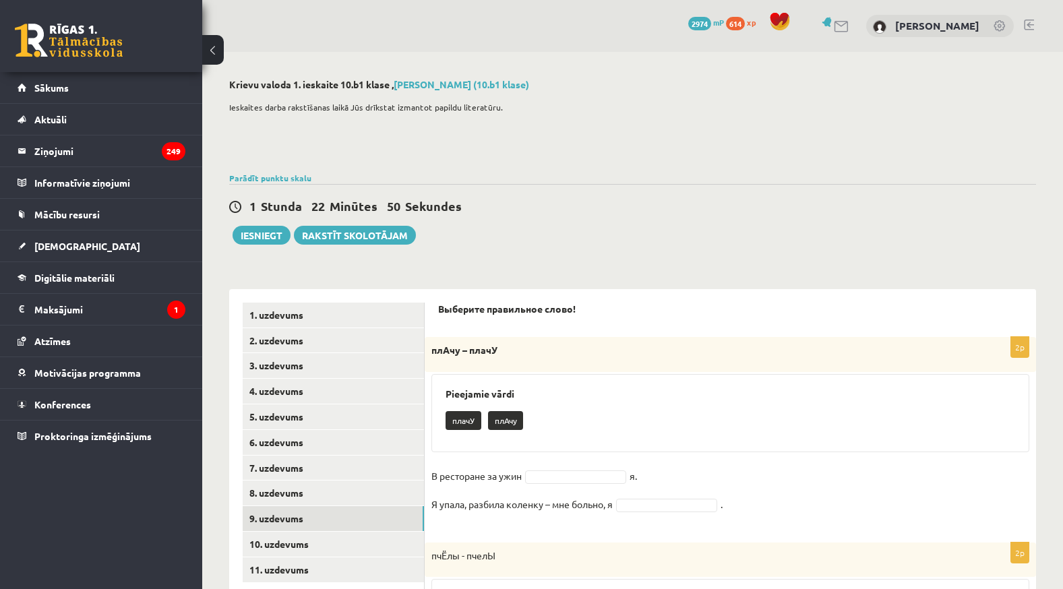
drag, startPoint x: 738, startPoint y: 506, endPoint x: 665, endPoint y: 317, distance: 202.3
click at [679, 318] on div "Выберите правильное слово!" at bounding box center [730, 314] width 585 height 22
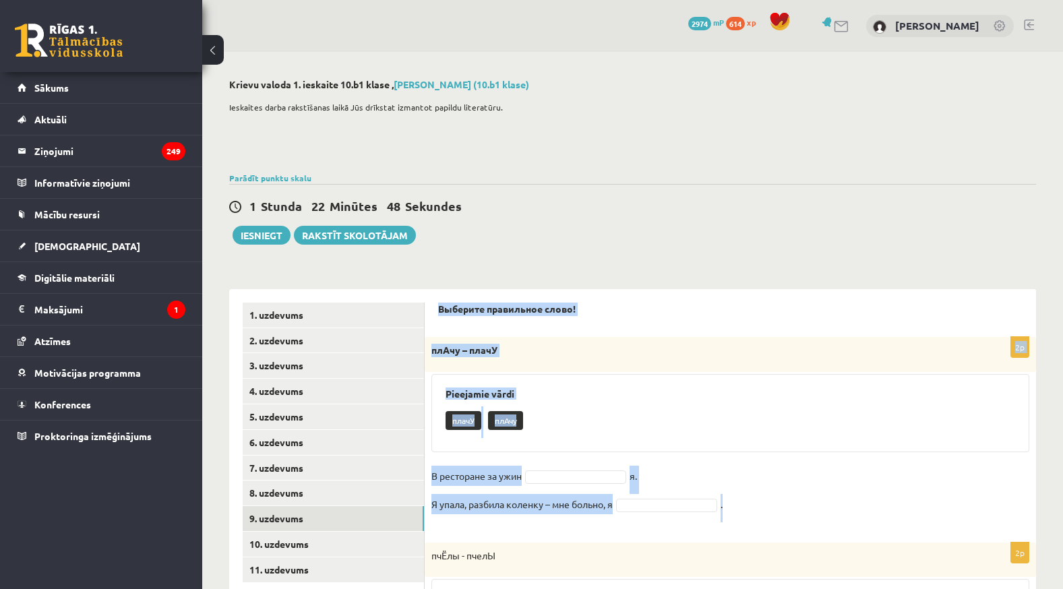
drag, startPoint x: 433, startPoint y: 302, endPoint x: 822, endPoint y: 512, distance: 441.6
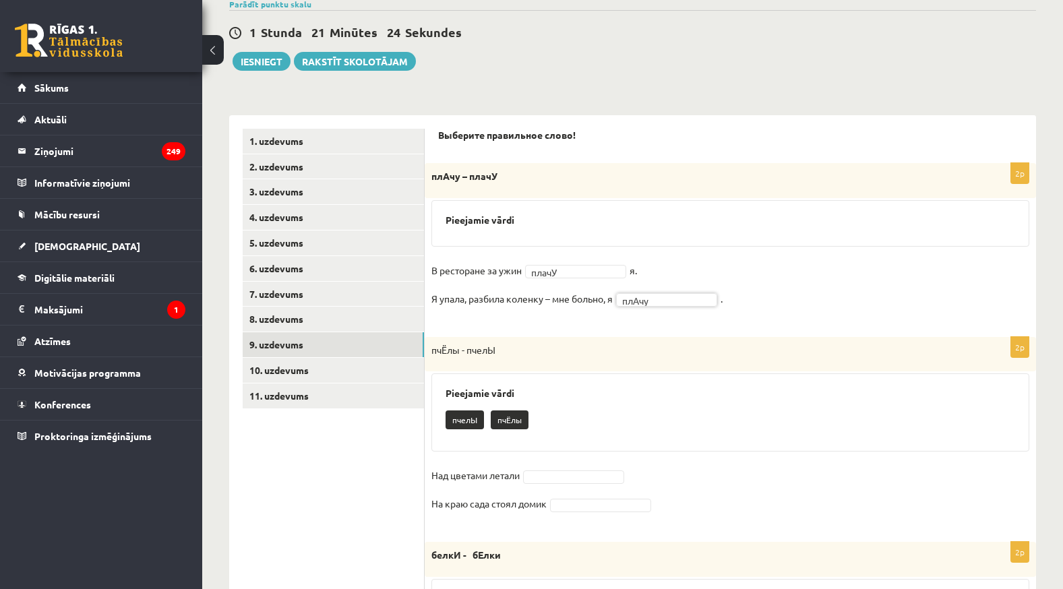
scroll to position [202, 0]
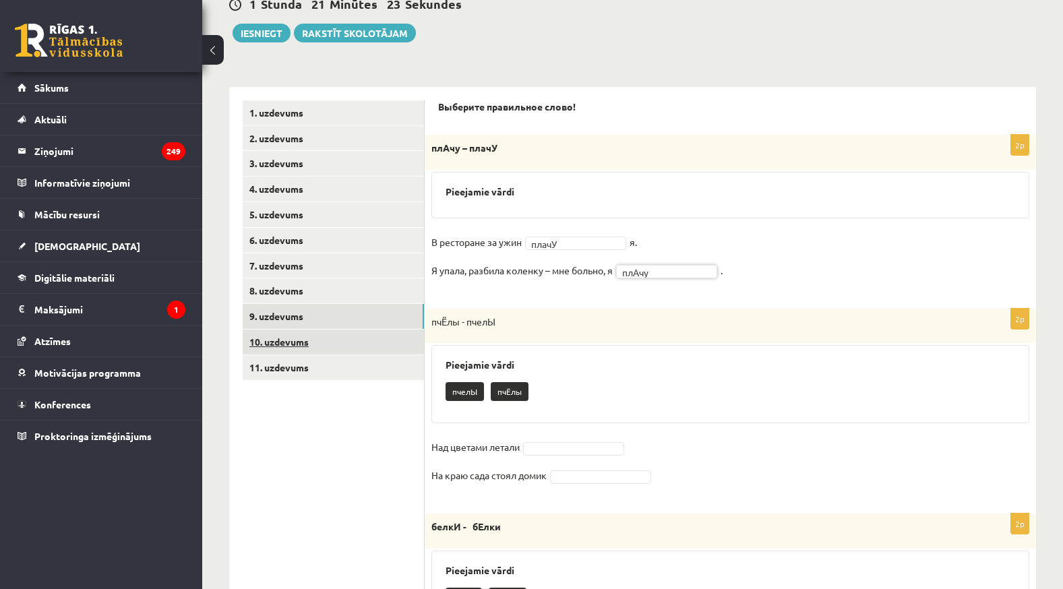
click at [390, 338] on link "10. uzdevums" at bounding box center [333, 342] width 181 height 25
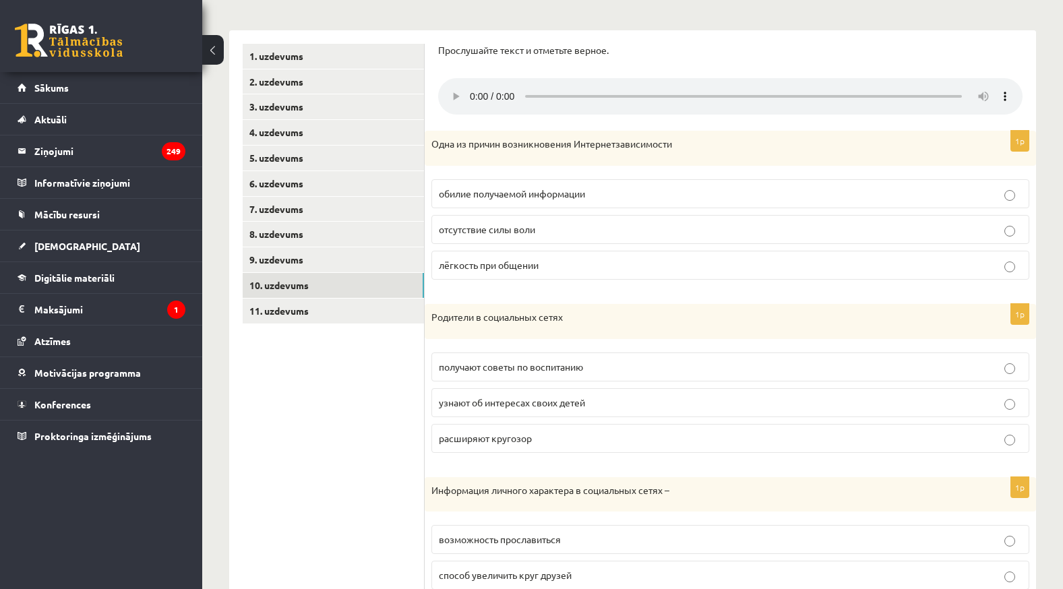
scroll to position [135, 0]
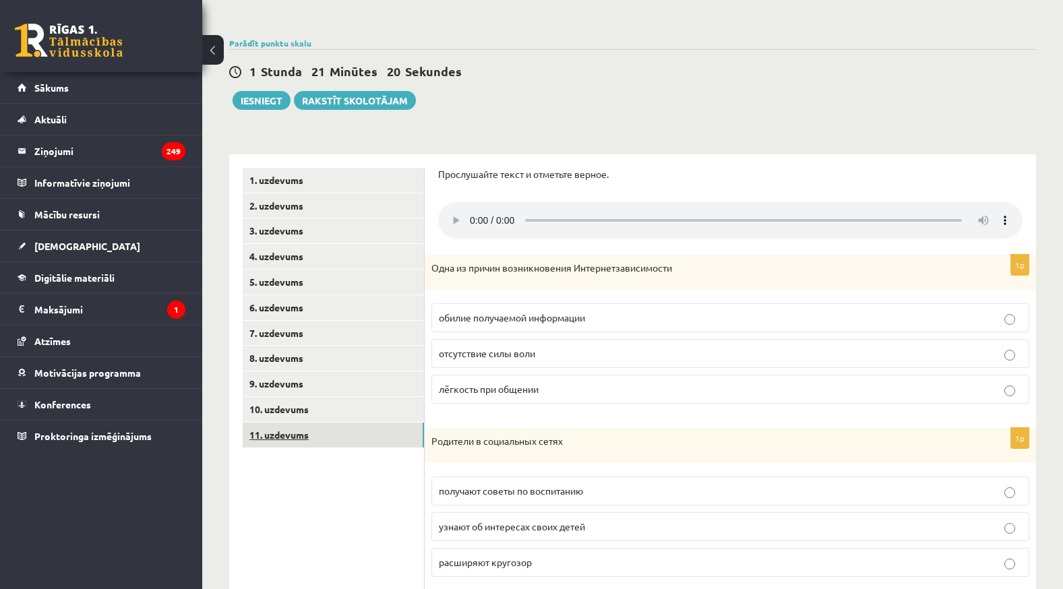
click at [402, 437] on link "11. uzdevums" at bounding box center [333, 435] width 181 height 25
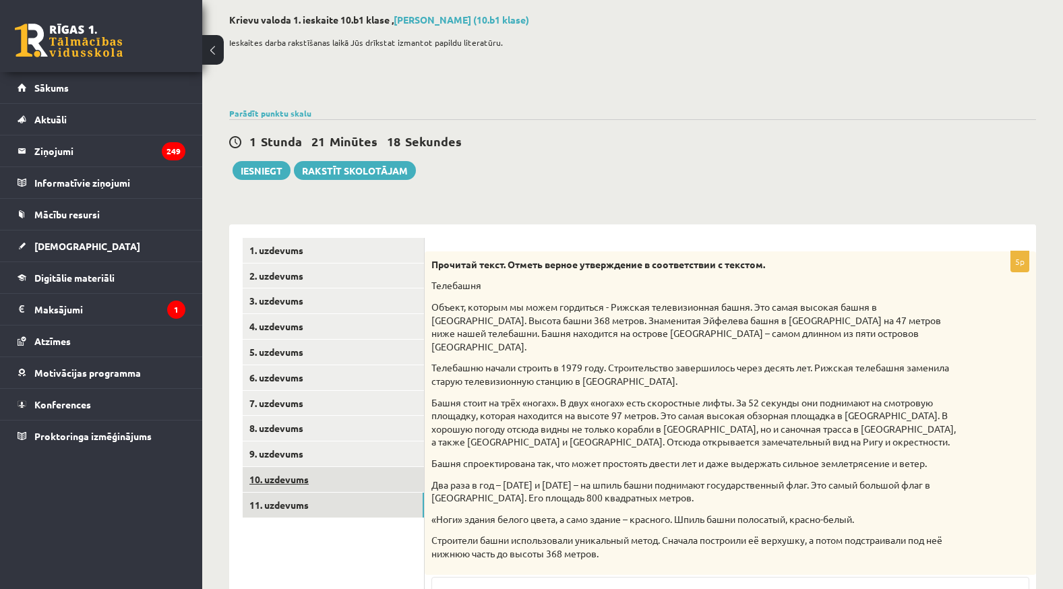
scroll to position [67, 0]
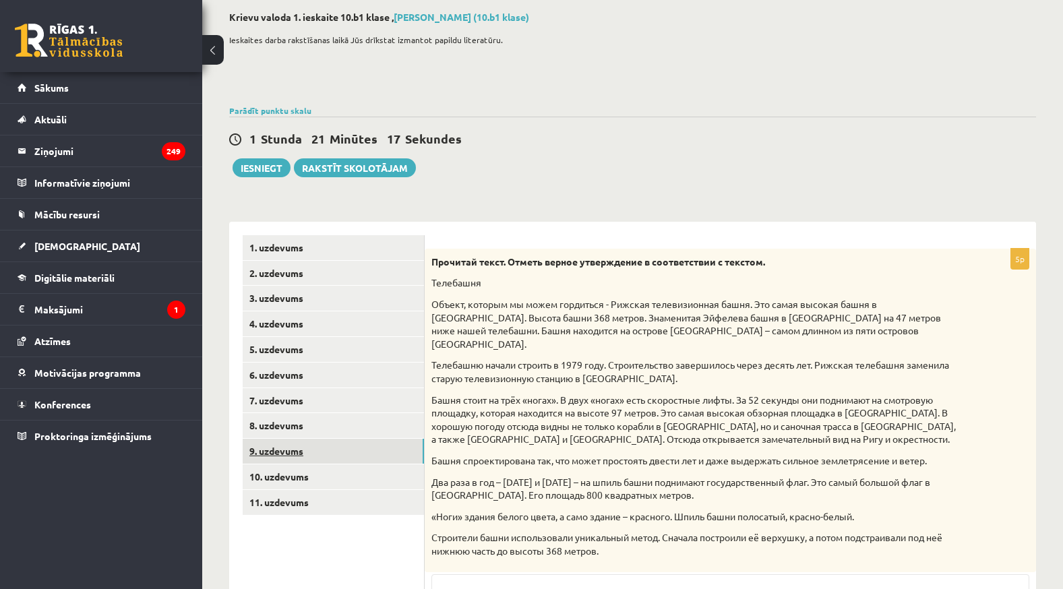
click at [365, 452] on link "9. uzdevums" at bounding box center [333, 451] width 181 height 25
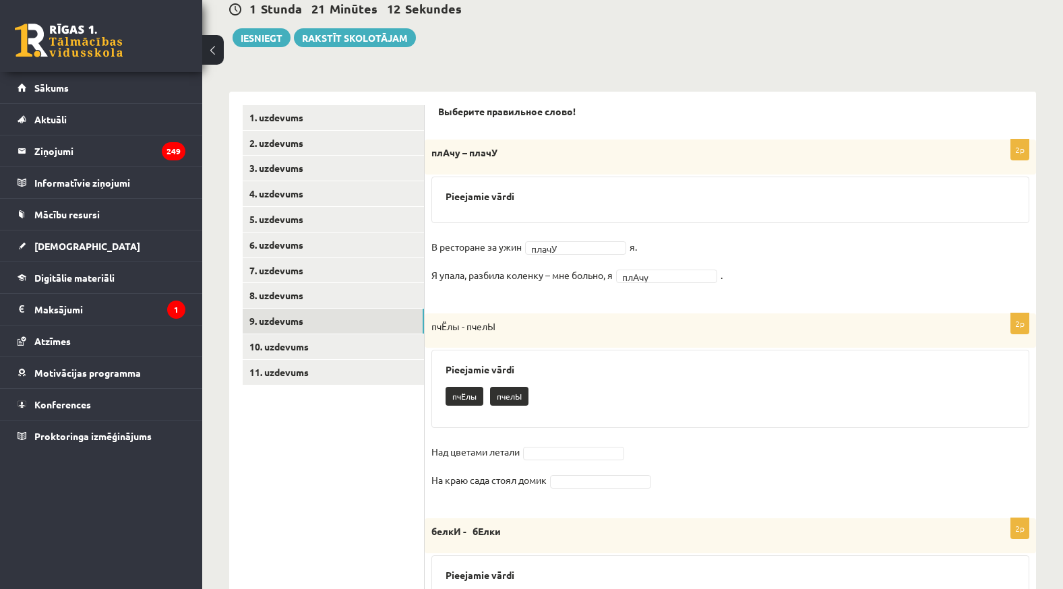
scroll to position [202, 0]
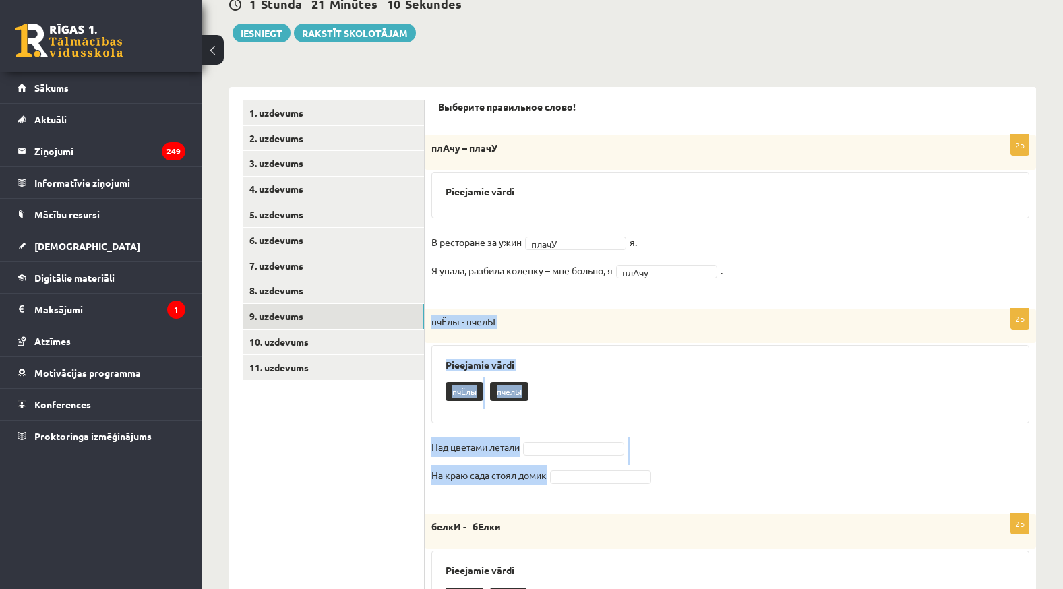
drag, startPoint x: 430, startPoint y: 324, endPoint x: 677, endPoint y: 473, distance: 288.2
click at [677, 473] on div "2p пчЁлы - пчелЫ Pieejamie vārdi пчЁлы пчелЫ Над цветами летали На краю сада ст…" at bounding box center [730, 404] width 611 height 191
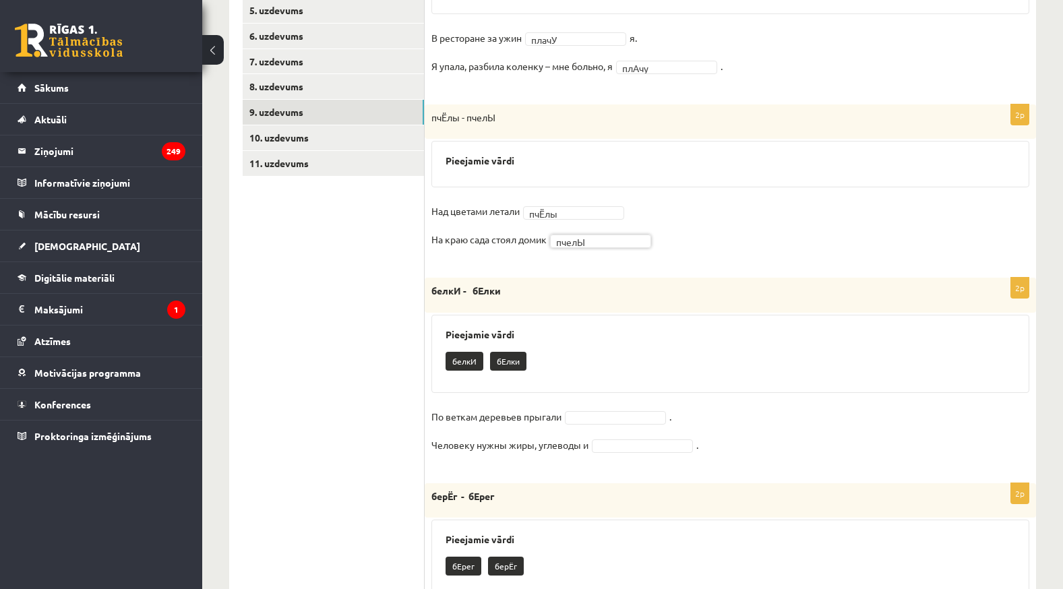
scroll to position [533, 0]
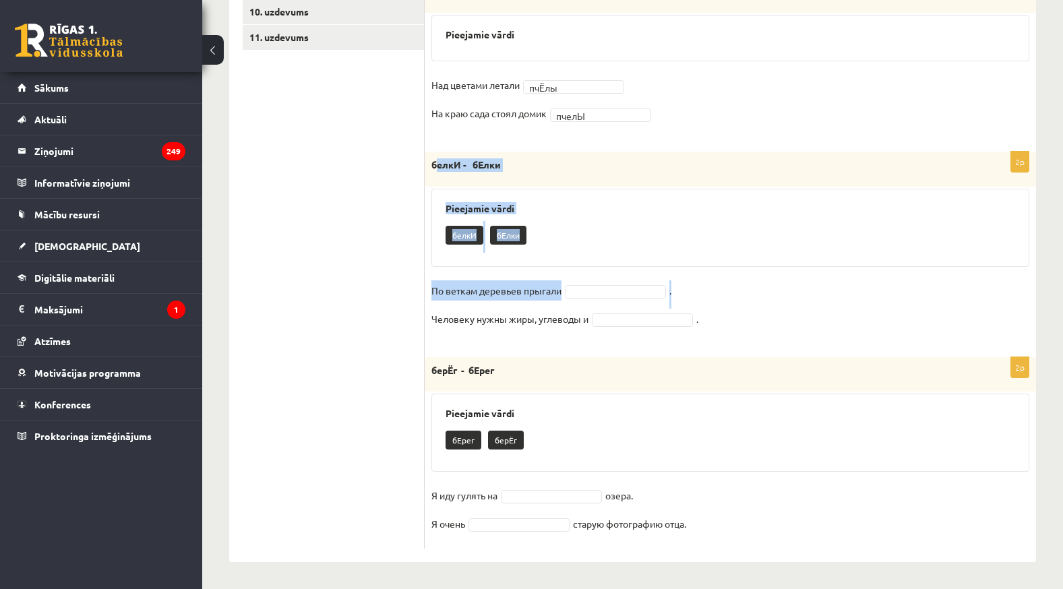
drag, startPoint x: 435, startPoint y: 166, endPoint x: 793, endPoint y: 280, distance: 375.7
click at [793, 280] on div "2p белкИ - бЕлки Pieejamie vārdi белкИ бЕлки По веткам деревьев прыгали . Челов…" at bounding box center [730, 247] width 611 height 191
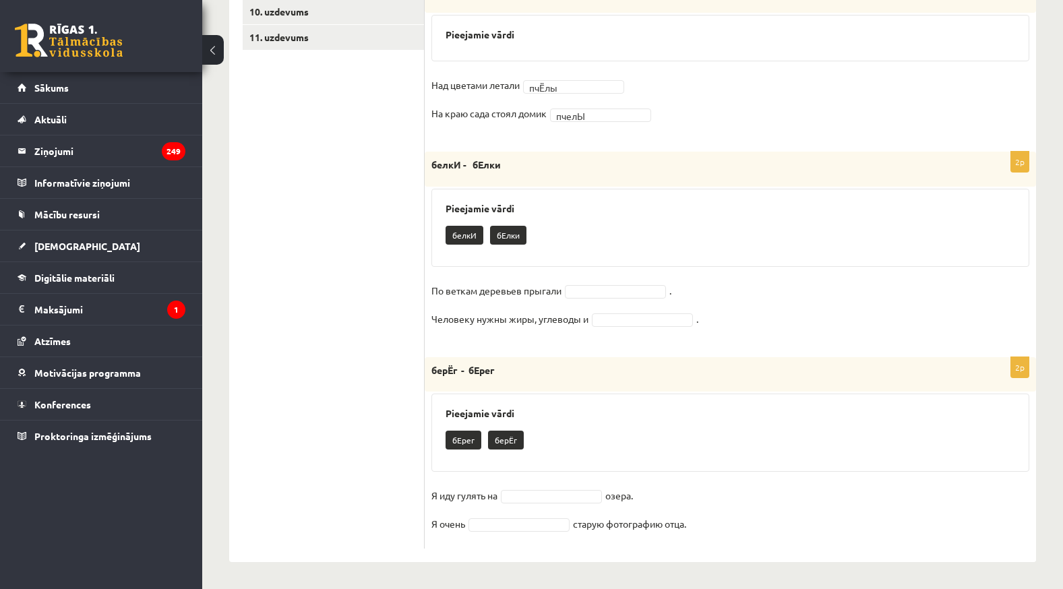
drag, startPoint x: 374, startPoint y: 208, endPoint x: 400, endPoint y: 186, distance: 34.0
click at [374, 207] on ul "1. uzdevums 2. uzdevums 3. uzdevums 4. uzdevums 5. uzdevums 6. uzdevums 7. uzde…" at bounding box center [334, 159] width 182 height 779
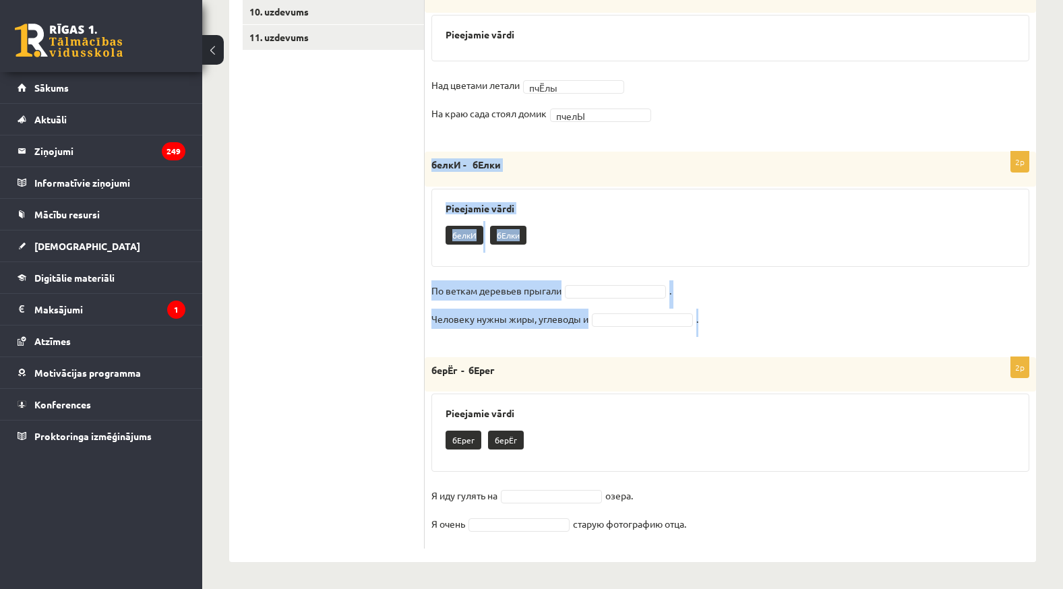
drag, startPoint x: 427, startPoint y: 162, endPoint x: 757, endPoint y: 320, distance: 365.5
click at [757, 320] on div "2p белкИ - бЕлки Pieejamie vārdi белкИ бЕлки По веткам деревьев прыгали . Челов…" at bounding box center [730, 247] width 611 height 191
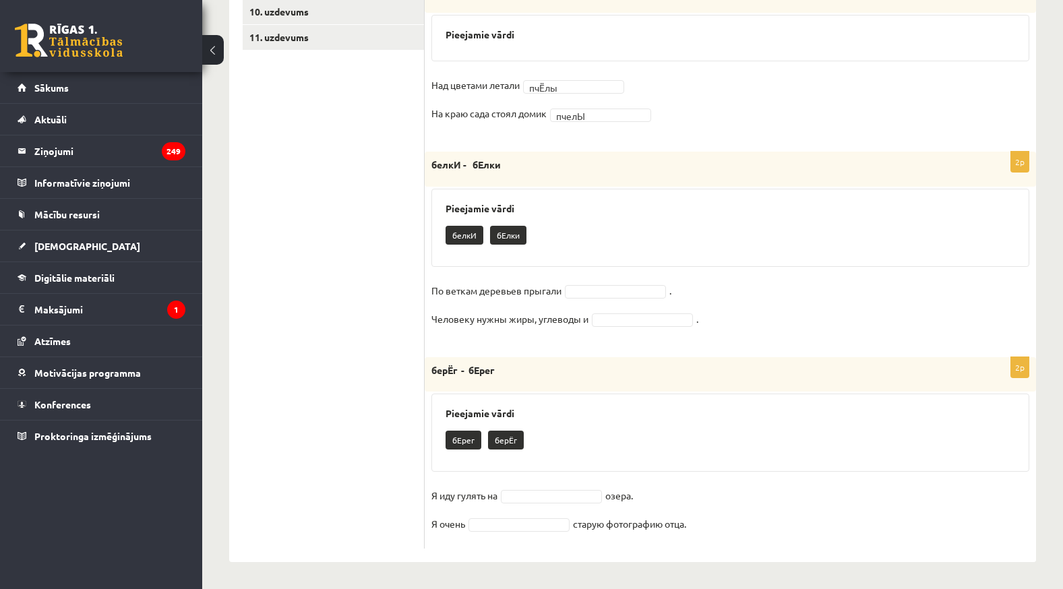
click at [373, 282] on ul "1. uzdevums 2. uzdevums 3. uzdevums 4. uzdevums 5. uzdevums 6. uzdevums 7. uzde…" at bounding box center [334, 159] width 182 height 779
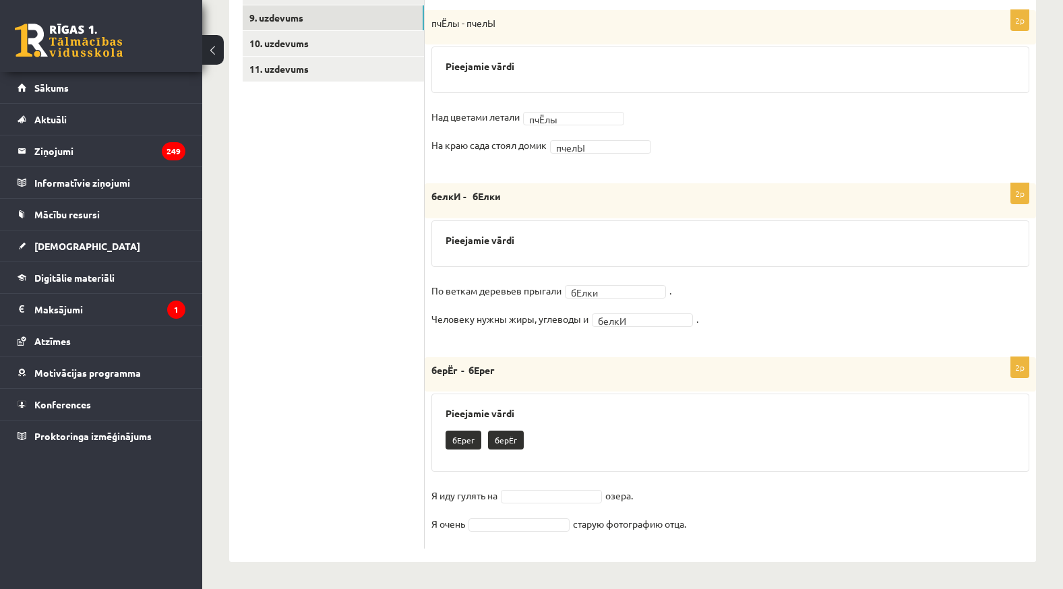
drag, startPoint x: 430, startPoint y: 374, endPoint x: 756, endPoint y: 525, distance: 358.9
click at [756, 525] on div "2p [GEOGRAPHIC_DATA] Pieejamie vārdi бЕрег берЁг Я иду гулять на озера. Я очень…" at bounding box center [730, 452] width 611 height 191
drag, startPoint x: 522, startPoint y: 507, endPoint x: 489, endPoint y: 479, distance: 44.0
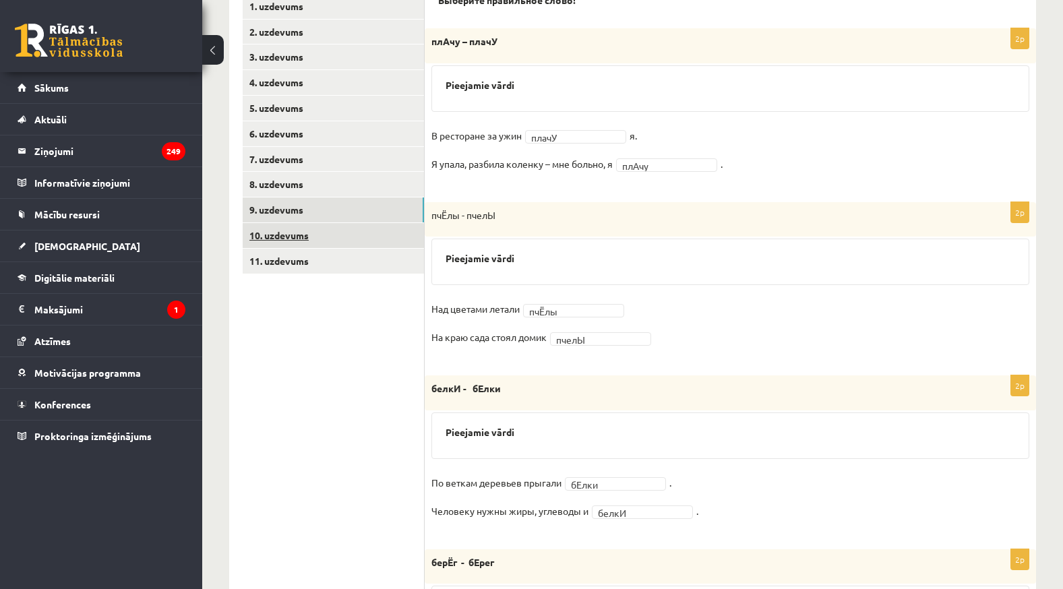
scroll to position [267, 0]
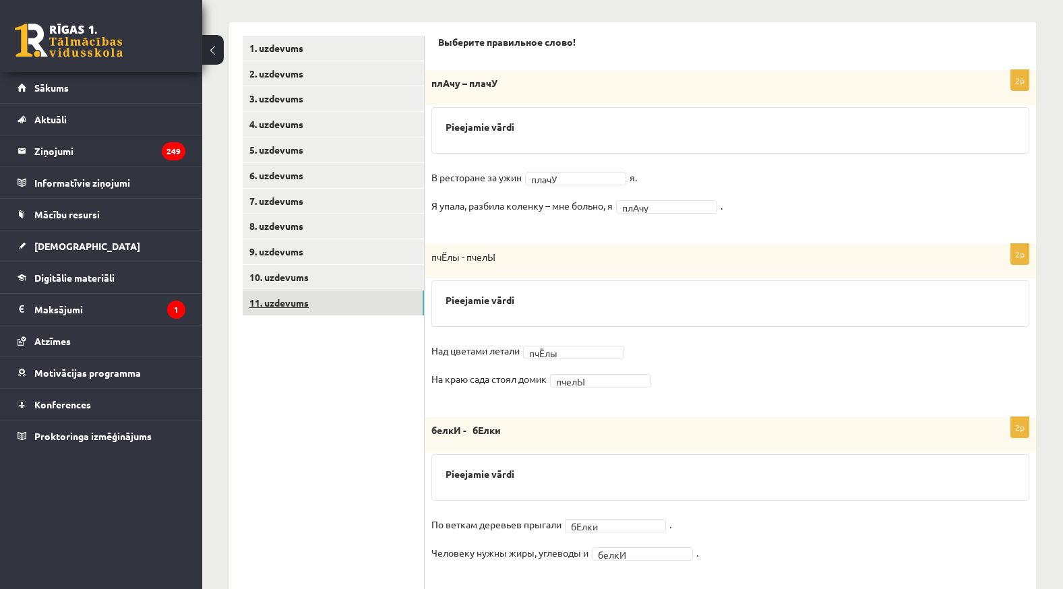
click at [388, 299] on link "11. uzdevums" at bounding box center [333, 303] width 181 height 25
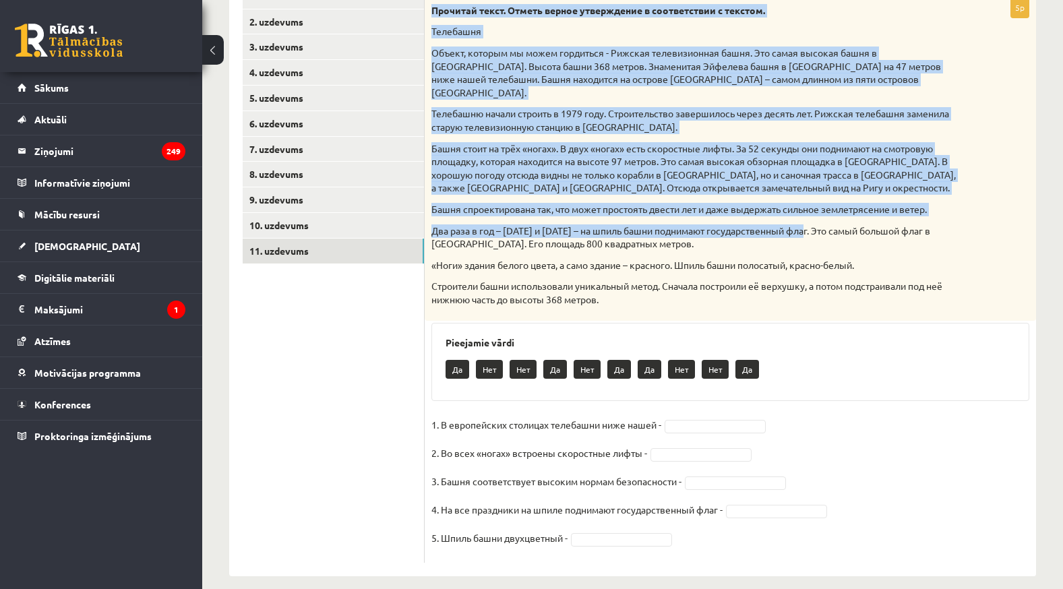
scroll to position [320, 0]
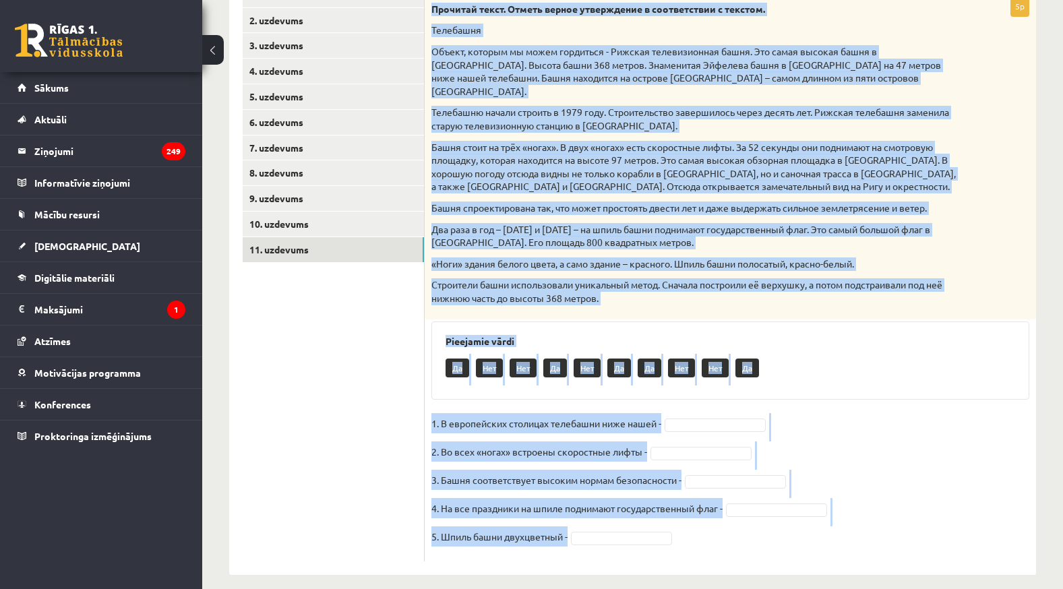
drag, startPoint x: 429, startPoint y: 61, endPoint x: 845, endPoint y: 535, distance: 631.1
click at [845, 535] on div "5p Прочитай текст. Отметь верное утверждение в соответствии с текстом. [GEOGRAP…" at bounding box center [730, 279] width 611 height 566
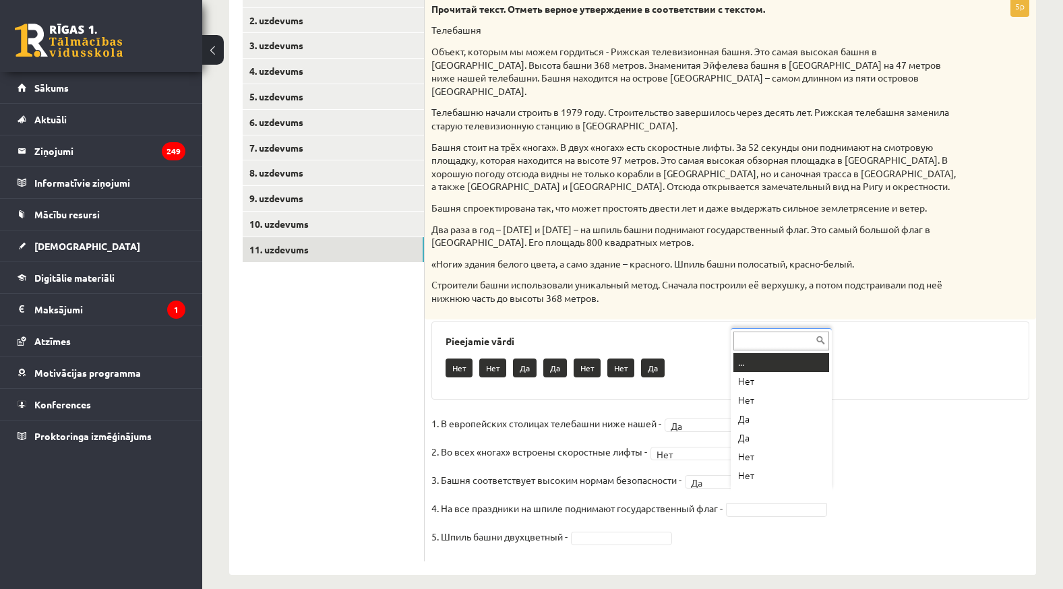
scroll to position [16, 0]
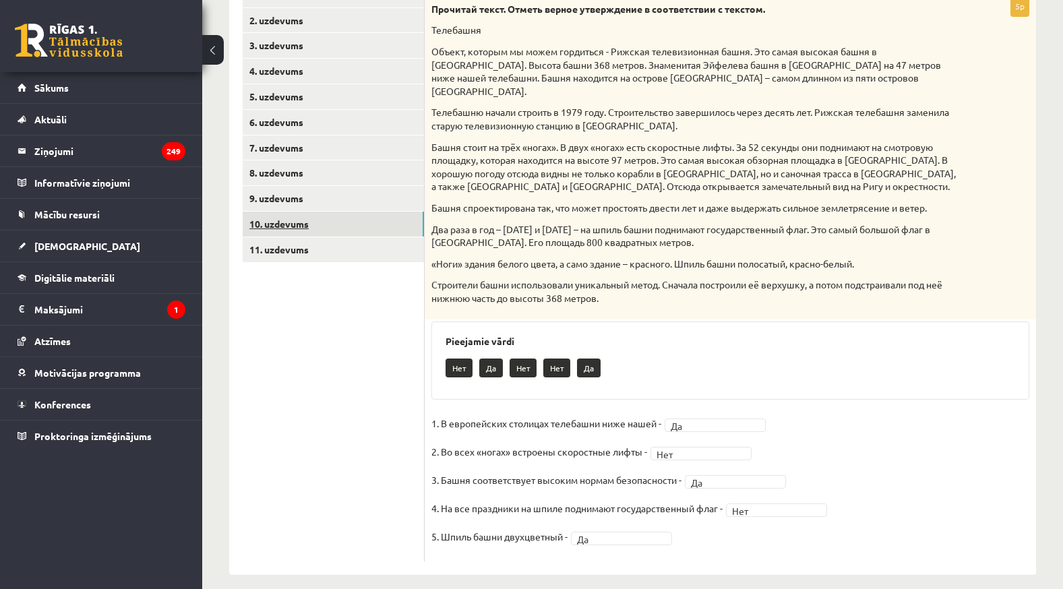
click at [353, 220] on link "10. uzdevums" at bounding box center [333, 224] width 181 height 25
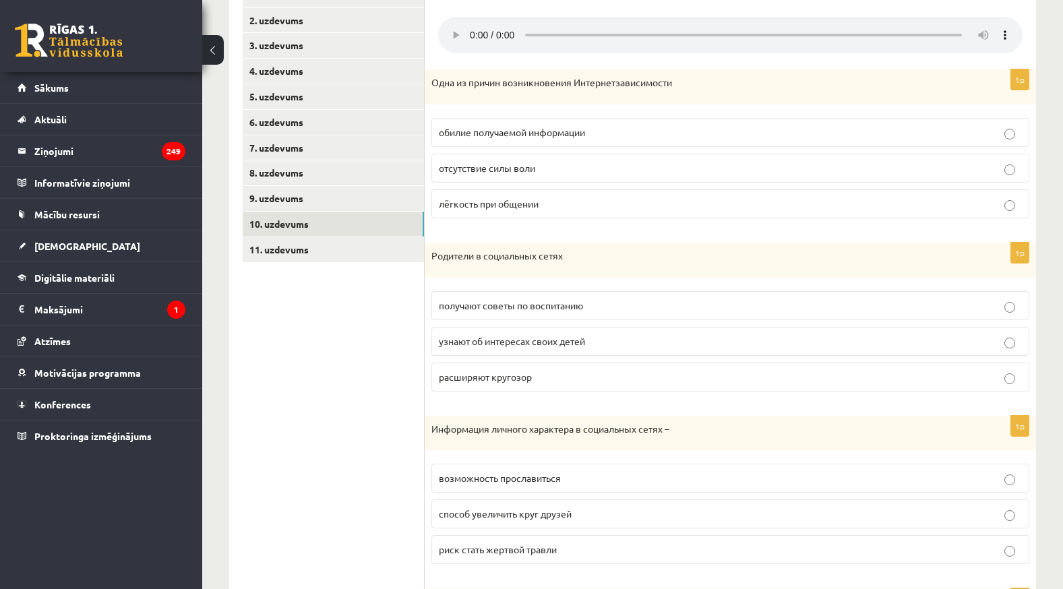
click at [666, 258] on p "Родители в социальных сетях" at bounding box center [696, 255] width 531 height 13
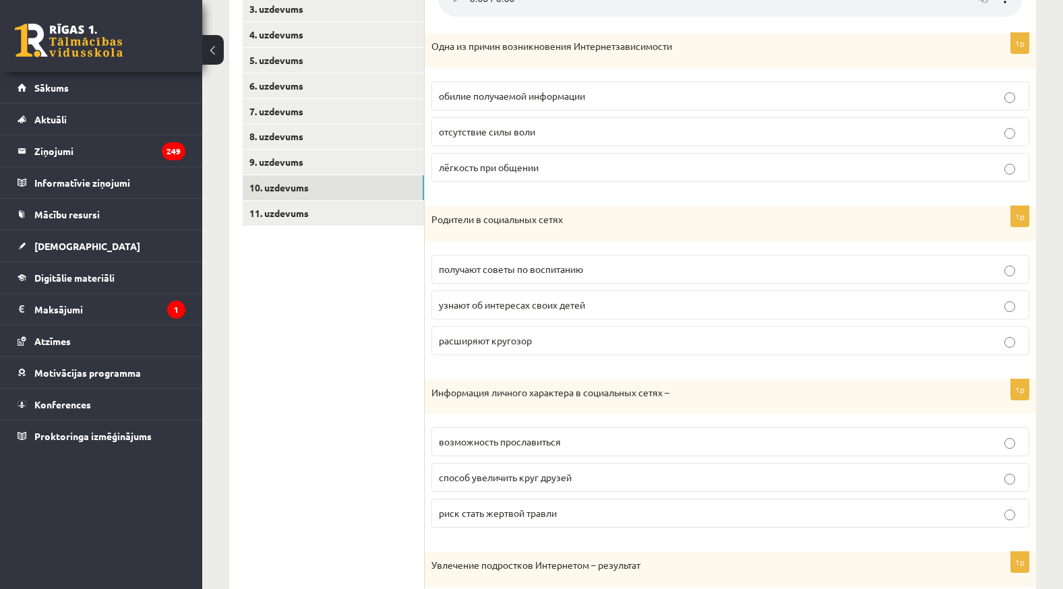
scroll to position [0, 0]
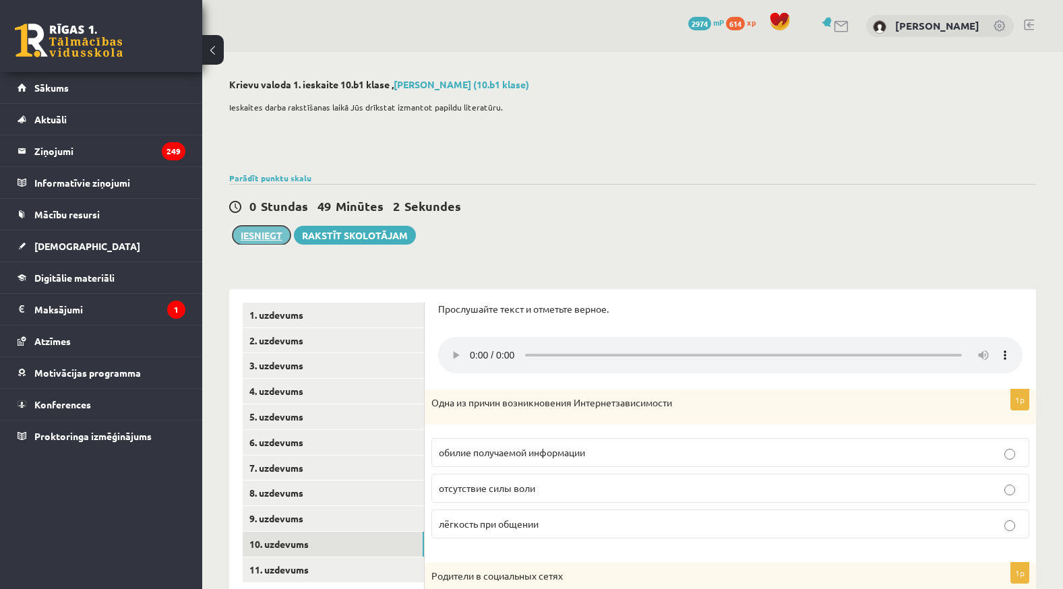
click at [248, 235] on button "Iesniegt" at bounding box center [262, 235] width 58 height 19
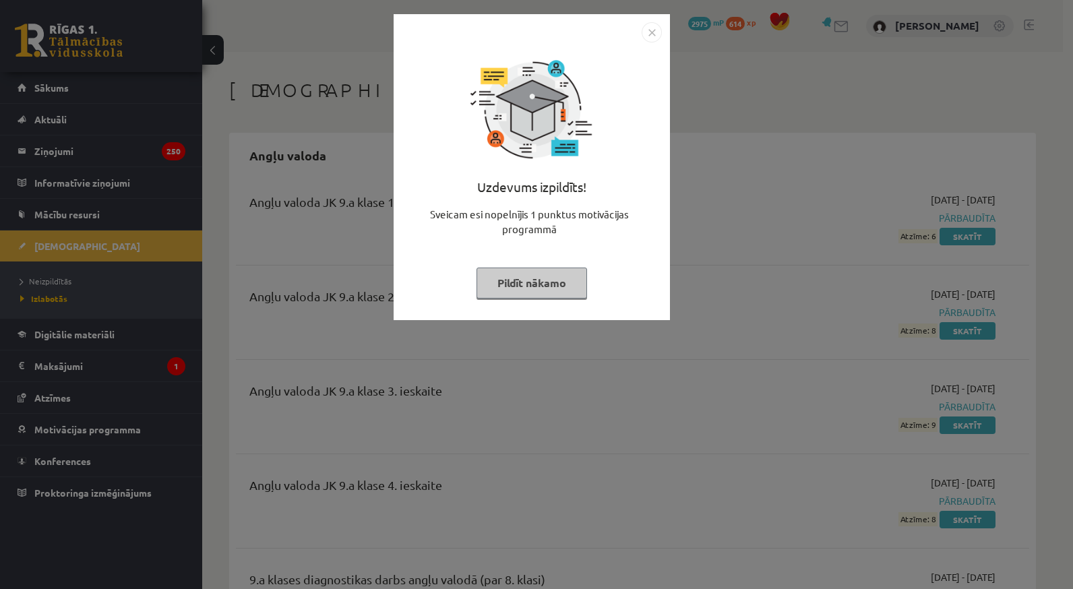
click at [523, 272] on button "Pildīt nākamo" at bounding box center [532, 283] width 111 height 31
